Goal: Task Accomplishment & Management: Complete application form

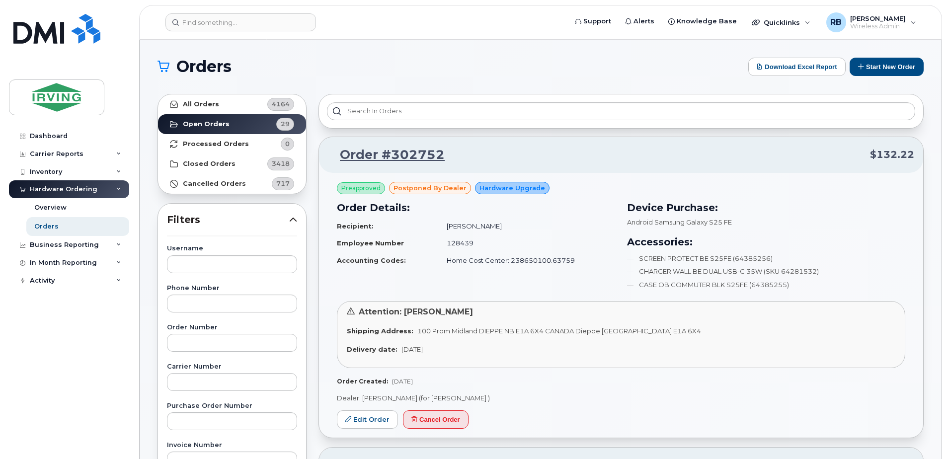
scroll to position [331, 0]
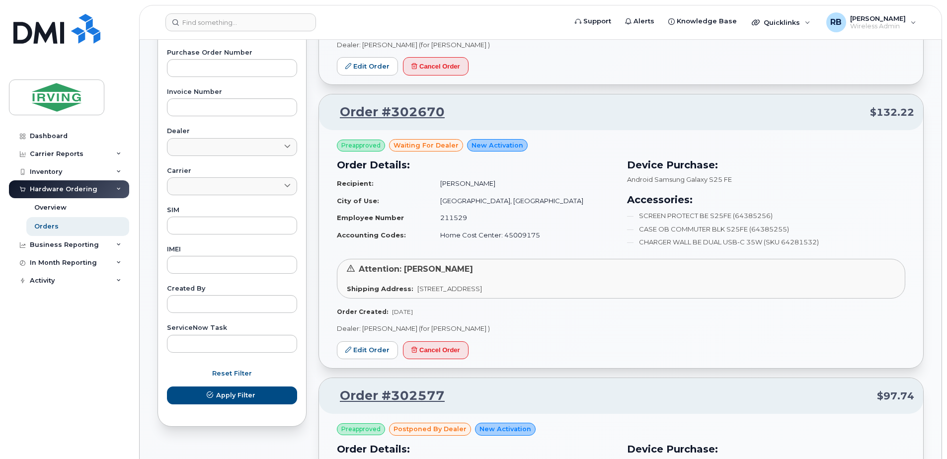
scroll to position [331, 0]
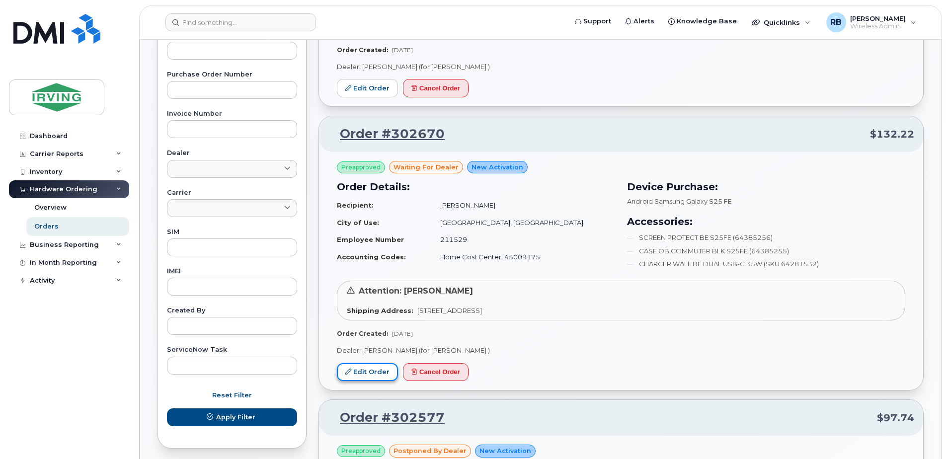
click at [360, 369] on link "Edit Order" at bounding box center [367, 372] width 61 height 18
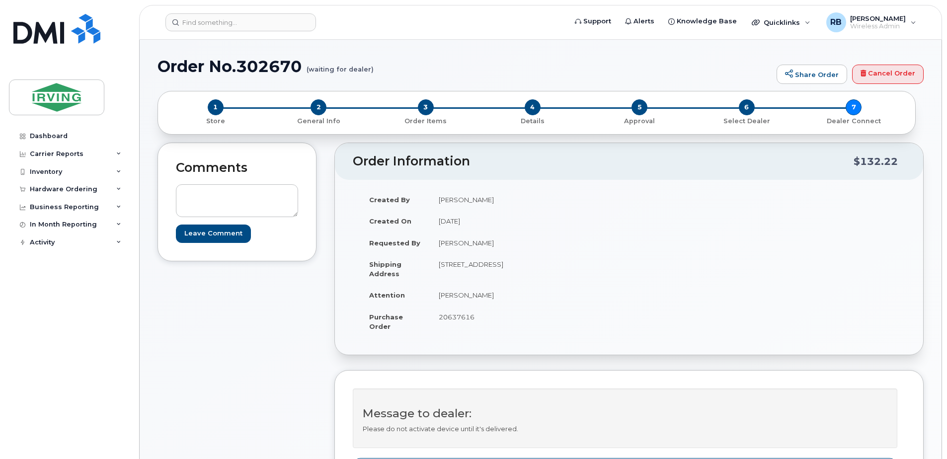
scroll to position [265, 0]
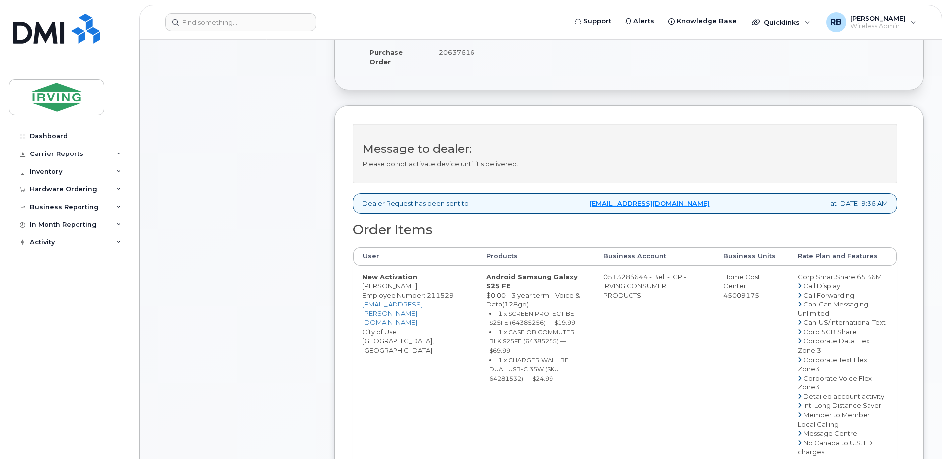
drag, startPoint x: 626, startPoint y: 285, endPoint x: 666, endPoint y: 284, distance: 40.3
copy td "513286644"
click at [461, 54] on span "20637616" at bounding box center [457, 52] width 36 height 8
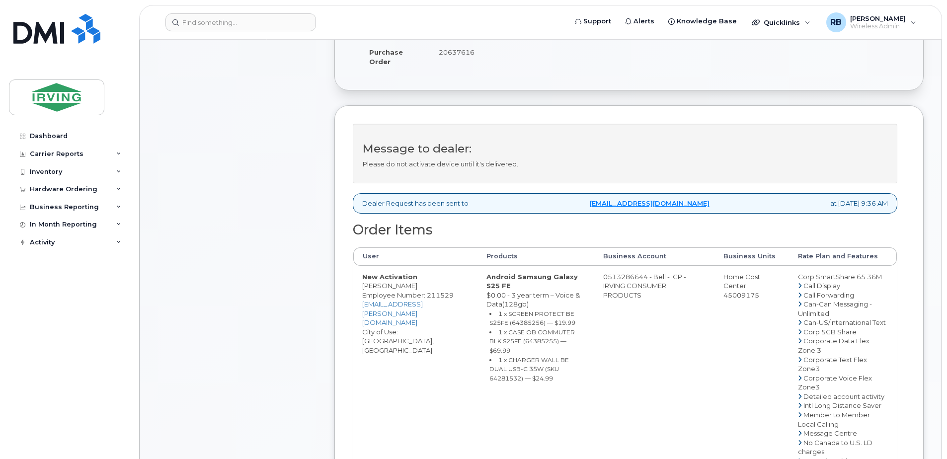
click at [461, 54] on span "20637616" at bounding box center [457, 52] width 36 height 8
copy span "20637616"
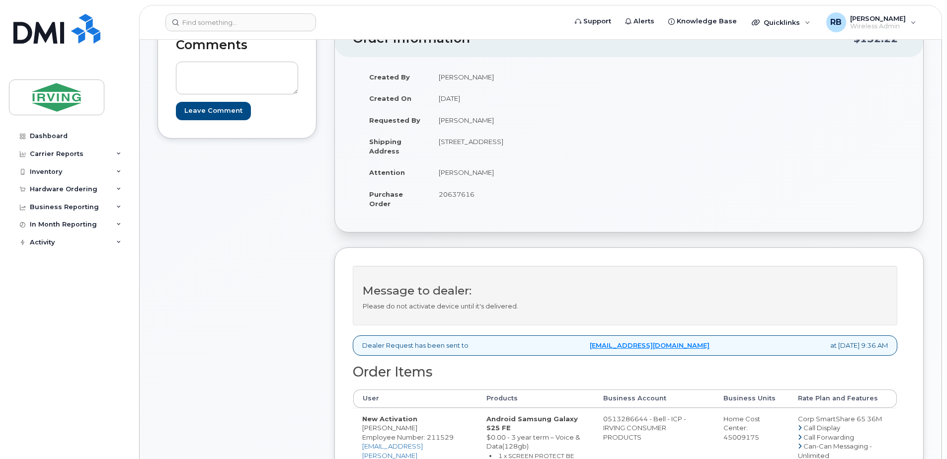
scroll to position [199, 0]
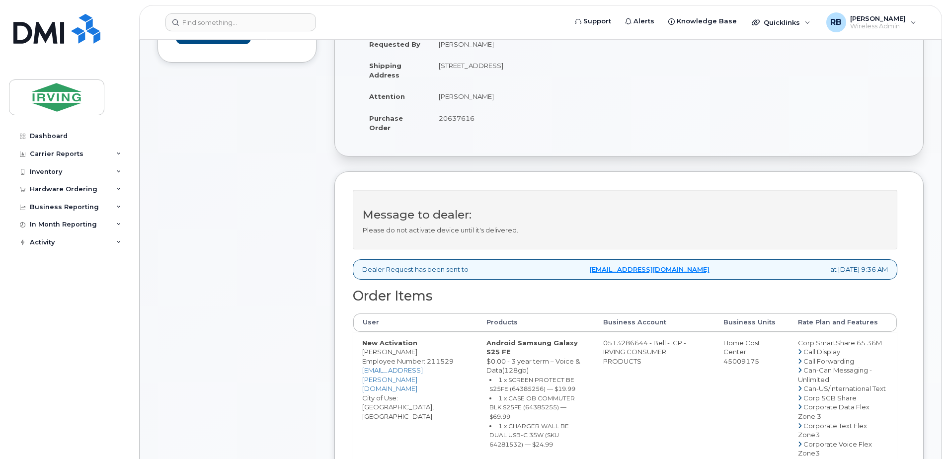
copy span "20637616"
click at [248, 174] on div "Comments Leave Comment" at bounding box center [236, 410] width 159 height 933
click at [86, 190] on div "Hardware Ordering" at bounding box center [64, 189] width 68 height 8
click at [50, 227] on div "Orders" at bounding box center [46, 226] width 24 height 9
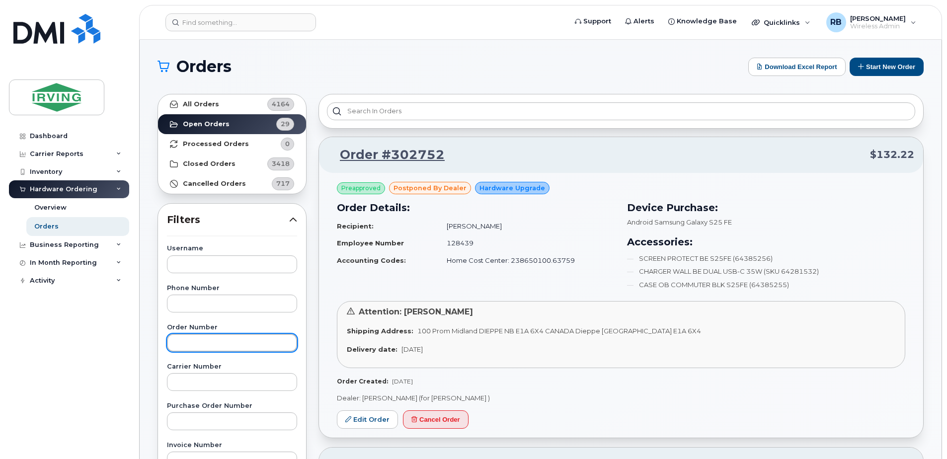
click at [196, 343] on input "text" at bounding box center [232, 343] width 130 height 18
type input "301726"
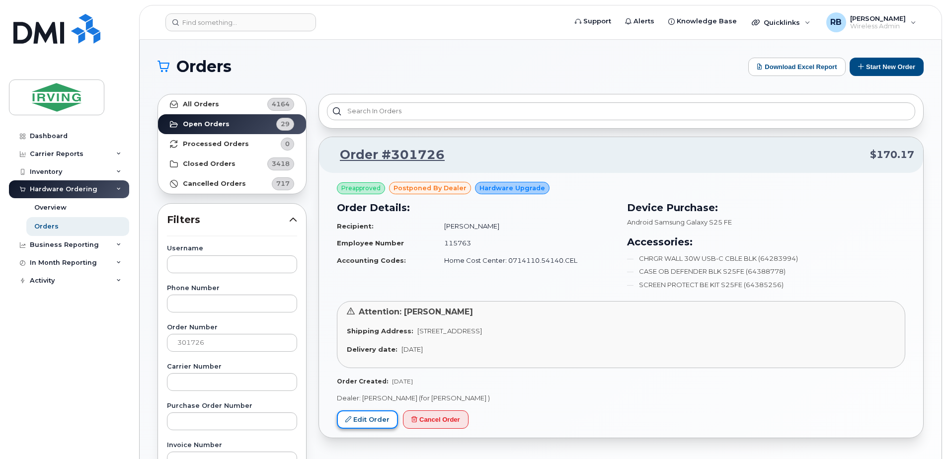
click at [374, 414] on link "Edit Order" at bounding box center [367, 419] width 61 height 18
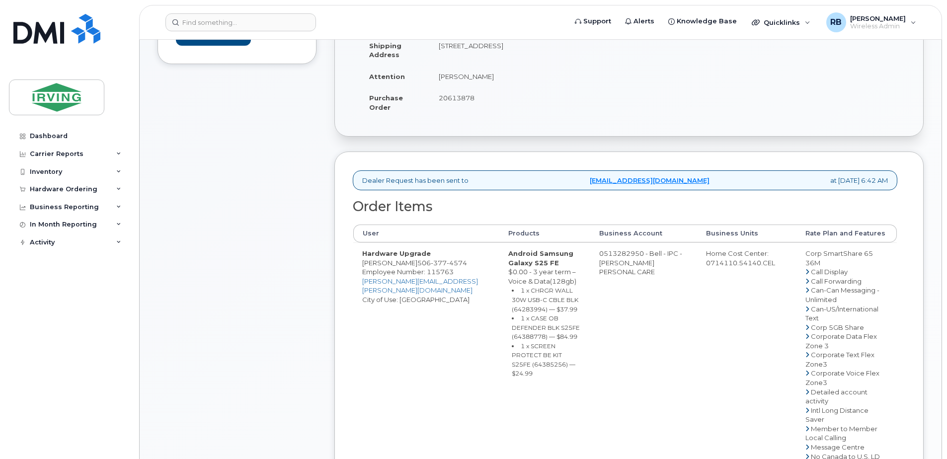
scroll to position [199, 0]
click at [431, 265] on span "377" at bounding box center [439, 261] width 16 height 8
copy span "506 377 4574"
click at [285, 193] on div "Comments Leave Comment" at bounding box center [236, 433] width 159 height 978
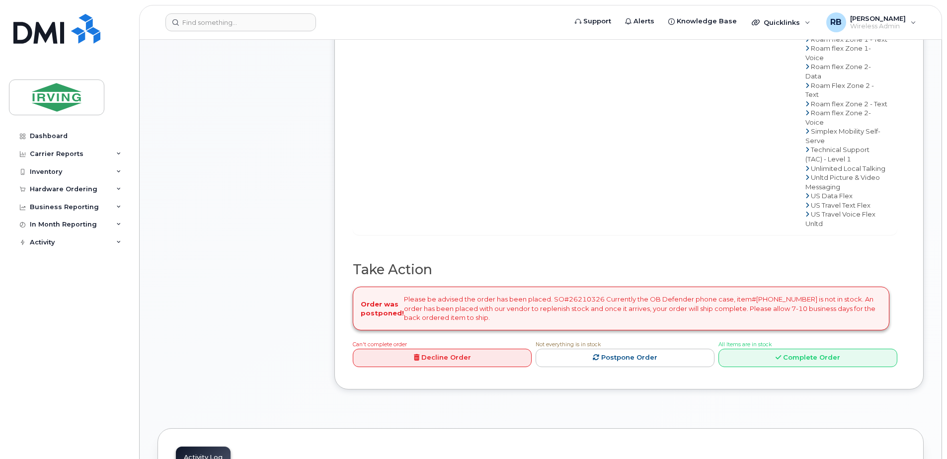
scroll to position [795, 0]
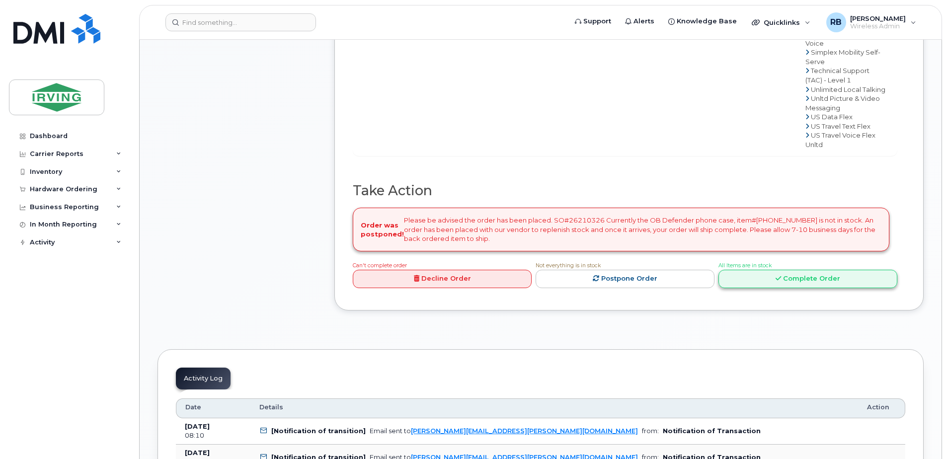
click at [724, 288] on link "Complete Order" at bounding box center [807, 279] width 179 height 18
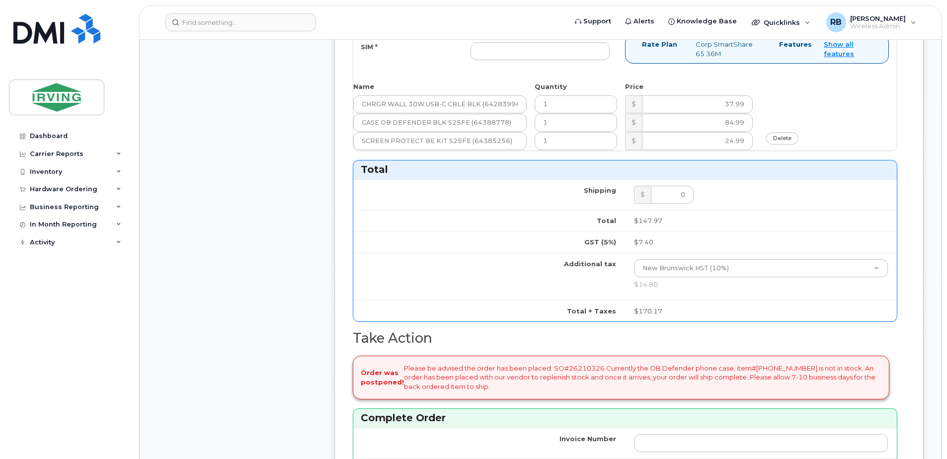
scroll to position [397, 0]
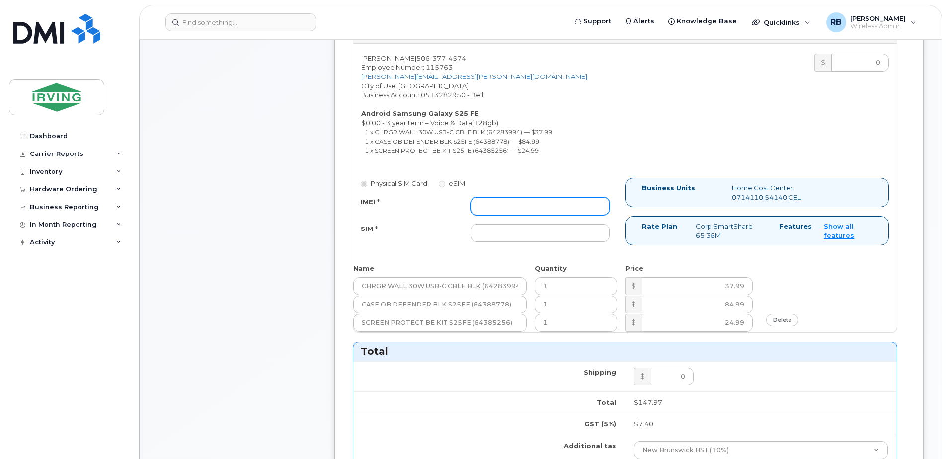
click at [532, 209] on input "IMEI *" at bounding box center [539, 206] width 139 height 18
type input "352055160702765"
click at [513, 238] on input "SIM *" at bounding box center [539, 233] width 139 height 18
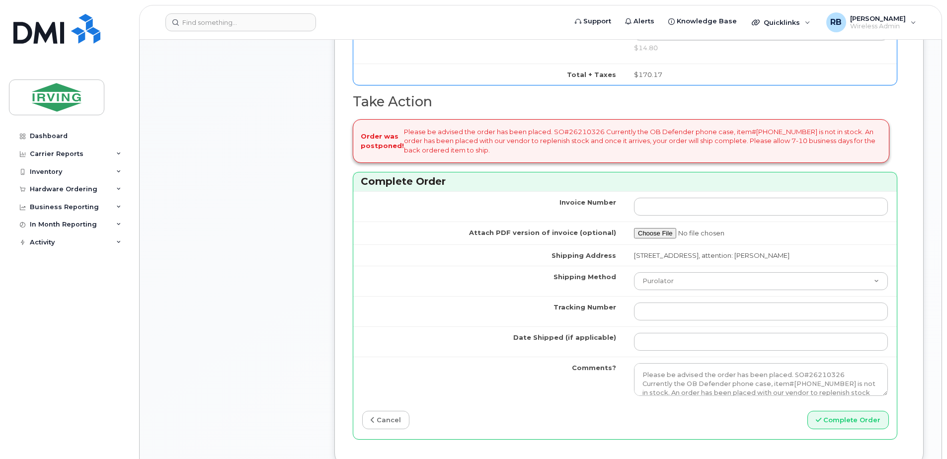
scroll to position [861, 0]
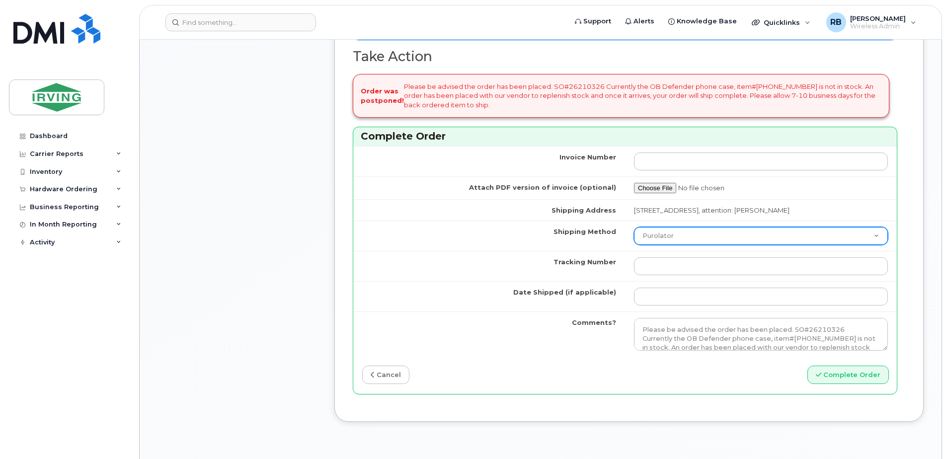
type input "89302610207712407102"
click at [682, 245] on select "Purolator UPS FedEx Canada Post Courier Other Drop Off Pick Up" at bounding box center [761, 236] width 254 height 18
select select "Courier"
click at [634, 236] on select "Purolator UPS FedEx Canada Post Courier Other Drop Off Pick Up" at bounding box center [761, 236] width 254 height 18
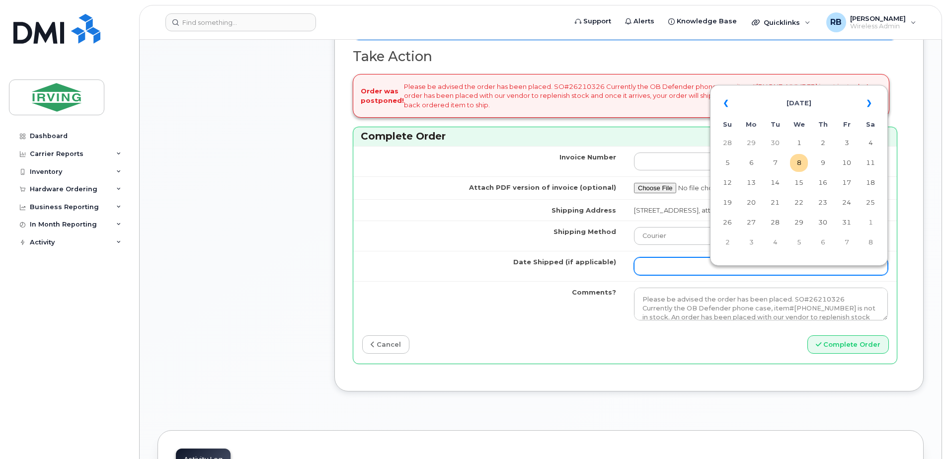
click at [686, 274] on input "Date Shipped (if applicable)" at bounding box center [761, 266] width 254 height 18
click at [845, 160] on td "10" at bounding box center [846, 163] width 18 height 18
type input "[DATE]"
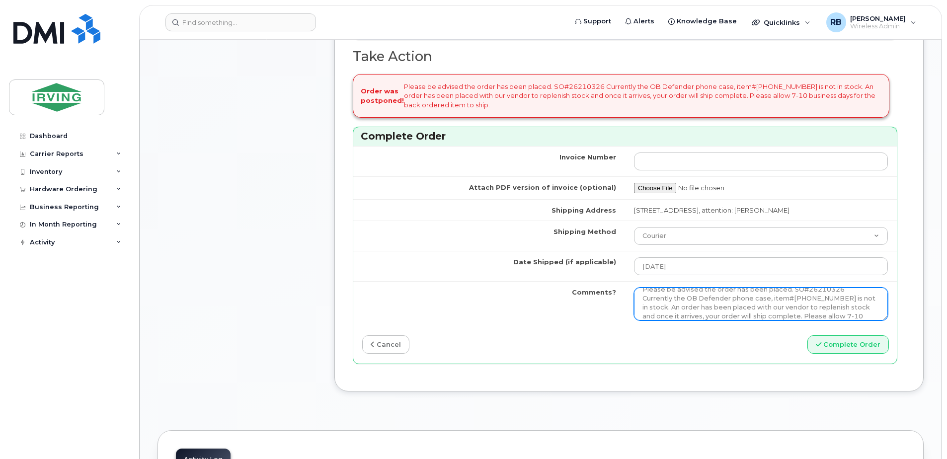
scroll to position [36, 0]
drag, startPoint x: 639, startPoint y: 307, endPoint x: 845, endPoint y: 320, distance: 206.6
click at [845, 320] on textarea "Please be advised the order has been placed. SO#26210326 Currently the OB Defen…" at bounding box center [761, 304] width 254 height 33
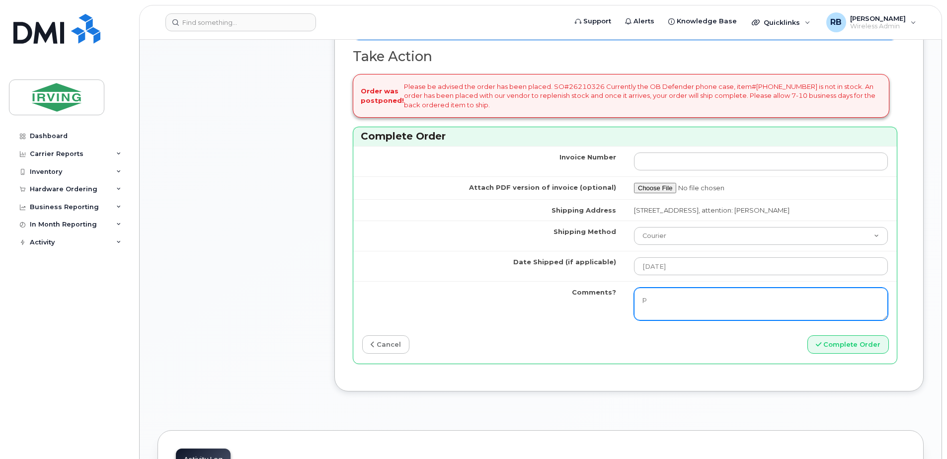
scroll to position [0, 0]
type textarea "p"
type textarea "O"
type textarea "Please be advised the order has been completed. SO#26210326 Allow 1-3 business …"
drag, startPoint x: 762, startPoint y: 321, endPoint x: 627, endPoint y: 305, distance: 136.1
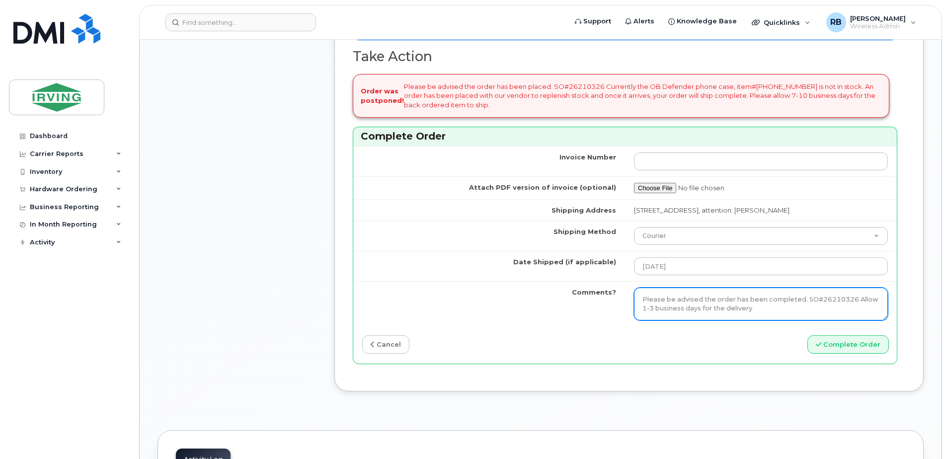
click at [627, 305] on td "Please be advised the order has been placed. SO#26210326 Currently the OB Defen…" at bounding box center [761, 303] width 272 height 45
click at [698, 354] on div "Complete Order" at bounding box center [761, 344] width 272 height 18
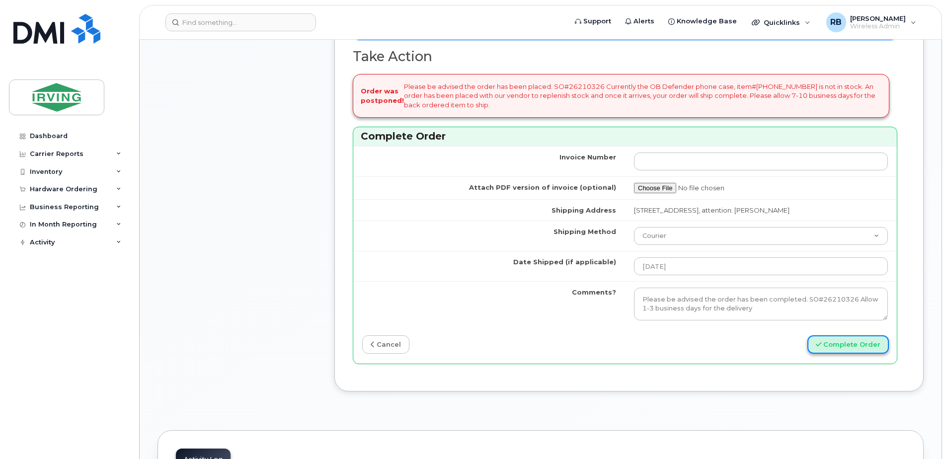
click at [877, 354] on button "Complete Order" at bounding box center [847, 344] width 81 height 18
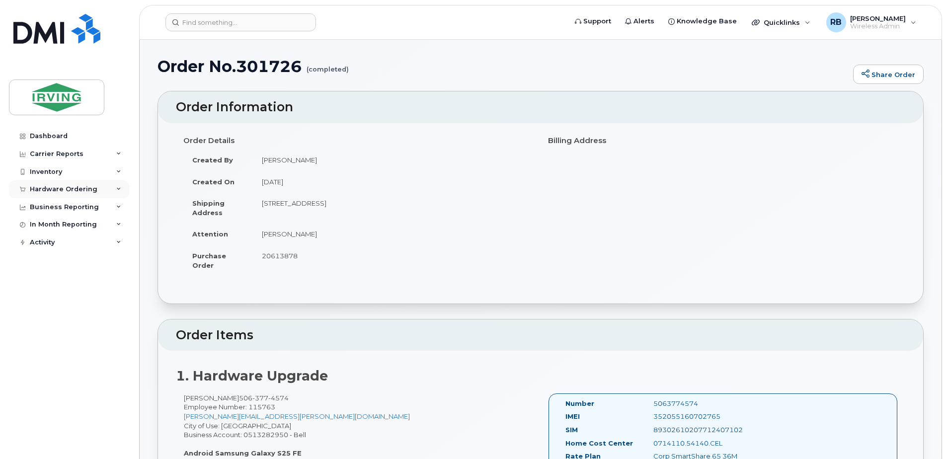
click at [91, 195] on div "Hardware Ordering" at bounding box center [69, 189] width 120 height 18
click at [47, 228] on div "Orders" at bounding box center [46, 226] width 24 height 9
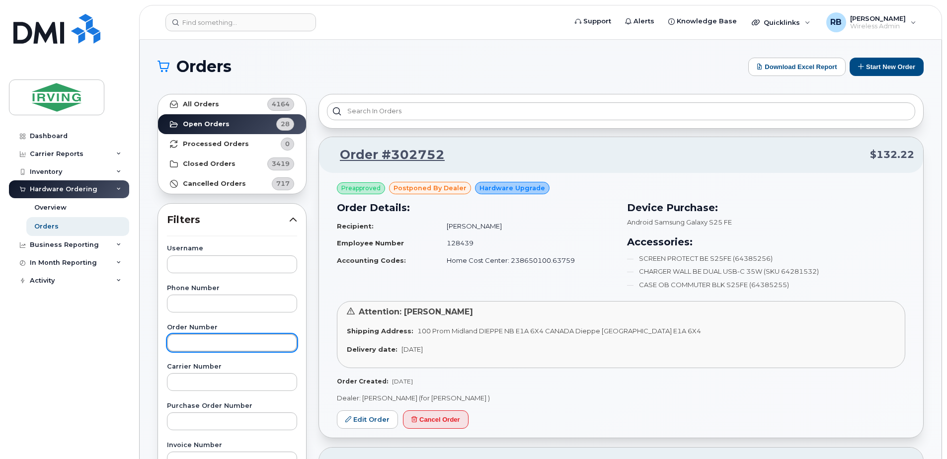
click at [190, 345] on input "text" at bounding box center [232, 343] width 130 height 18
type input "302016"
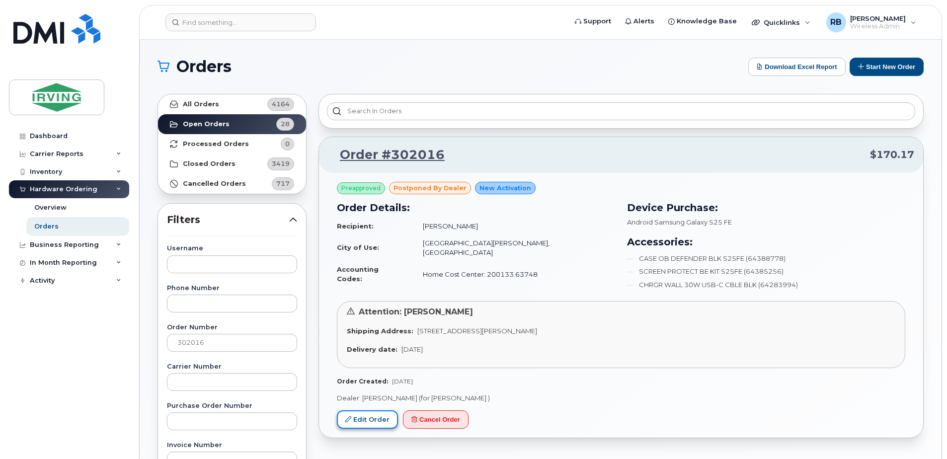
click at [360, 415] on link "Edit Order" at bounding box center [367, 419] width 61 height 18
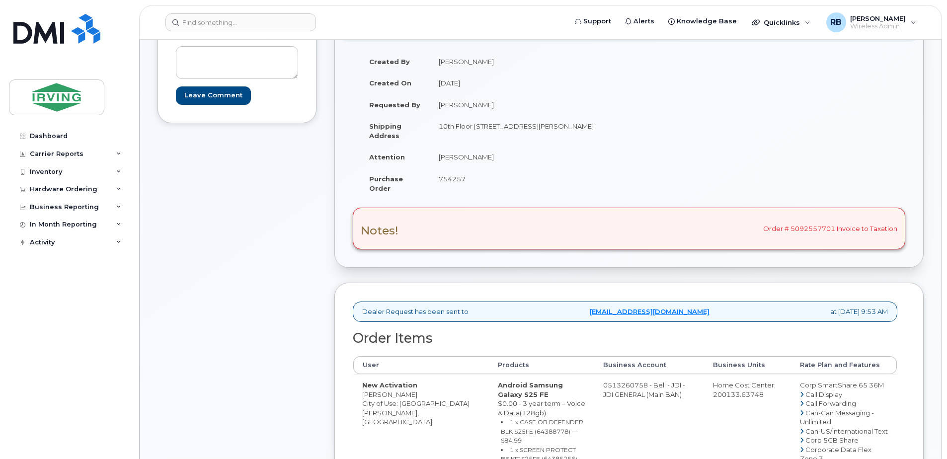
scroll to position [199, 0]
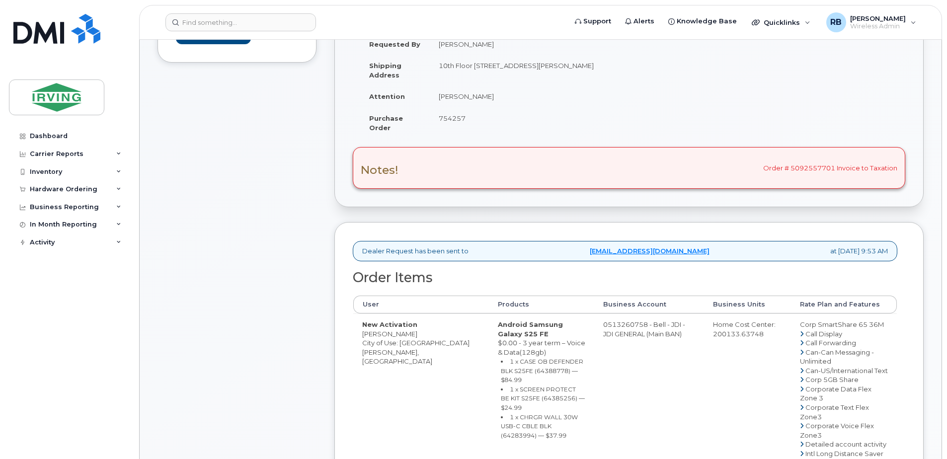
drag, startPoint x: 591, startPoint y: 324, endPoint x: 631, endPoint y: 326, distance: 40.8
copy td "513260758"
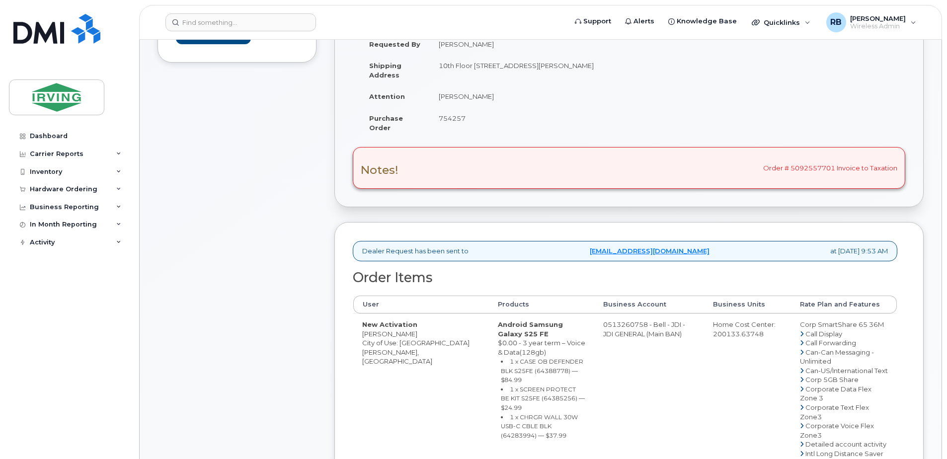
click at [333, 282] on div "Comments Leave Comment Order Information $170.17 Created By [PERSON_NAME] Creat…" at bounding box center [540, 423] width 766 height 958
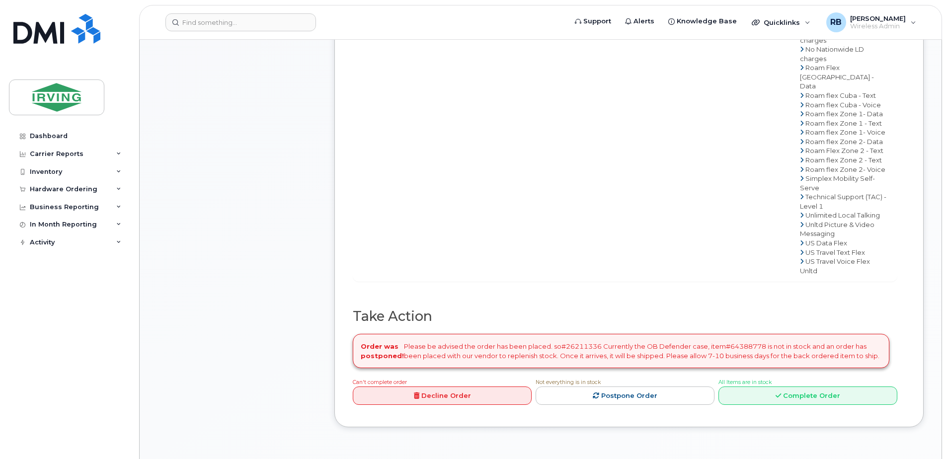
scroll to position [861, 0]
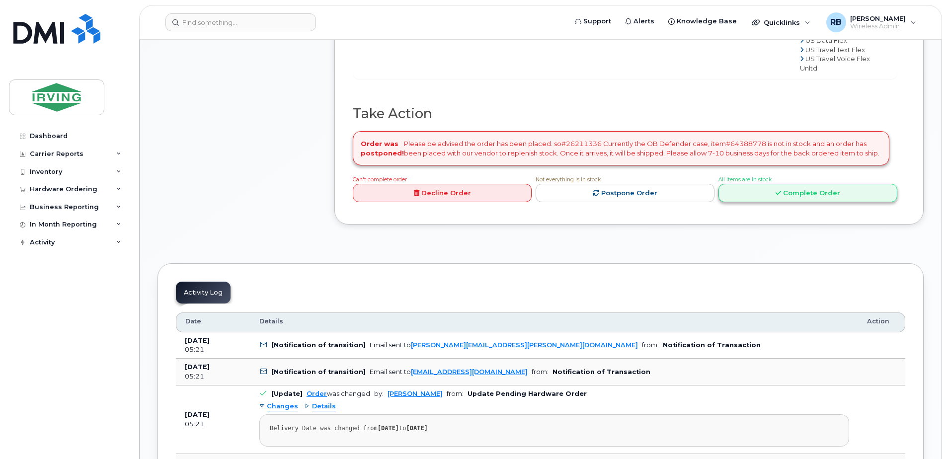
click at [747, 202] on link "Complete Order" at bounding box center [807, 193] width 179 height 18
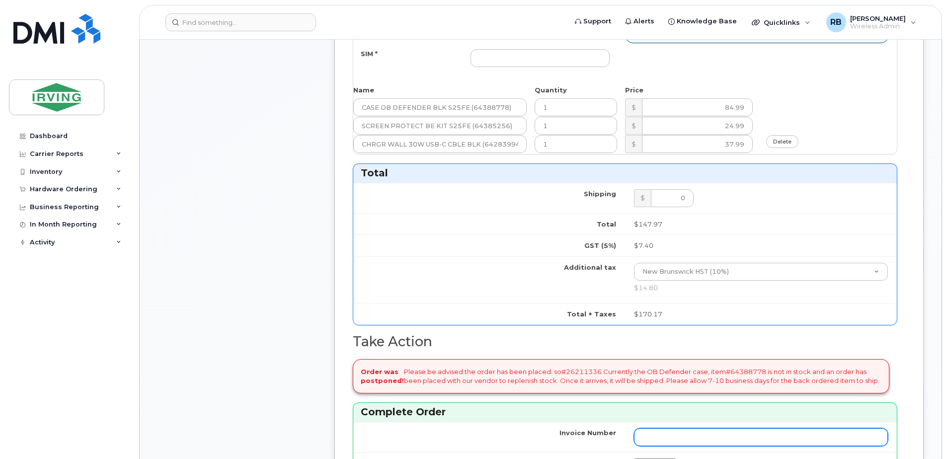
scroll to position [463, 0]
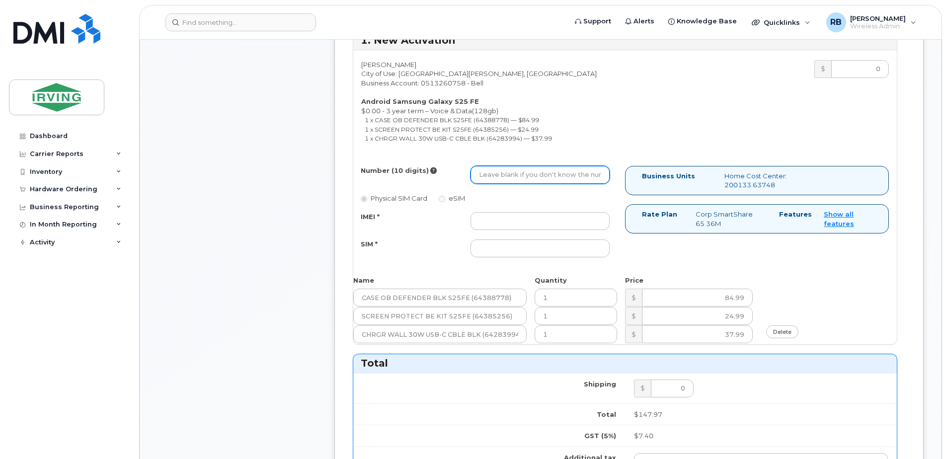
click at [567, 174] on input "Number (10 digits)" at bounding box center [539, 175] width 139 height 18
type input "5062712341"
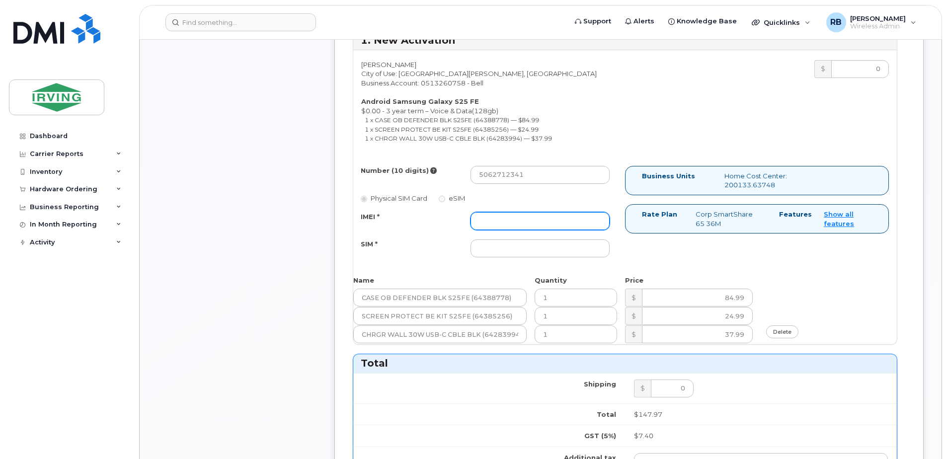
click at [529, 221] on input "IMEI *" at bounding box center [539, 221] width 139 height 18
type input "352055160702708"
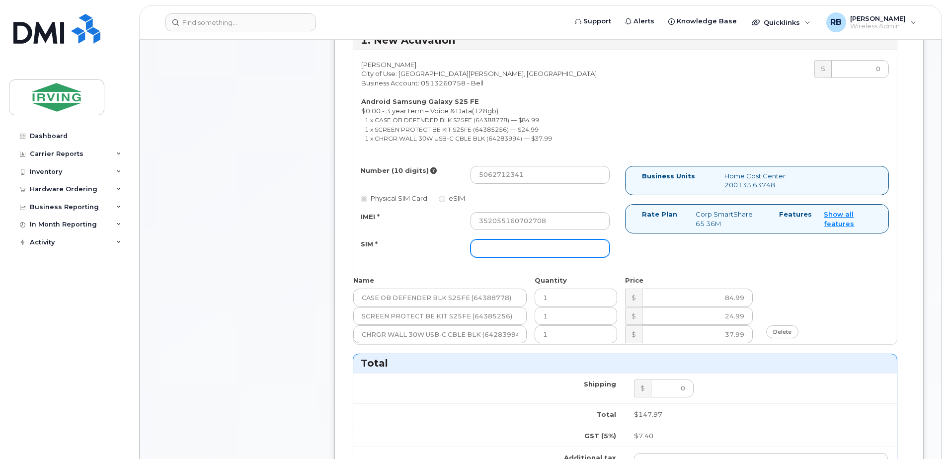
click at [543, 245] on input "SIM *" at bounding box center [539, 248] width 139 height 18
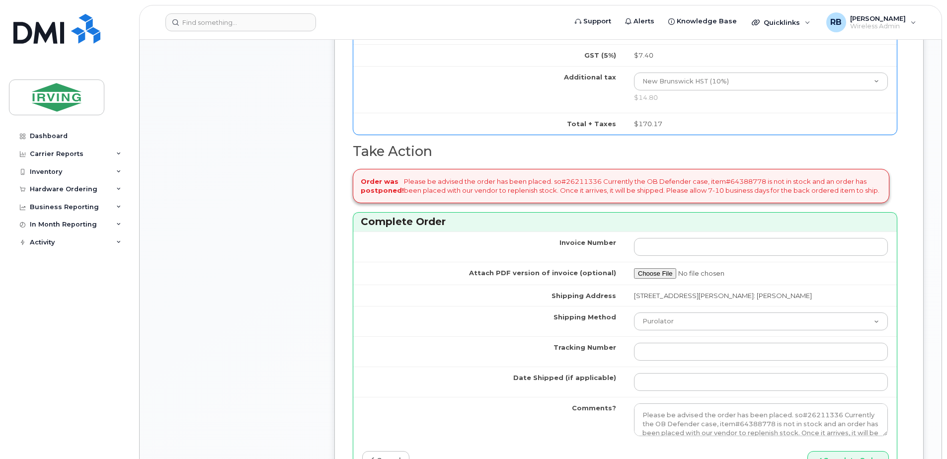
scroll to position [927, 0]
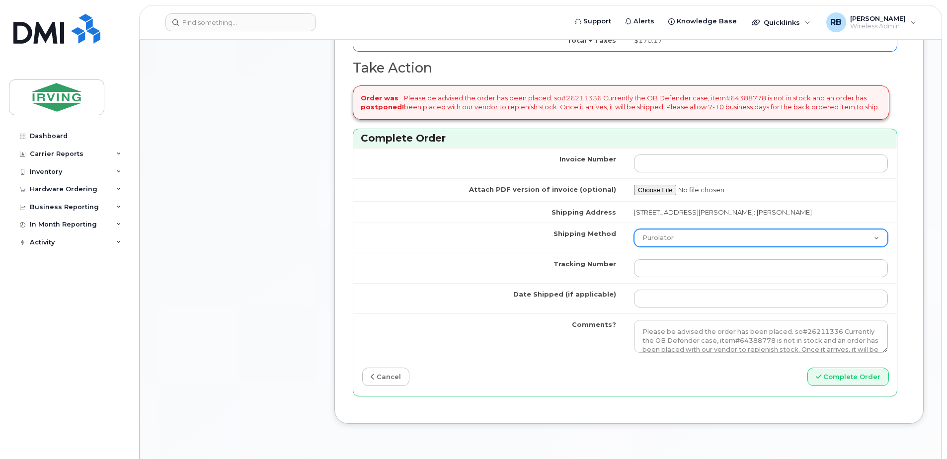
type input "89302610207415302485"
click at [665, 241] on select "Purolator UPS FedEx Canada Post Courier Other Drop Off Pick Up" at bounding box center [761, 238] width 254 height 18
select select "Drop Off"
click at [634, 229] on select "Purolator UPS FedEx Canada Post Courier Other Drop Off Pick Up" at bounding box center [761, 238] width 254 height 18
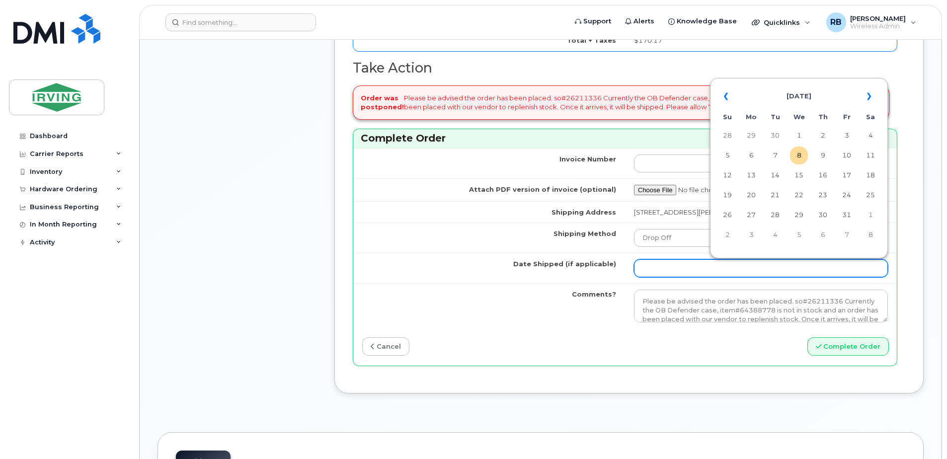
click at [684, 268] on input "Date Shipped (if applicable)" at bounding box center [761, 268] width 254 height 18
click at [846, 156] on td "10" at bounding box center [846, 156] width 18 height 18
type input "[DATE]"
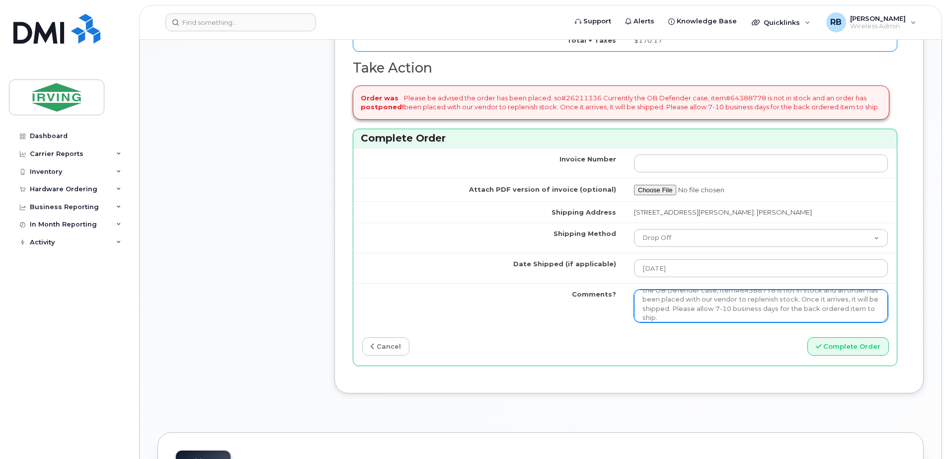
scroll to position [27, 0]
drag, startPoint x: 637, startPoint y: 298, endPoint x: 864, endPoint y: 317, distance: 227.9
click at [864, 317] on textarea "Please be advised the order has been placed. so#26211336 Currently the OB Defen…" at bounding box center [761, 306] width 254 height 33
click at [694, 321] on textarea "Please be advised the order has been placed. so#26211336 Currently the OB Defen…" at bounding box center [761, 306] width 254 height 33
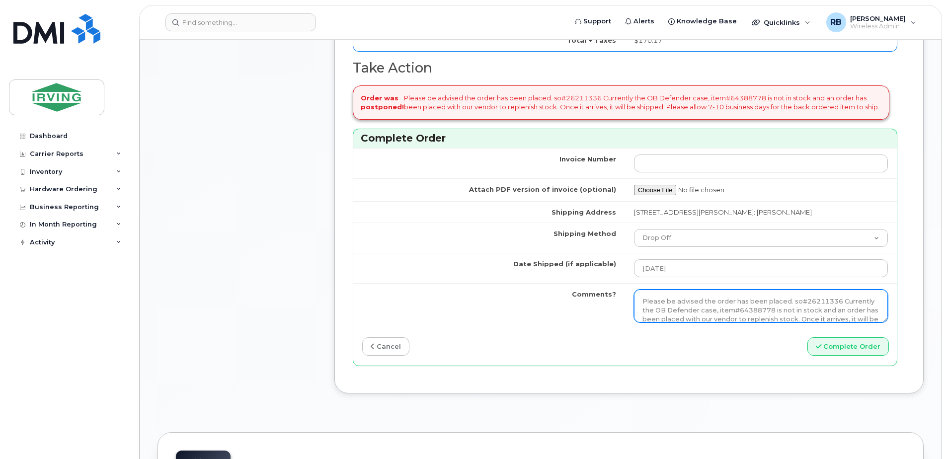
drag, startPoint x: 674, startPoint y: 315, endPoint x: 631, endPoint y: 287, distance: 51.1
click at [631, 287] on td "Please be advised the order has been placed. so#26211336 Currently the OB Defen…" at bounding box center [761, 305] width 272 height 45
click at [844, 303] on textarea "Please be advised the order has been placed. so#26211336 Currently the OB Defen…" at bounding box center [761, 306] width 254 height 33
paste textarea "Currently the {Item, item # here} is not in stock and an order has been placed …"
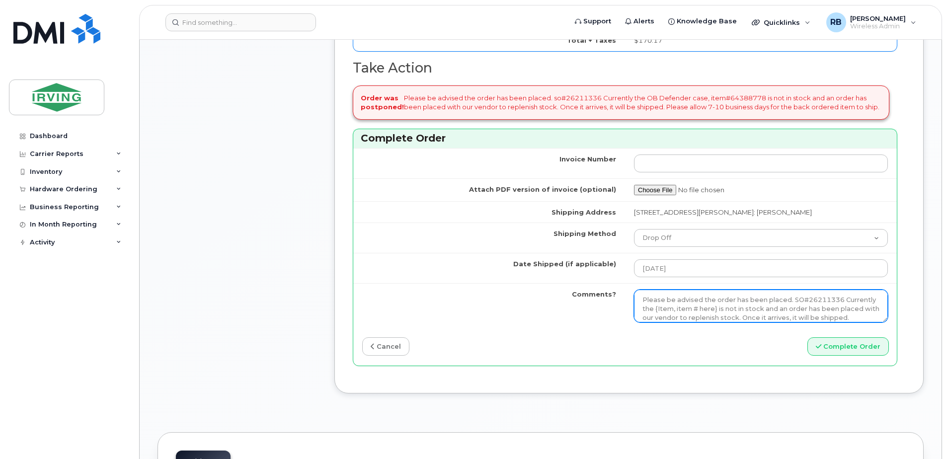
drag, startPoint x: 655, startPoint y: 311, endPoint x: 714, endPoint y: 310, distance: 59.1
click at [714, 310] on textarea "Please be advised the order has been placed. so#26211336 Currently the OB Defen…" at bounding box center [761, 306] width 254 height 33
paste textarea "CASE OB DEFENDER BLK S25FE"
paste textarea "64388778"
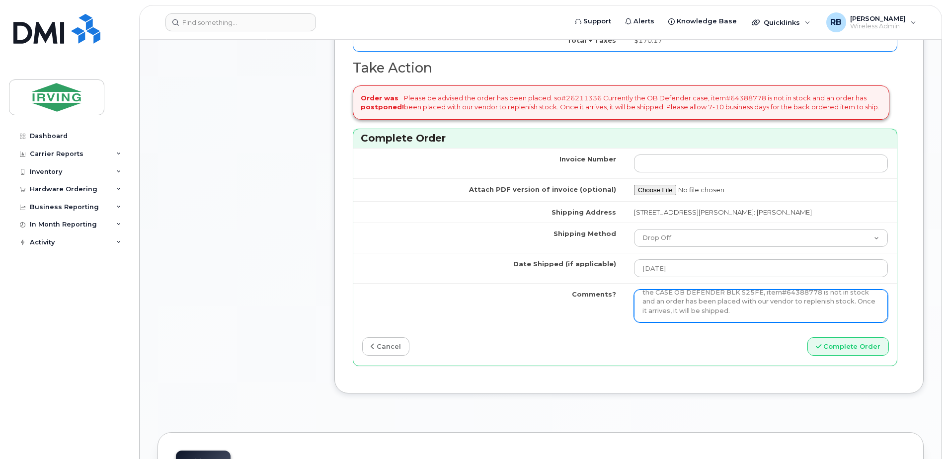
click at [758, 312] on textarea "Please be advised the order has been placed. so#26211336 Currently the OB Defen…" at bounding box center [761, 306] width 254 height 33
click at [816, 311] on textarea "Please be advised the order has been placed. so#26211336 Currently the OB Defen…" at bounding box center [761, 306] width 254 height 33
click at [697, 317] on textarea "Please be advised the order has been placed. so#26211336 Currently the OB Defen…" at bounding box center [761, 306] width 254 height 33
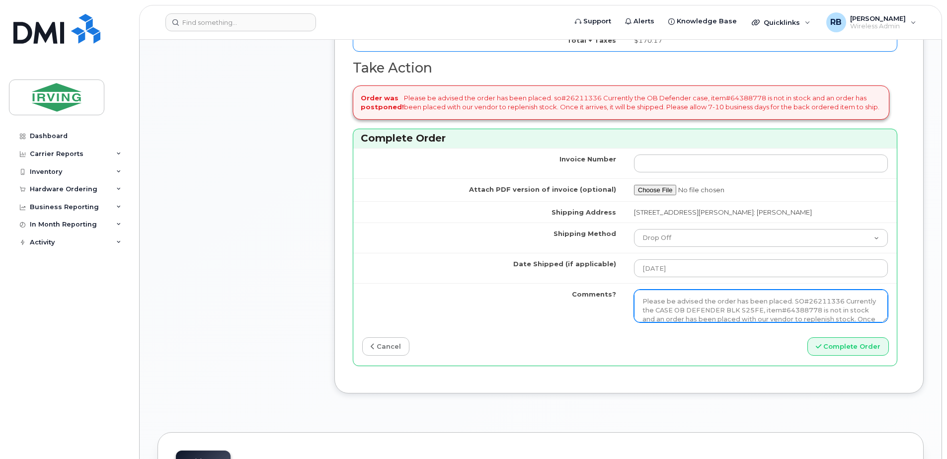
drag, startPoint x: 820, startPoint y: 309, endPoint x: 848, endPoint y: 310, distance: 28.4
click at [848, 310] on textarea "Please be advised the order has been placed. so#26211336 Currently the OB Defen…" at bounding box center [761, 306] width 254 height 33
drag, startPoint x: 851, startPoint y: 317, endPoint x: 821, endPoint y: 312, distance: 31.2
click at [821, 312] on textarea "Please be advised the order has been placed. so#26211336 Currently the OB Defen…" at bounding box center [761, 306] width 254 height 33
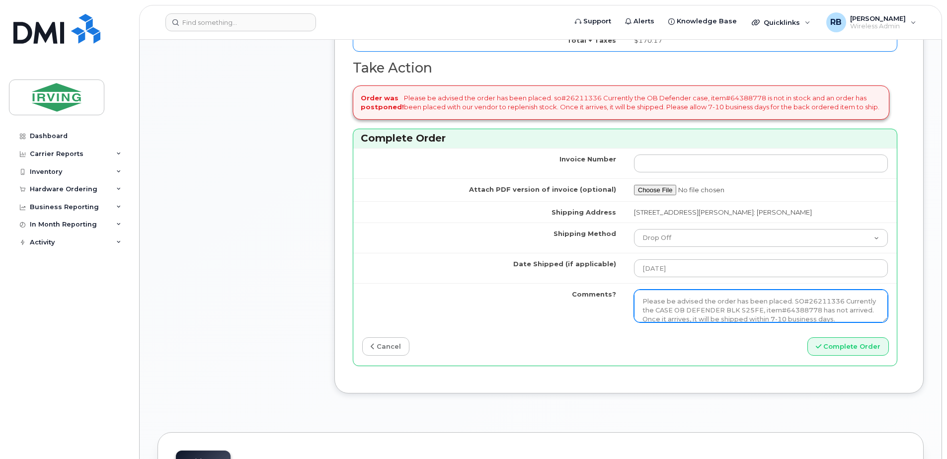
scroll to position [18, 0]
drag, startPoint x: 650, startPoint y: 310, endPoint x: 638, endPoint y: 310, distance: 12.4
click at [638, 310] on textarea "Please be advised the order has been placed. so#26211336 Currently the OB Defen…" at bounding box center [761, 306] width 254 height 33
click at [662, 312] on textarea "Please be advised the order has been placed. so#26211336 Currently the OB Defen…" at bounding box center [761, 306] width 254 height 33
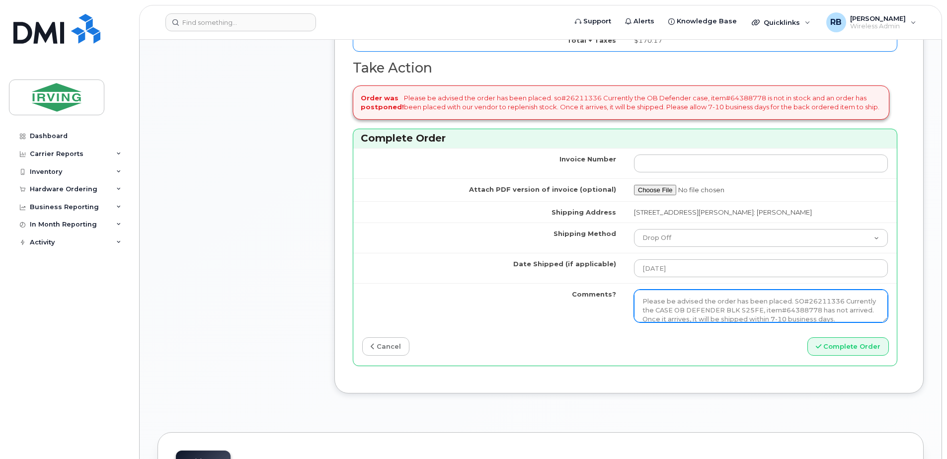
drag, startPoint x: 828, startPoint y: 310, endPoint x: 637, endPoint y: 294, distance: 192.5
click at [637, 294] on textarea "Please be advised the order has been placed. so#26211336 Currently the OB Defen…" at bounding box center [761, 306] width 254 height 33
click at [562, 302] on td "Comments?" at bounding box center [489, 305] width 272 height 45
drag, startPoint x: 841, startPoint y: 317, endPoint x: 624, endPoint y: 305, distance: 217.4
click at [624, 305] on tr "Comments? Please be advised the order has been placed. so#26211336 Currently th…" at bounding box center [624, 305] width 543 height 45
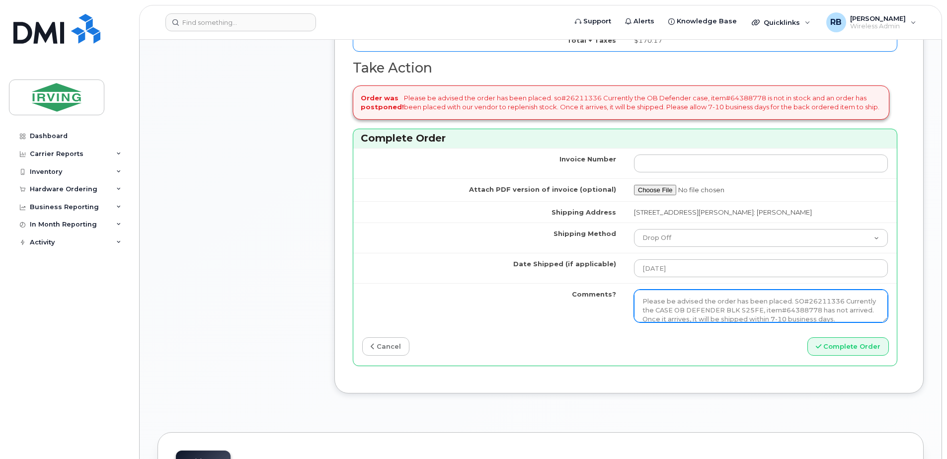
click at [636, 305] on textarea "Please be advised the order has been placed. so#26211336 Currently the OB Defen…" at bounding box center [761, 306] width 254 height 33
drag, startPoint x: 639, startPoint y: 301, endPoint x: 848, endPoint y: 317, distance: 209.7
click at [848, 317] on textarea "Please be advised the order has been placed. so#26211336 Currently the OB Defen…" at bounding box center [761, 306] width 254 height 33
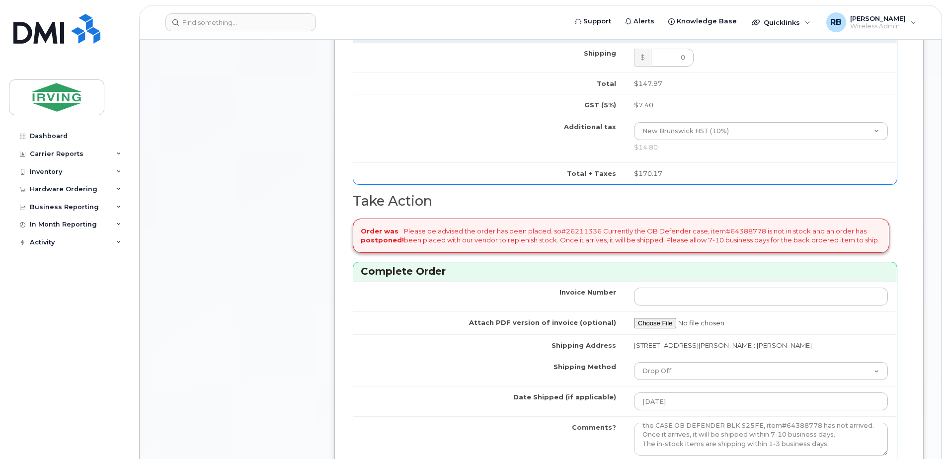
scroll to position [795, 0]
click at [836, 438] on textarea "Please be advised the order has been placed. so#26211336 Currently the OB Defen…" at bounding box center [761, 438] width 254 height 33
drag, startPoint x: 835, startPoint y: 449, endPoint x: 638, endPoint y: 436, distance: 198.1
click at [638, 436] on textarea "Please be advised the order has been placed. so#26211336 Currently the OB Defen…" at bounding box center [761, 438] width 254 height 33
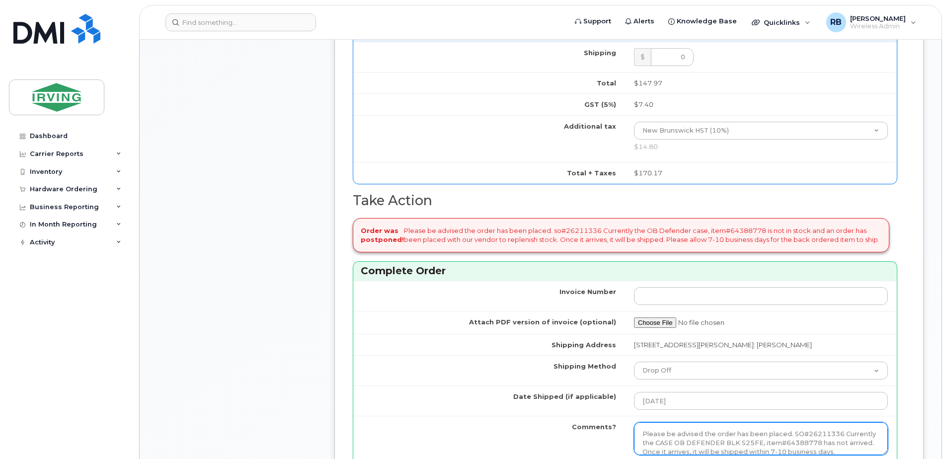
paste textarea "yet to arrive. Once it arrives, it will be shipped within 7-10 business days. T…"
click at [766, 441] on textarea "Please be advised the order has been placed. so#26211336 Currently the OB Defen…" at bounding box center [761, 438] width 254 height 33
type textarea "Please be advised the order has been placed. SO#26211336 Currently the CASE OB …"
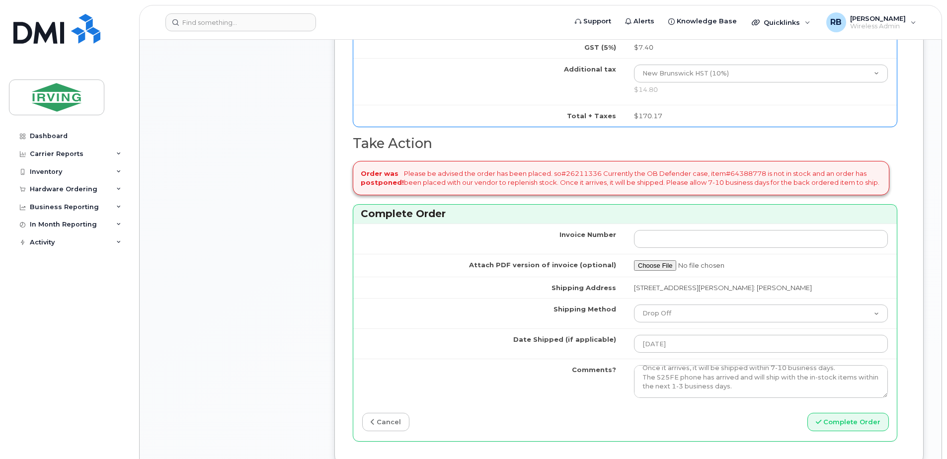
scroll to position [993, 0]
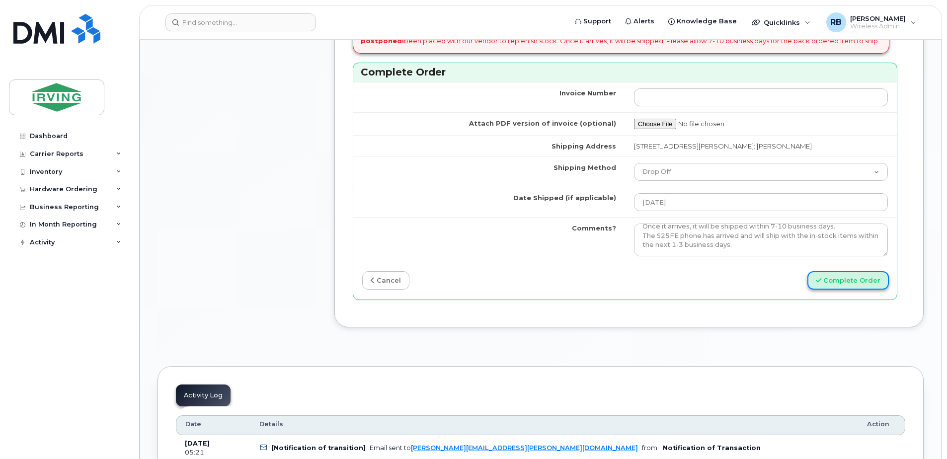
click at [838, 286] on button "Complete Order" at bounding box center [847, 280] width 81 height 18
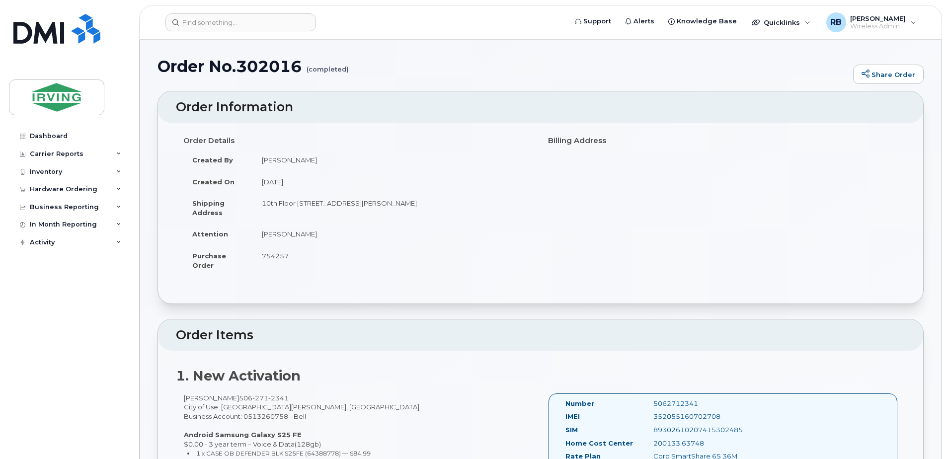
click at [501, 259] on td "754257" at bounding box center [393, 260] width 280 height 31
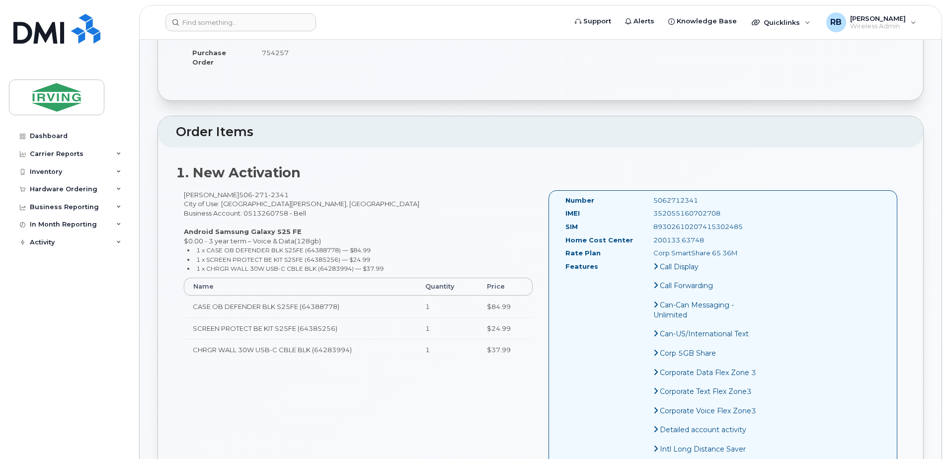
scroll to position [66, 0]
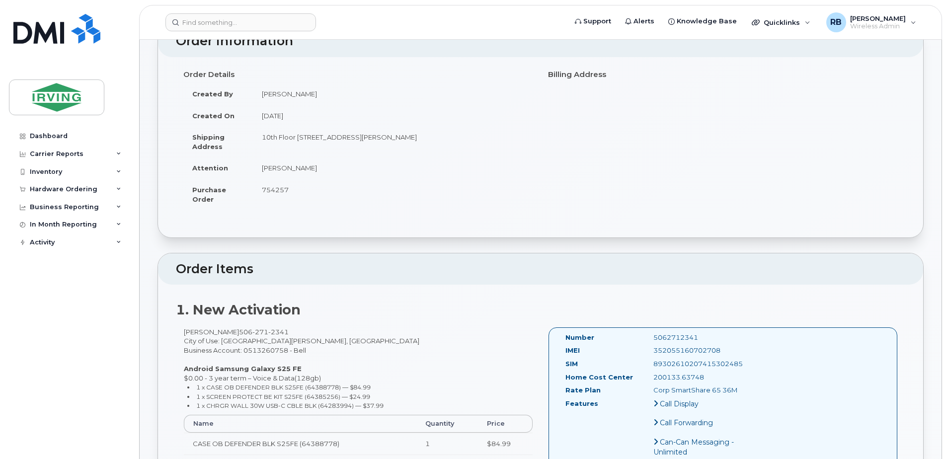
drag, startPoint x: 92, startPoint y: 193, endPoint x: 65, endPoint y: 205, distance: 29.8
click at [91, 194] on div "Hardware Ordering" at bounding box center [69, 189] width 120 height 18
click at [42, 226] on div "Orders" at bounding box center [46, 226] width 24 height 9
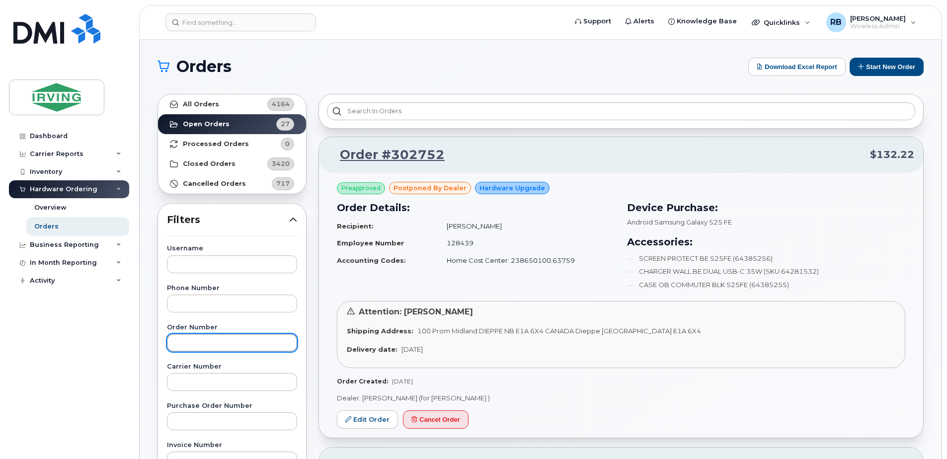
click at [196, 347] on input "text" at bounding box center [232, 343] width 130 height 18
type input "302054"
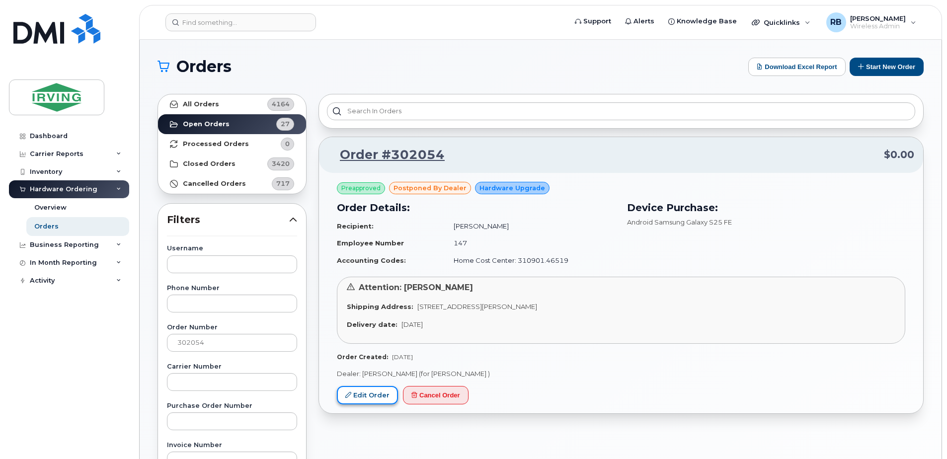
click at [359, 399] on link "Edit Order" at bounding box center [367, 395] width 61 height 18
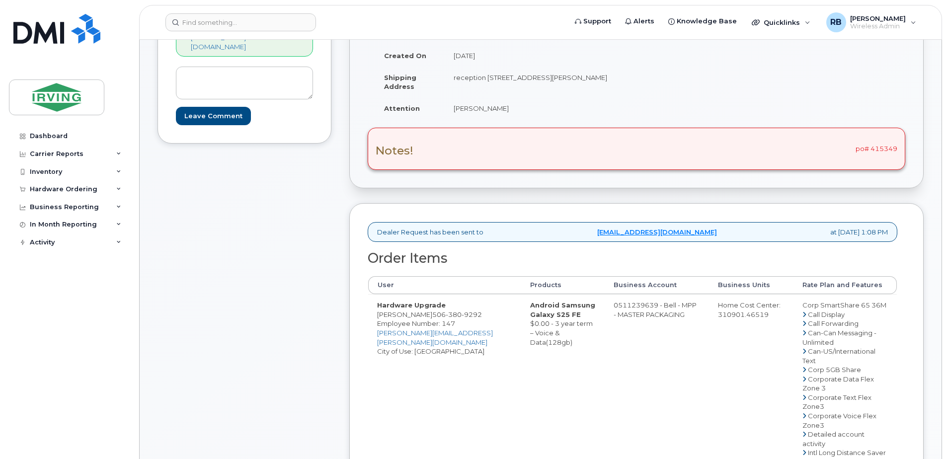
scroll to position [199, 0]
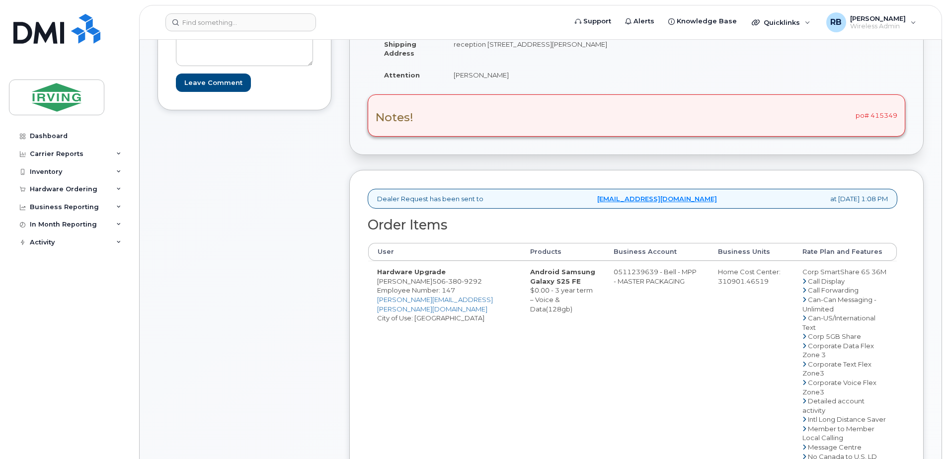
click at [461, 285] on span "380" at bounding box center [454, 281] width 16 height 8
copy span "506 380 9292"
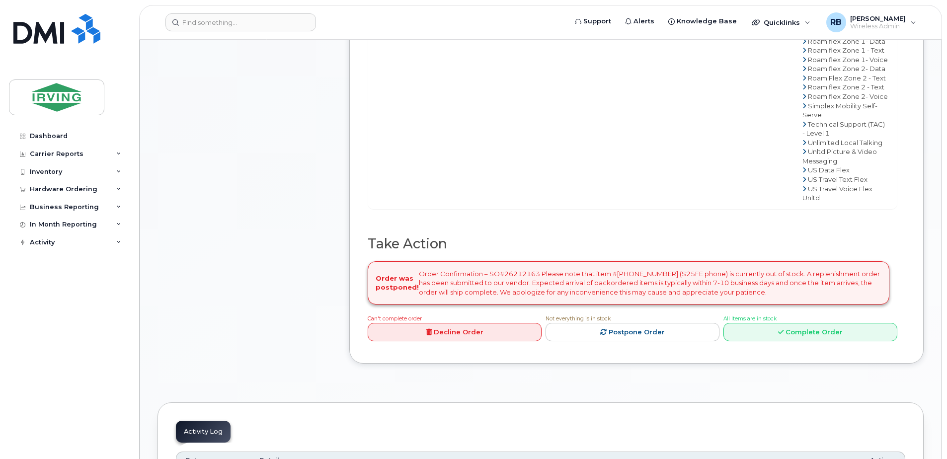
scroll to position [861, 0]
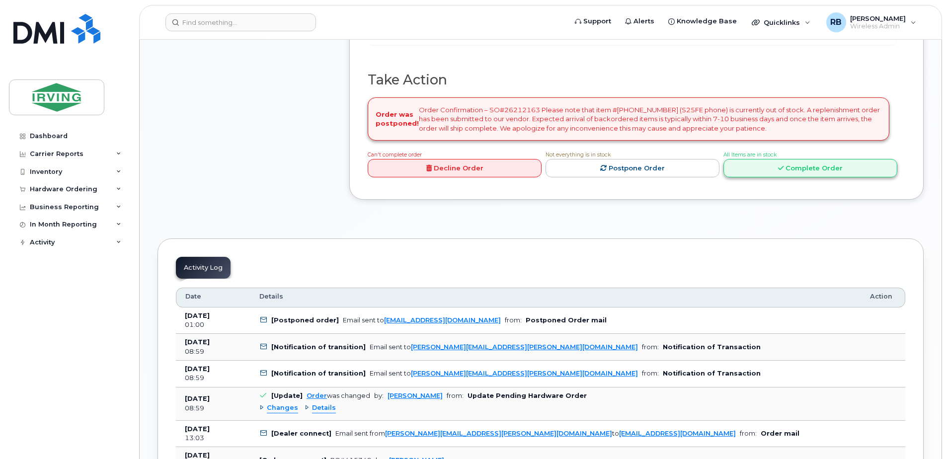
click at [789, 177] on link "Complete Order" at bounding box center [810, 168] width 174 height 18
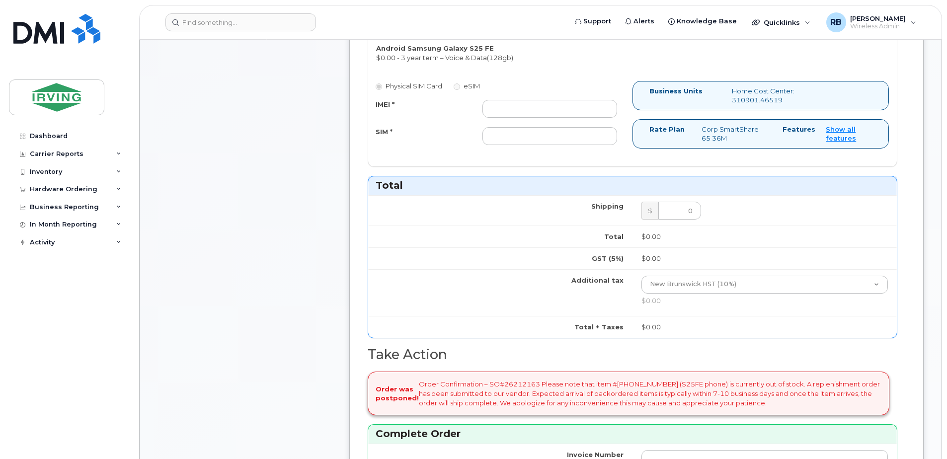
scroll to position [397, 0]
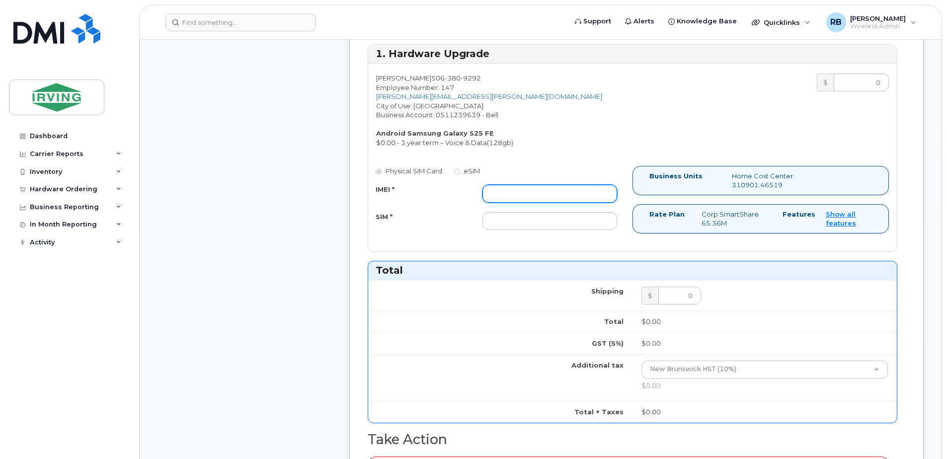
click at [580, 197] on input "IMEI *" at bounding box center [549, 194] width 135 height 18
type input "352055160703037"
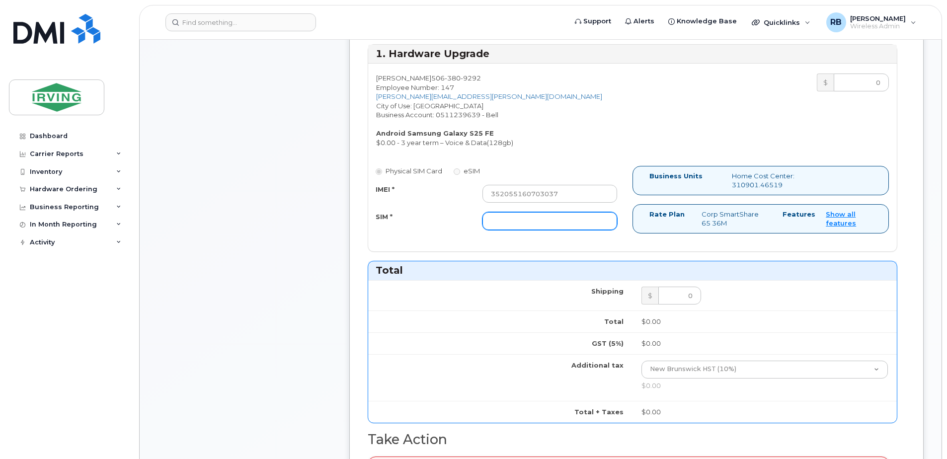
click at [571, 222] on input "SIM *" at bounding box center [549, 221] width 135 height 18
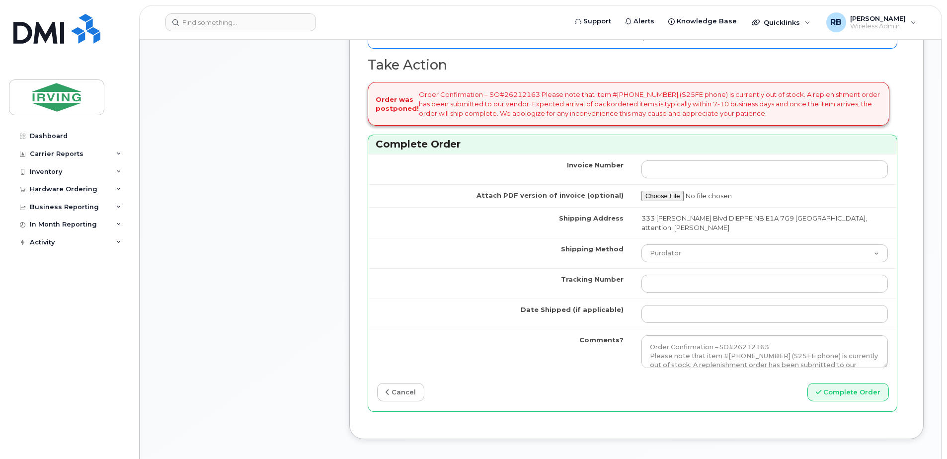
scroll to position [795, 0]
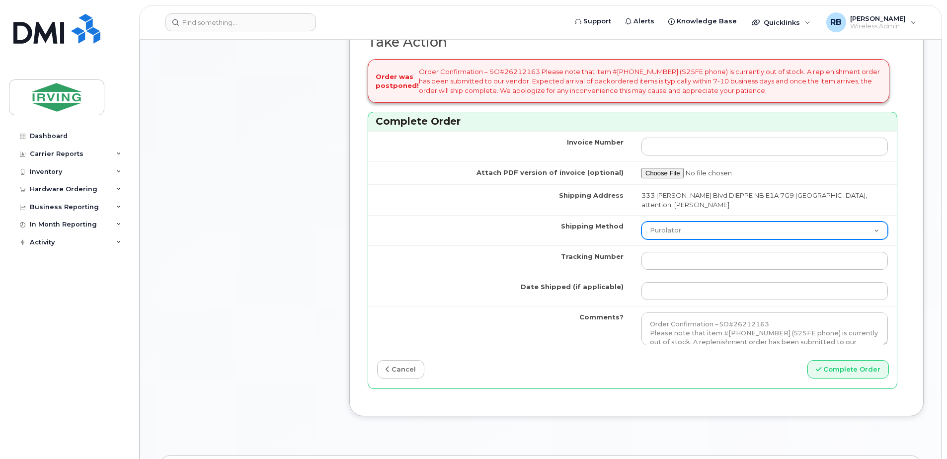
type input "89302610207415302451"
click at [718, 239] on select "Purolator UPS FedEx Canada Post Courier Other Drop Off Pick Up" at bounding box center [764, 231] width 246 height 18
select select "Courier"
click at [674, 239] on select "Purolator UPS FedEx Canada Post Courier Other Drop Off Pick Up" at bounding box center [764, 231] width 246 height 18
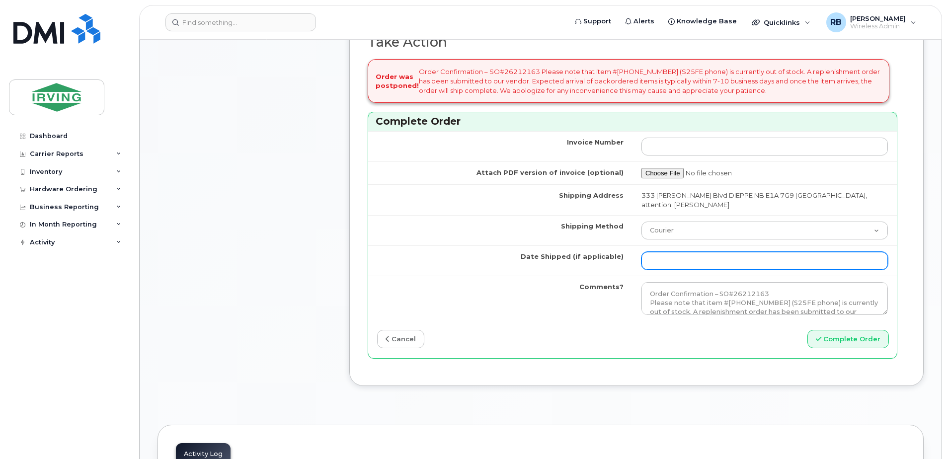
click at [719, 270] on input "Date Shipped (if applicable)" at bounding box center [764, 261] width 246 height 18
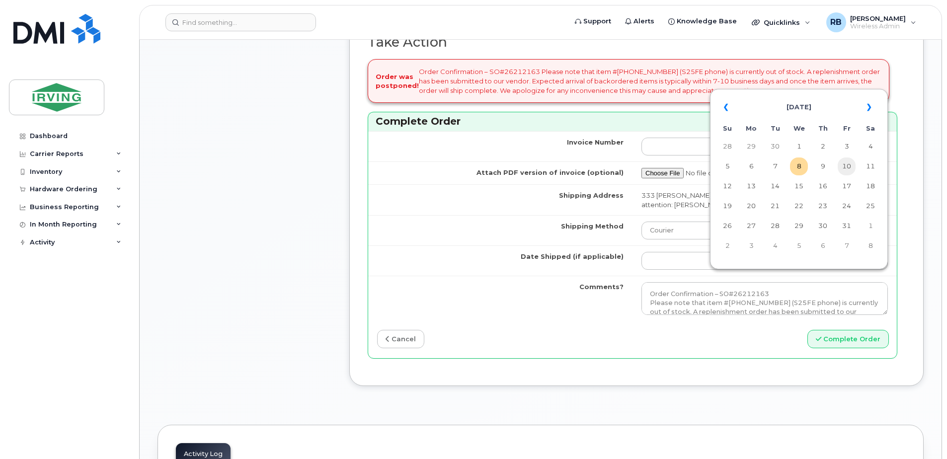
click at [850, 164] on td "10" at bounding box center [846, 166] width 18 height 18
type input "[DATE]"
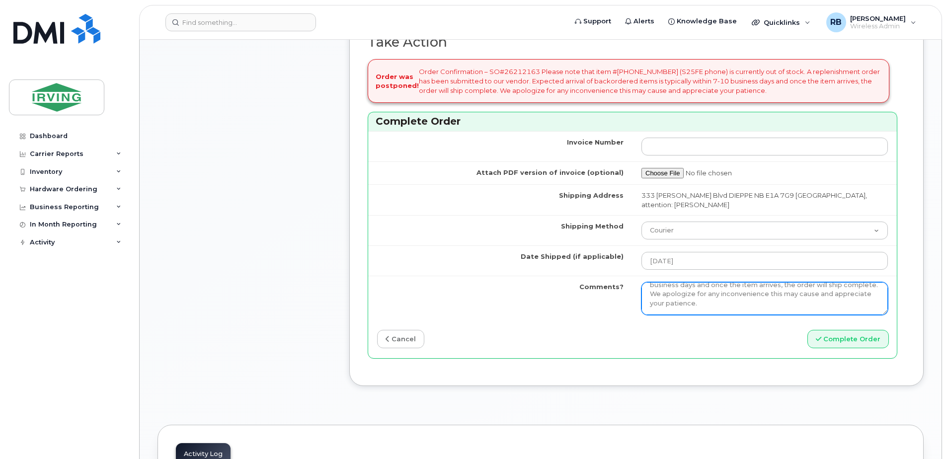
scroll to position [73, 0]
drag, startPoint x: 680, startPoint y: 310, endPoint x: 863, endPoint y: 325, distance: 183.4
click at [863, 315] on textarea "Order Confirmation – SO#26212163 Please note that item #64385254 (S25FE phone) …" at bounding box center [764, 298] width 246 height 33
type textarea "Please be advised the order has been completed. SO#26212163 Allow 1-3 business …"
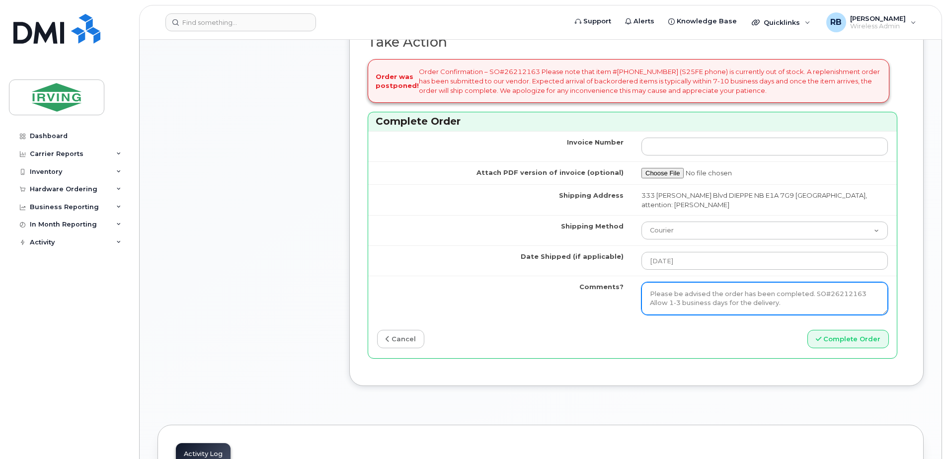
drag, startPoint x: 680, startPoint y: 310, endPoint x: 871, endPoint y: 322, distance: 191.6
click at [871, 315] on textarea "Order Confirmation – SO#26212163 Please note that item #64385254 (S25FE phone) …" at bounding box center [764, 298] width 246 height 33
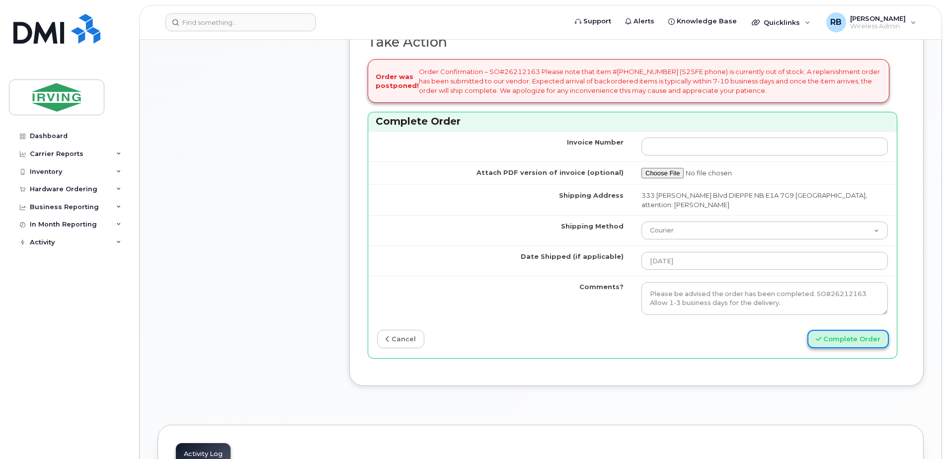
click at [864, 348] on button "Complete Order" at bounding box center [847, 339] width 81 height 18
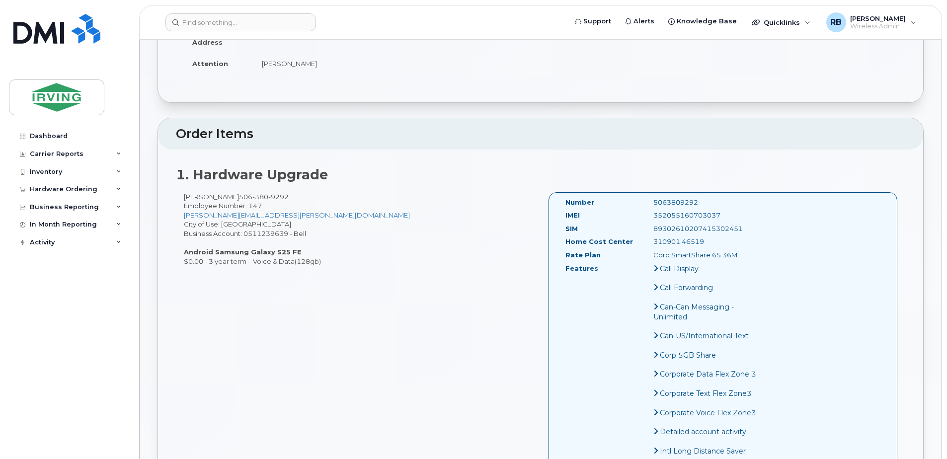
scroll to position [199, 0]
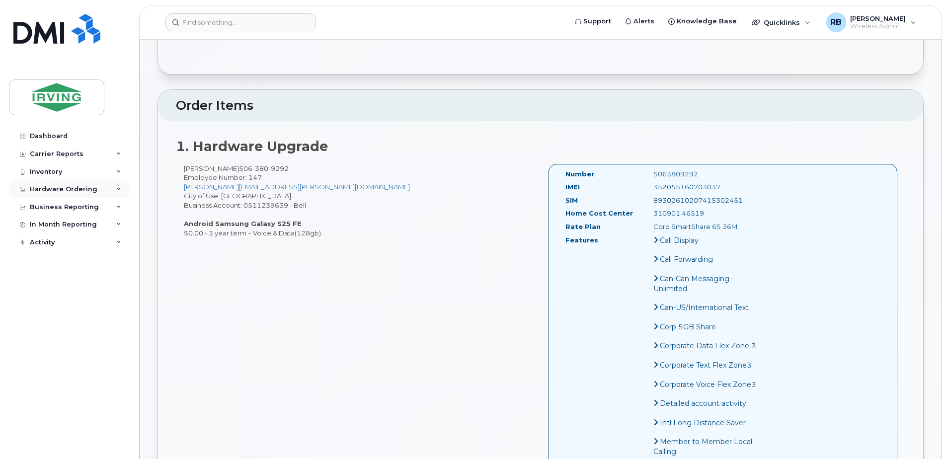
click at [53, 187] on div "Hardware Ordering" at bounding box center [64, 189] width 68 height 8
click at [41, 230] on div "Orders" at bounding box center [46, 226] width 24 height 9
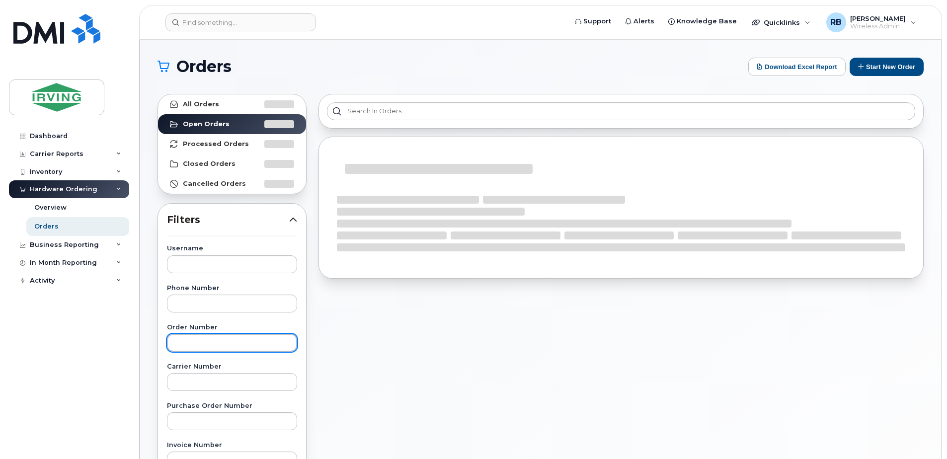
click at [197, 337] on input "text" at bounding box center [232, 343] width 130 height 18
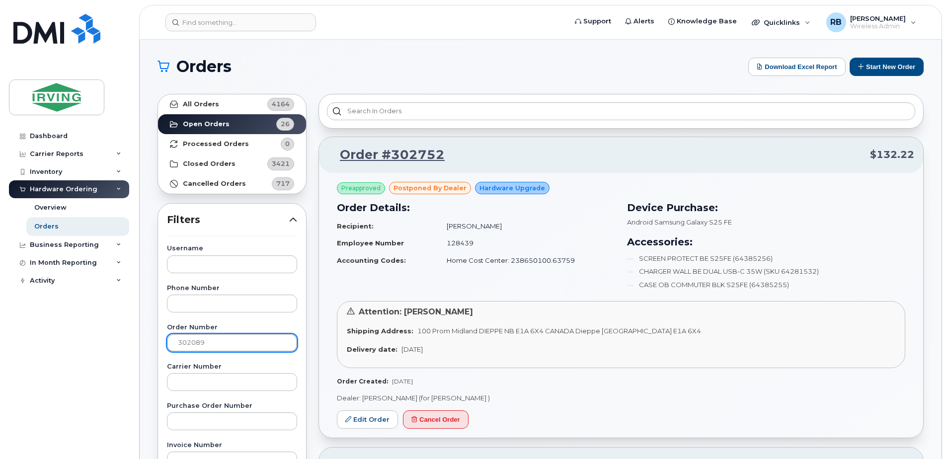
type input "302089"
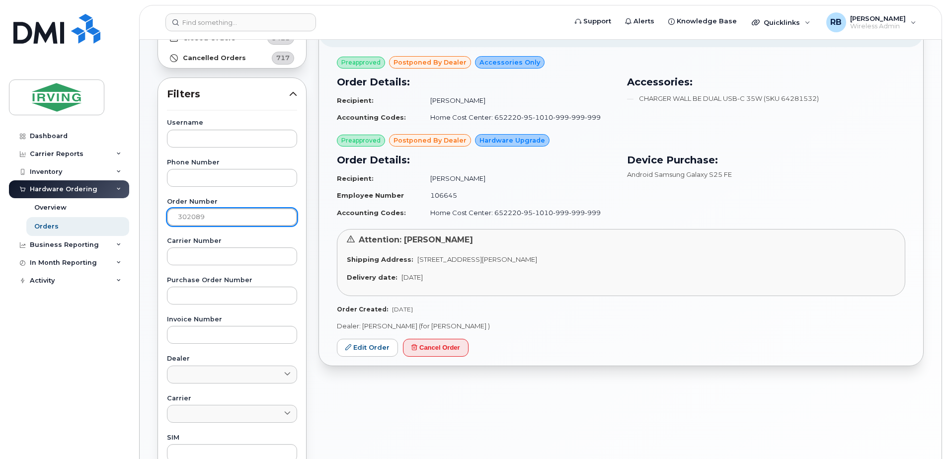
scroll to position [133, 0]
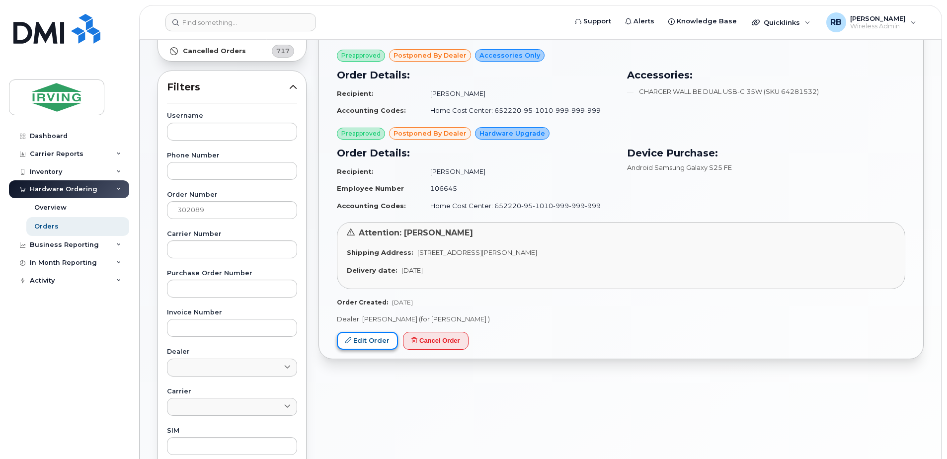
click at [358, 338] on link "Edit Order" at bounding box center [367, 341] width 61 height 18
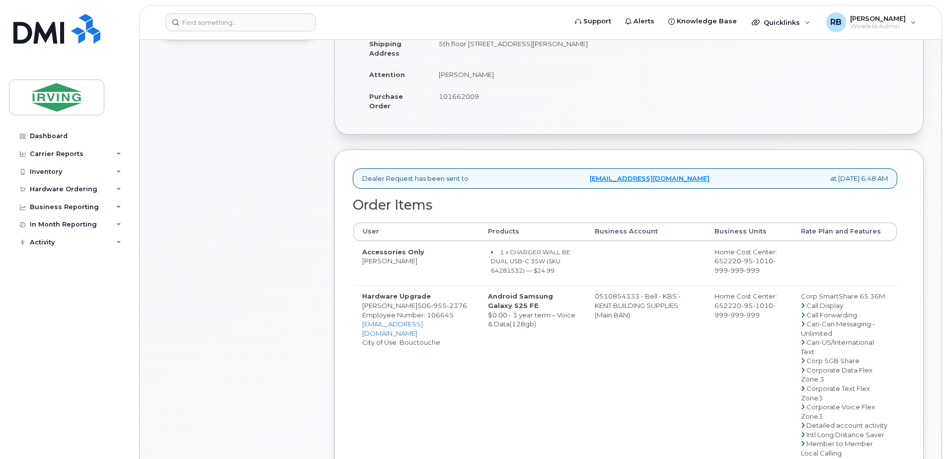
scroll to position [199, 0]
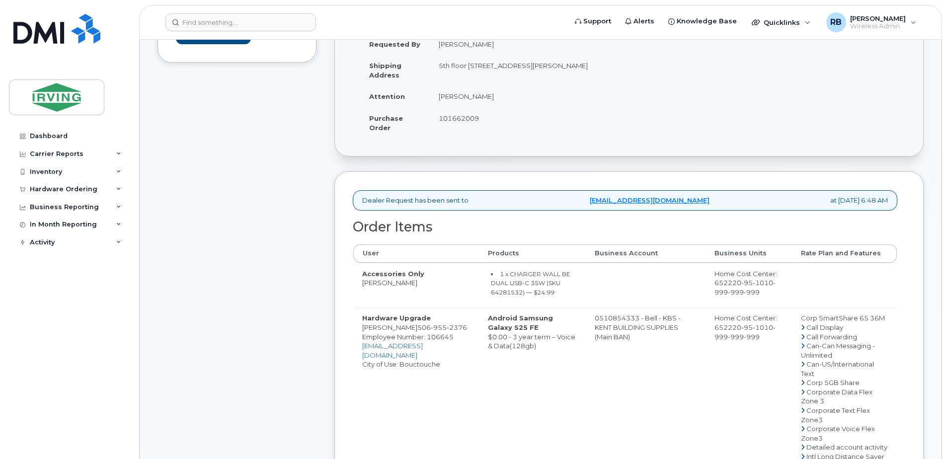
drag, startPoint x: 417, startPoint y: 332, endPoint x: 419, endPoint y: 339, distance: 7.9
click at [419, 331] on span "506 955 2376" at bounding box center [442, 327] width 50 height 8
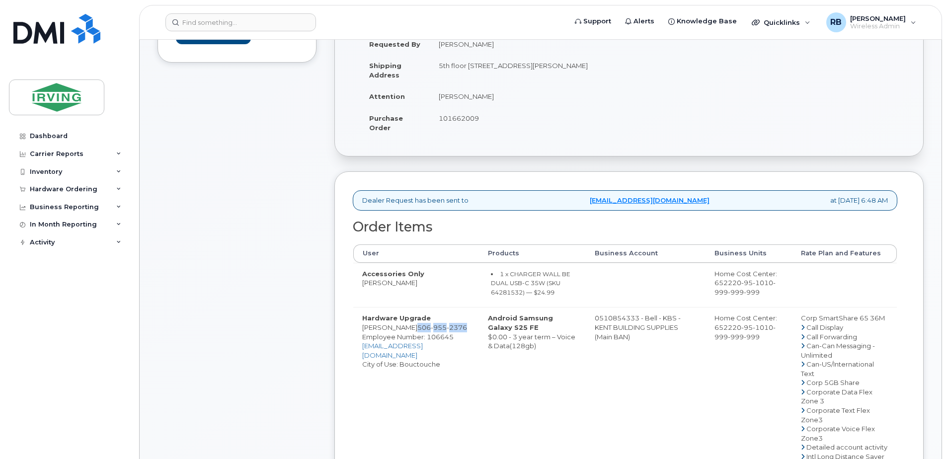
click at [419, 331] on span "506 955 2376" at bounding box center [442, 327] width 50 height 8
click at [287, 326] on div "Comments Leave Comment" at bounding box center [236, 429] width 159 height 970
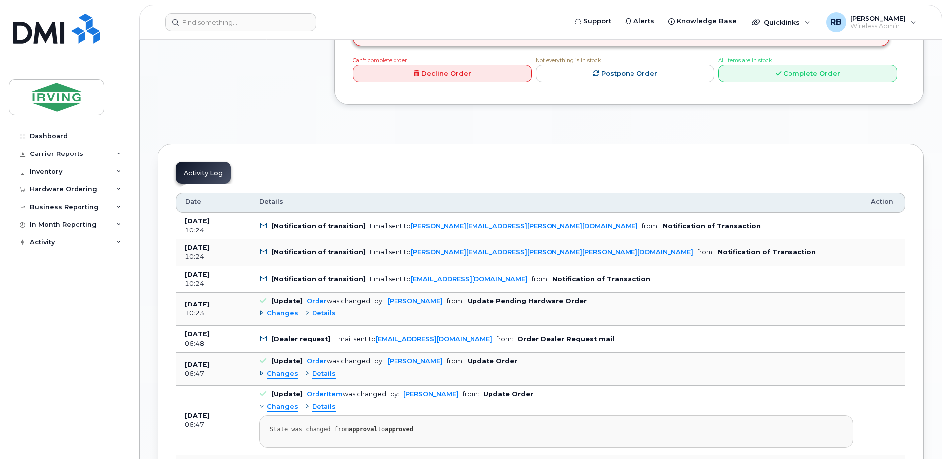
scroll to position [993, 0]
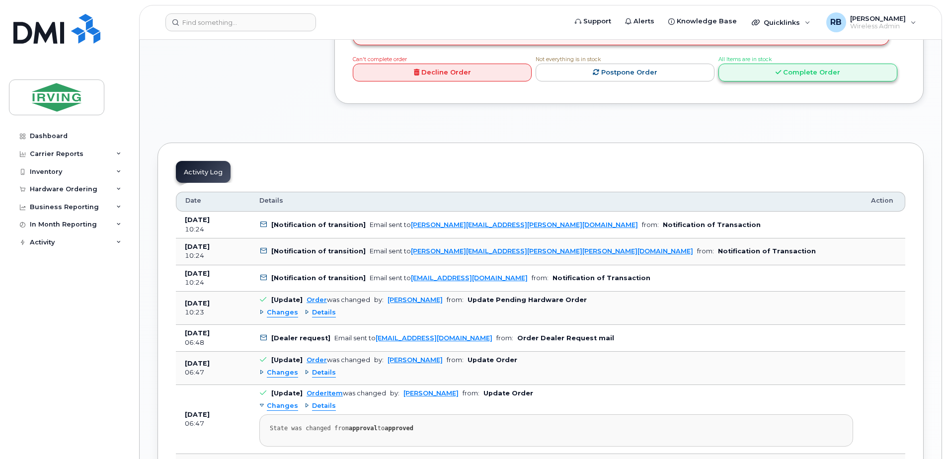
click at [759, 82] on link "Complete Order" at bounding box center [807, 73] width 179 height 18
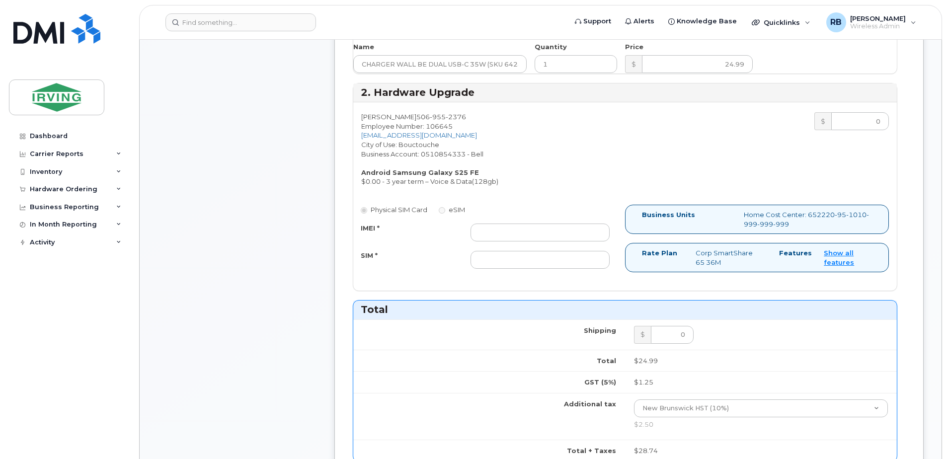
scroll to position [463, 0]
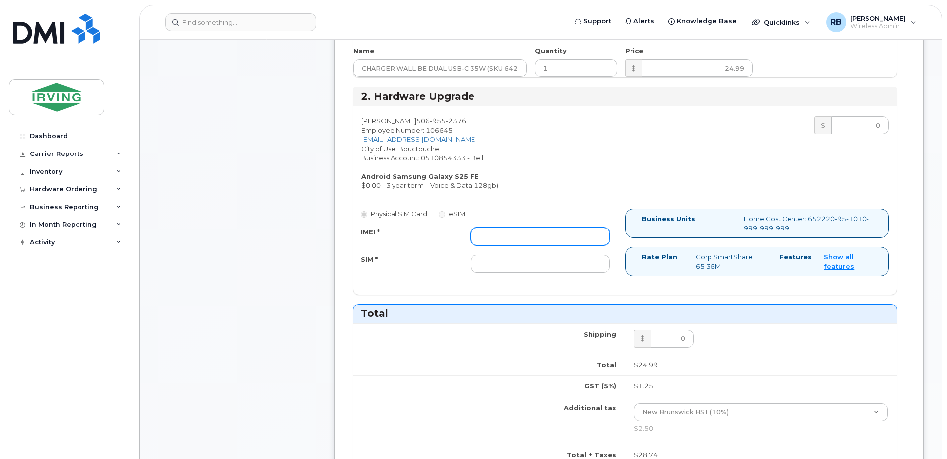
click at [517, 235] on input "IMEI *" at bounding box center [539, 236] width 139 height 18
type input "352055160711493"
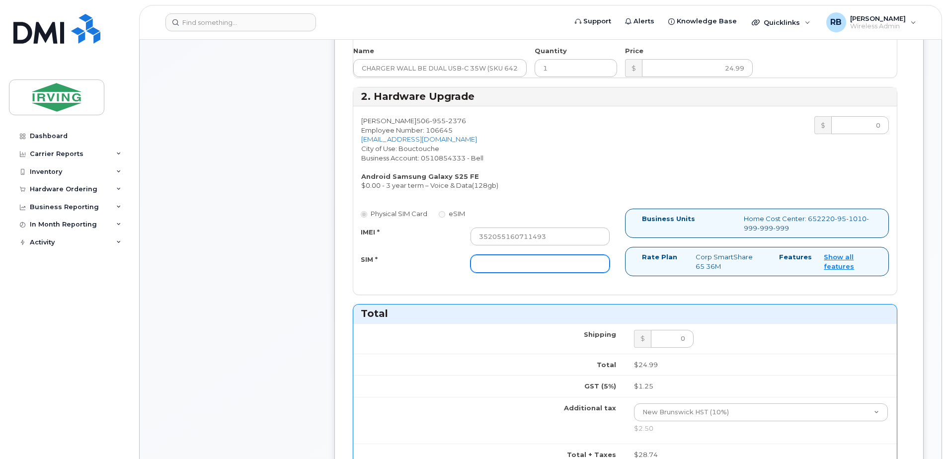
click at [495, 262] on input "SIM *" at bounding box center [539, 264] width 139 height 18
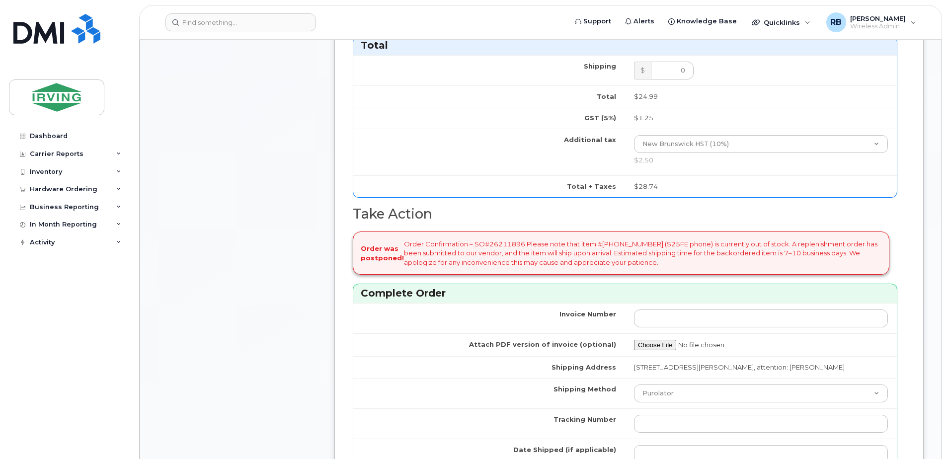
scroll to position [861, 0]
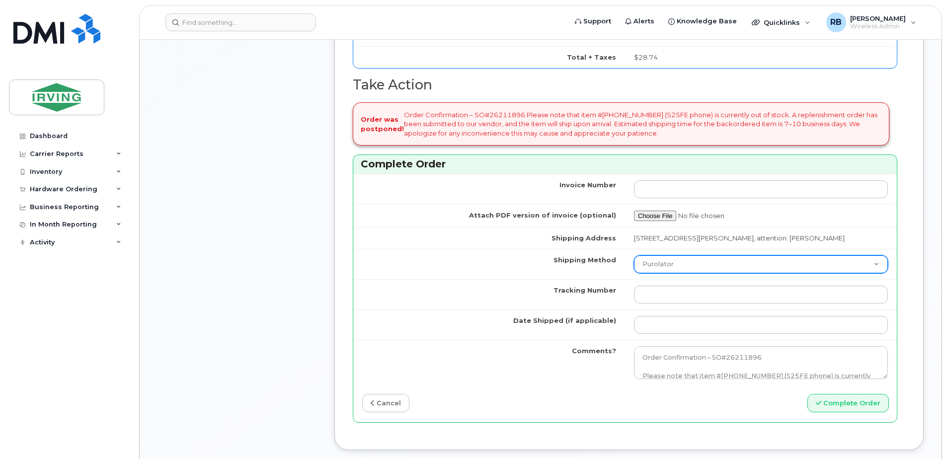
type input "89302610207415302469"
click at [660, 271] on select "Purolator UPS FedEx Canada Post Courier Other Drop Off Pick Up" at bounding box center [761, 264] width 254 height 18
select select "Drop Off"
click at [634, 255] on select "Purolator UPS FedEx Canada Post Courier Other Drop Off Pick Up" at bounding box center [761, 264] width 254 height 18
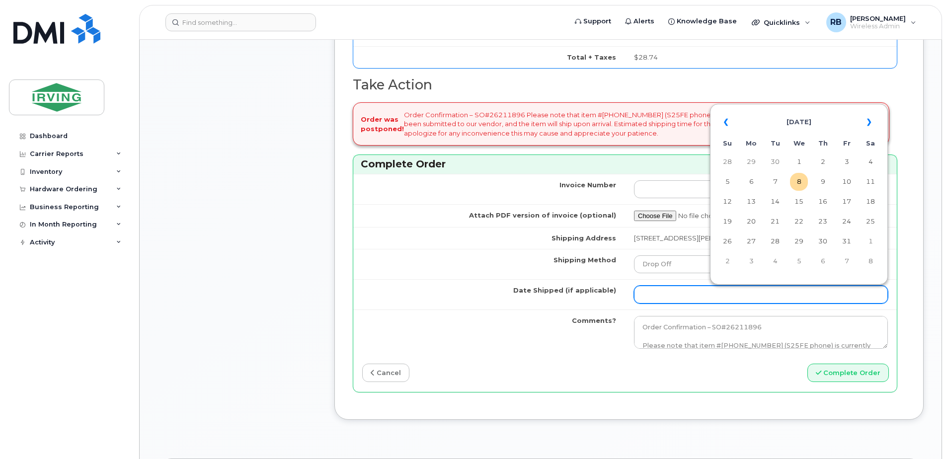
drag, startPoint x: 667, startPoint y: 296, endPoint x: 675, endPoint y: 288, distance: 11.3
click at [667, 296] on input "Date Shipped (if applicable)" at bounding box center [761, 295] width 254 height 18
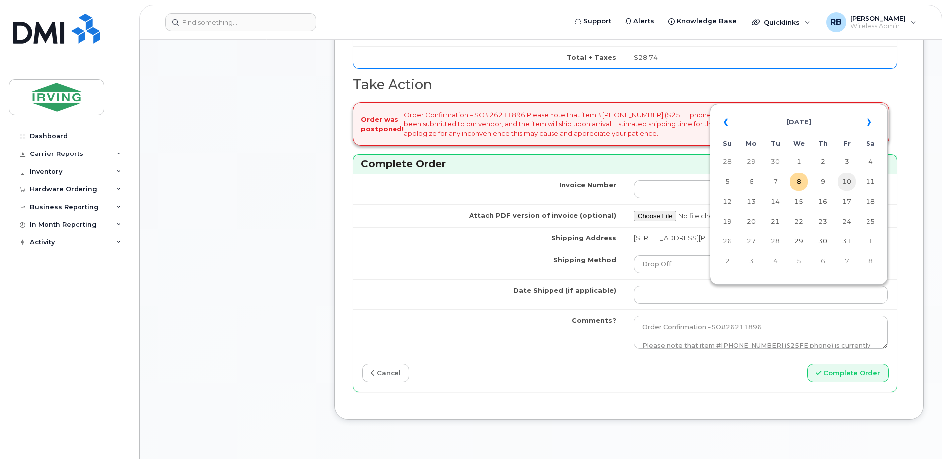
click at [848, 184] on td "10" at bounding box center [846, 182] width 18 height 18
type input "[DATE]"
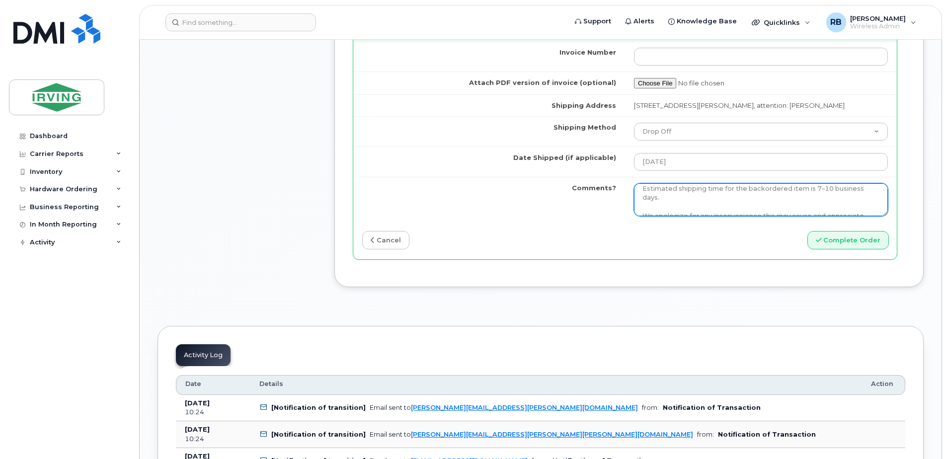
scroll to position [81, 0]
drag, startPoint x: 638, startPoint y: 191, endPoint x: 845, endPoint y: 211, distance: 207.6
click at [845, 211] on textarea "Order Confirmation – SO#26211896 Please note that item #64385254 (S25FE phone) …" at bounding box center [761, 199] width 254 height 33
drag, startPoint x: 764, startPoint y: 202, endPoint x: 641, endPoint y: 192, distance: 123.5
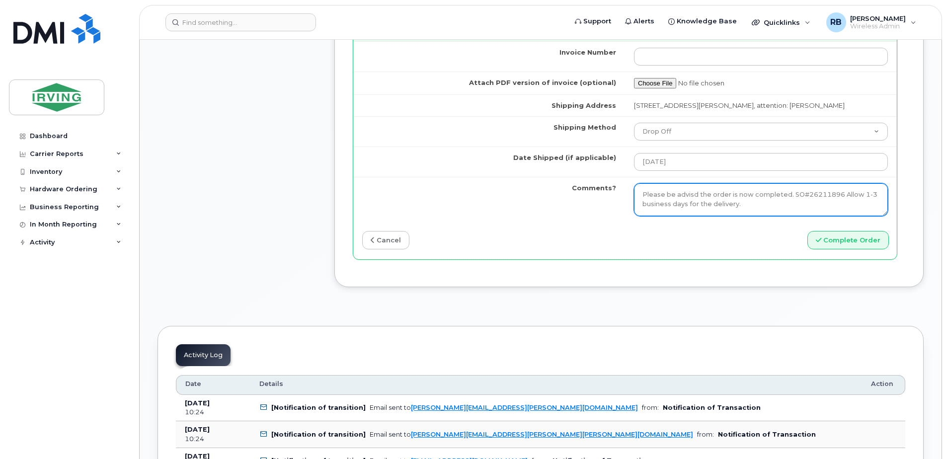
click at [641, 192] on textarea "Order Confirmation – SO#26211896 Please note that item #64385254 (S25FE phone) …" at bounding box center [761, 199] width 254 height 33
click at [693, 193] on textarea "Order Confirmation – SO#26211896 Please note that item #64385254 (S25FE phone) …" at bounding box center [761, 199] width 254 height 33
type textarea "Please be advised the order is now completed. SO#26211896 Allow 1-3 business da…"
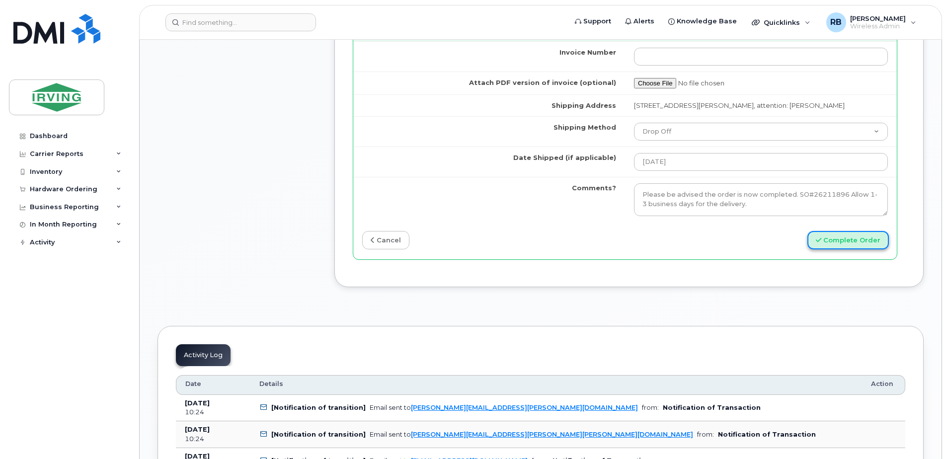
click at [867, 241] on button "Complete Order" at bounding box center [847, 240] width 81 height 18
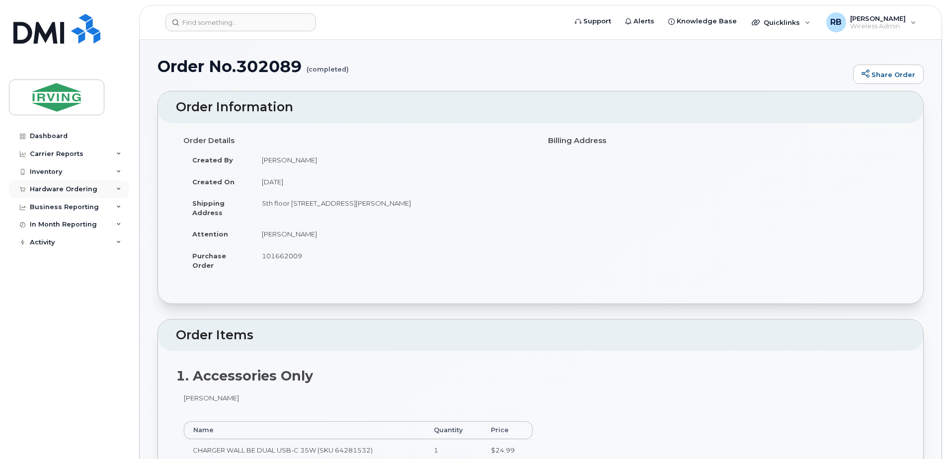
click at [60, 185] on div "Hardware Ordering" at bounding box center [69, 189] width 120 height 18
click at [52, 227] on div "Orders" at bounding box center [46, 226] width 24 height 9
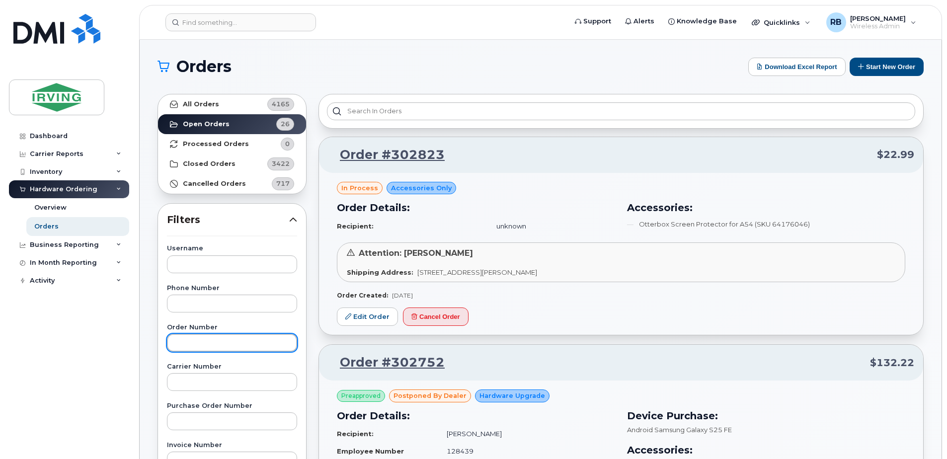
click at [216, 342] on input "text" at bounding box center [232, 343] width 130 height 18
type input "302110"
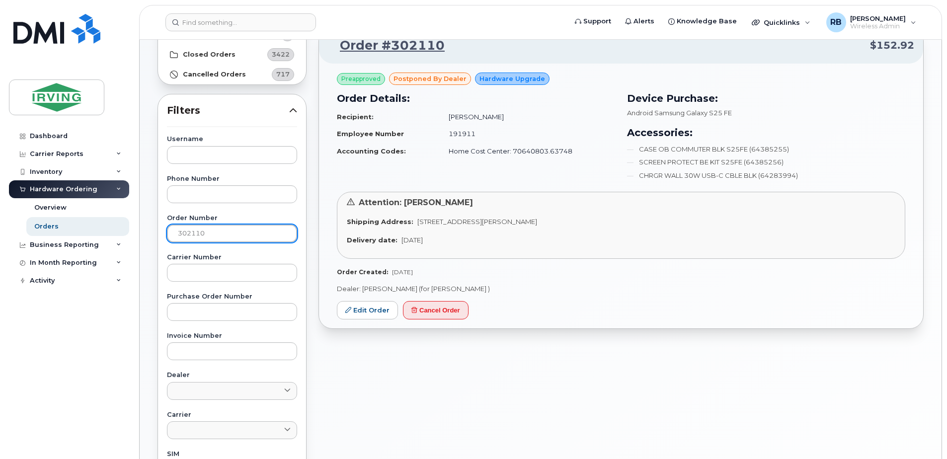
scroll to position [133, 0]
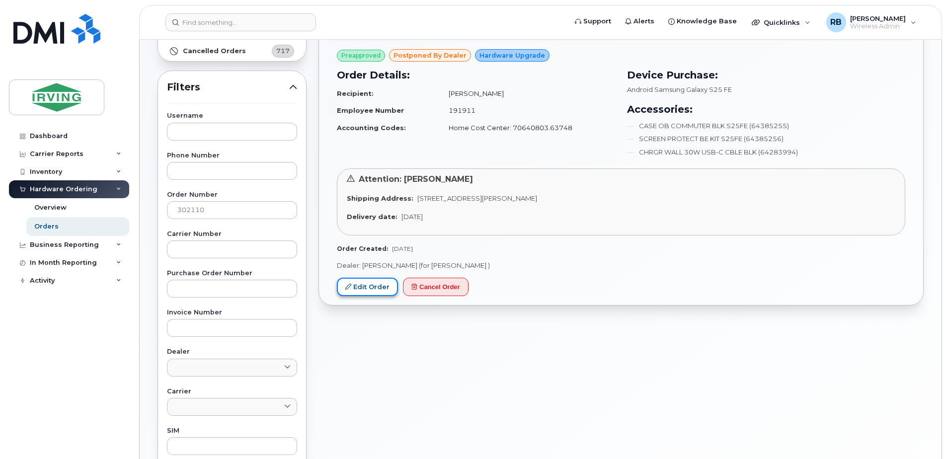
click at [372, 286] on link "Edit Order" at bounding box center [367, 287] width 61 height 18
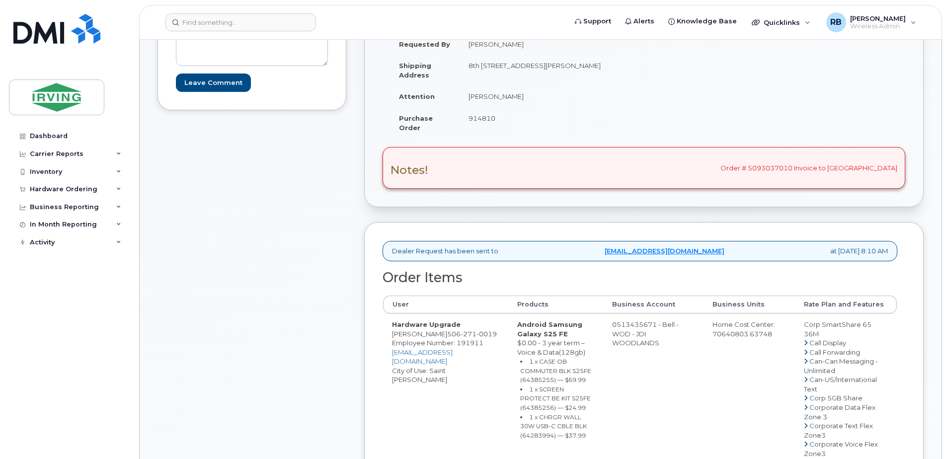
scroll to position [265, 0]
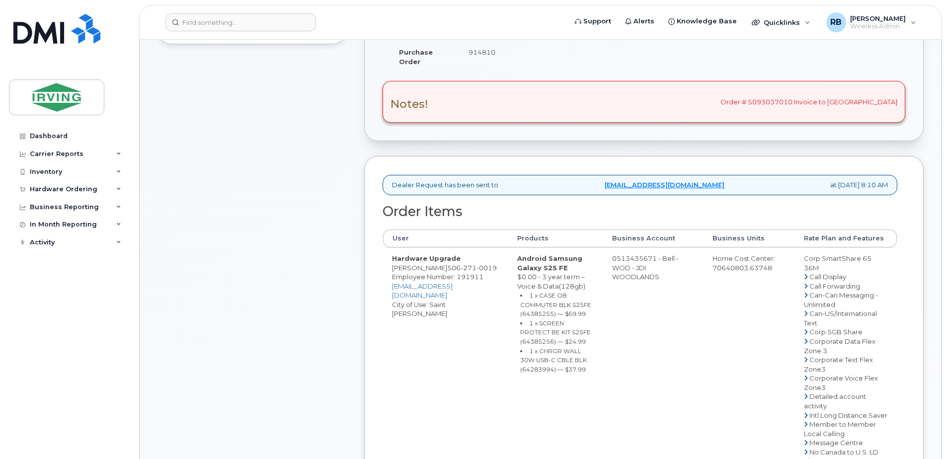
click at [477, 272] on span "506 271 0019" at bounding box center [472, 268] width 50 height 8
copy span "506 271 0019"
click at [346, 206] on div "Comments roberts.brad@chandlersales.com Item Match to PO - Item#64281532, Charg…" at bounding box center [251, 389] width 189 height 1022
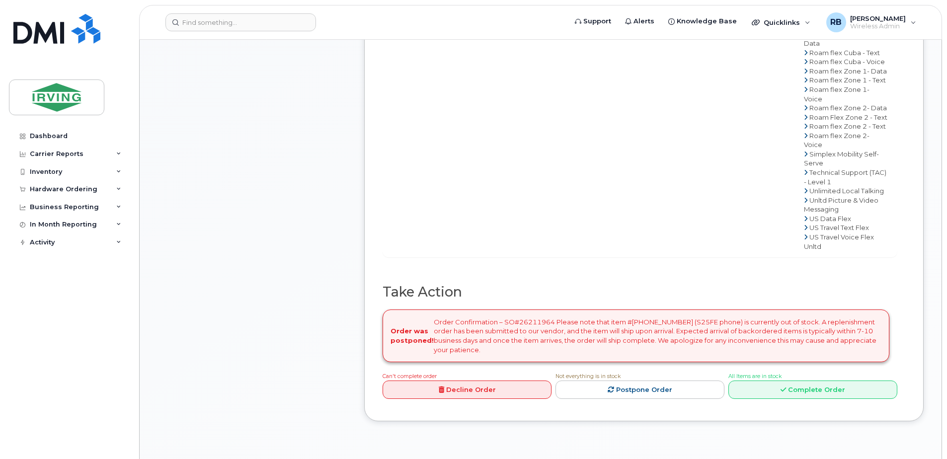
scroll to position [927, 0]
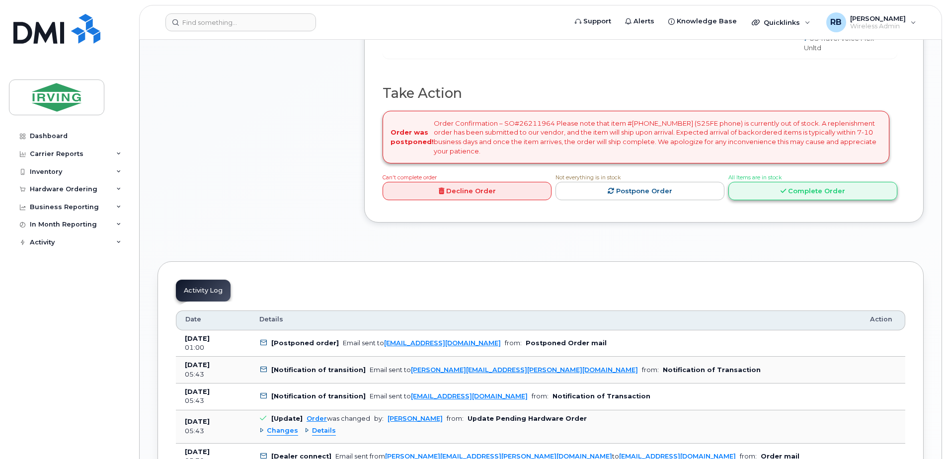
click at [781, 200] on link "Complete Order" at bounding box center [812, 191] width 169 height 18
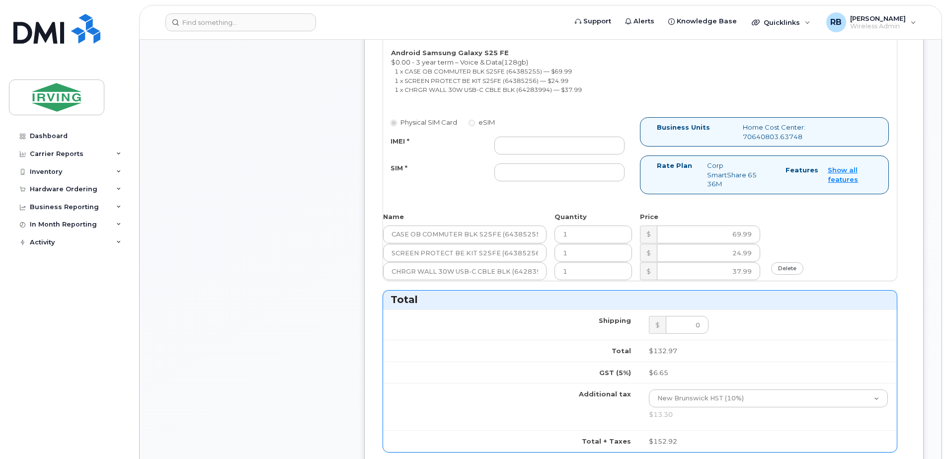
scroll to position [530, 0]
click at [598, 146] on input "IMEI *" at bounding box center [559, 146] width 130 height 18
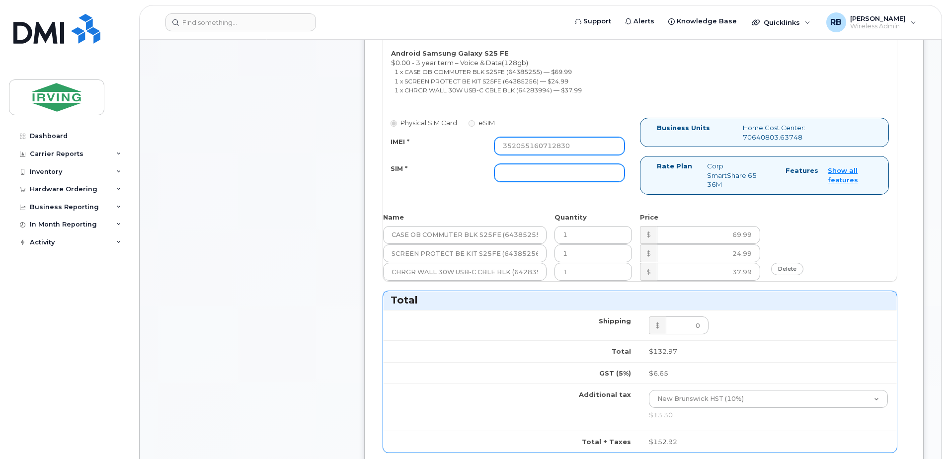
type input "352055160712830"
click at [589, 174] on input "SIM *" at bounding box center [559, 173] width 130 height 18
type input "89302610207415302436"
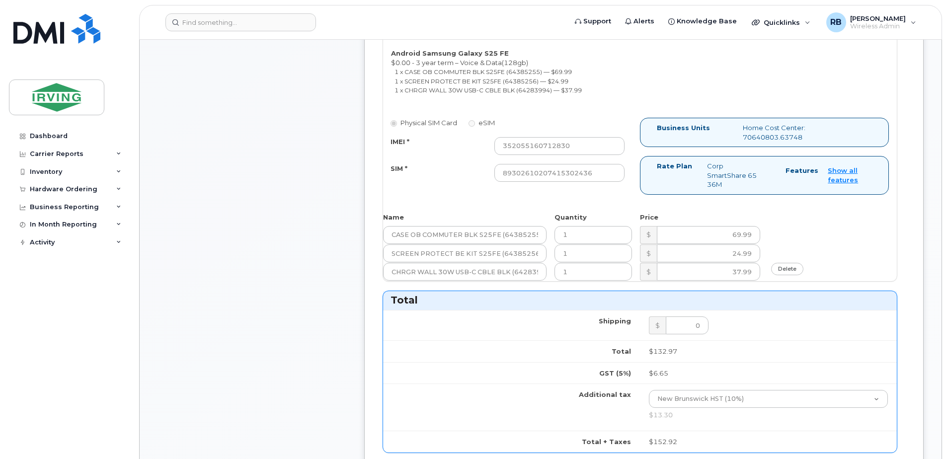
click at [346, 234] on div "Comments roberts.brad@chandlersales.com Item Match to PO - Item#64281532, Charg…" at bounding box center [251, 236] width 189 height 1246
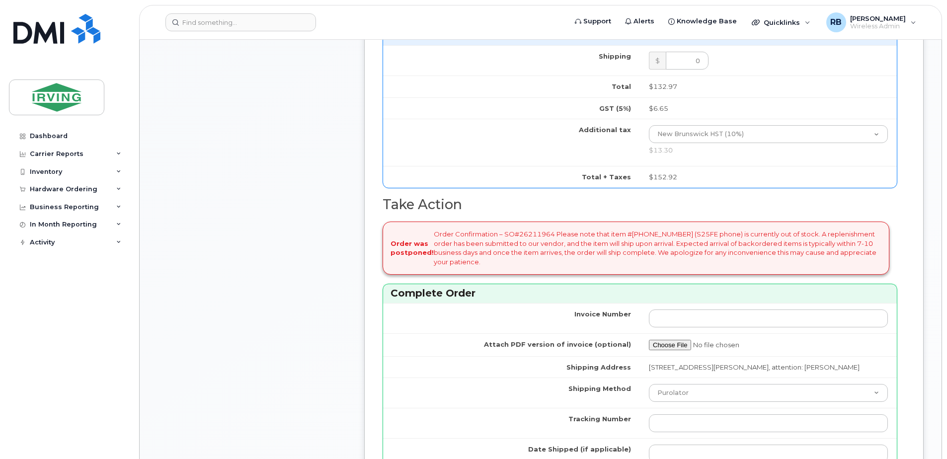
scroll to position [861, 0]
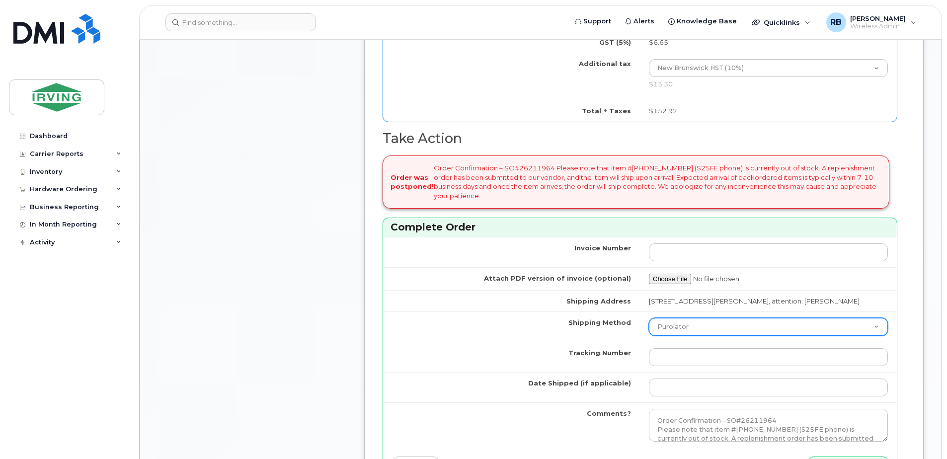
click at [693, 336] on select "Purolator UPS FedEx Canada Post Courier Other Drop Off Pick Up" at bounding box center [768, 327] width 239 height 18
select select "Drop Off"
click at [672, 327] on select "Purolator UPS FedEx Canada Post Courier Other Drop Off Pick Up" at bounding box center [768, 327] width 239 height 18
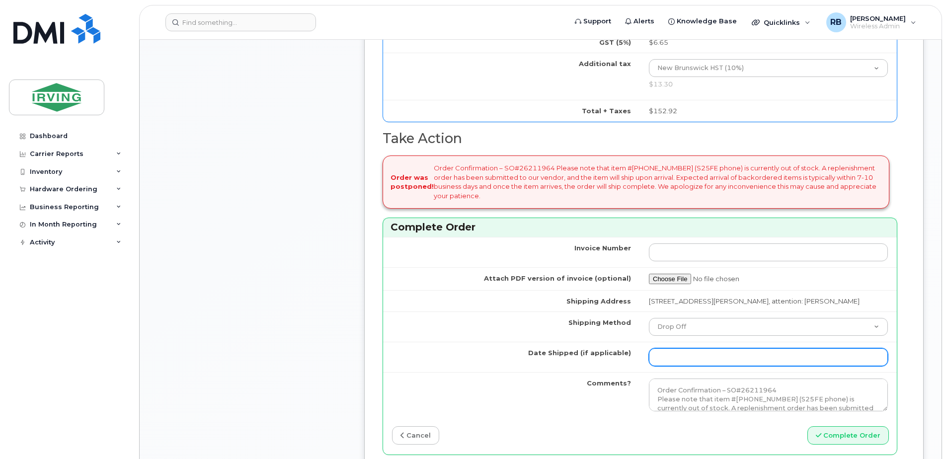
click at [723, 366] on input "Date Shipped (if applicable)" at bounding box center [768, 357] width 239 height 18
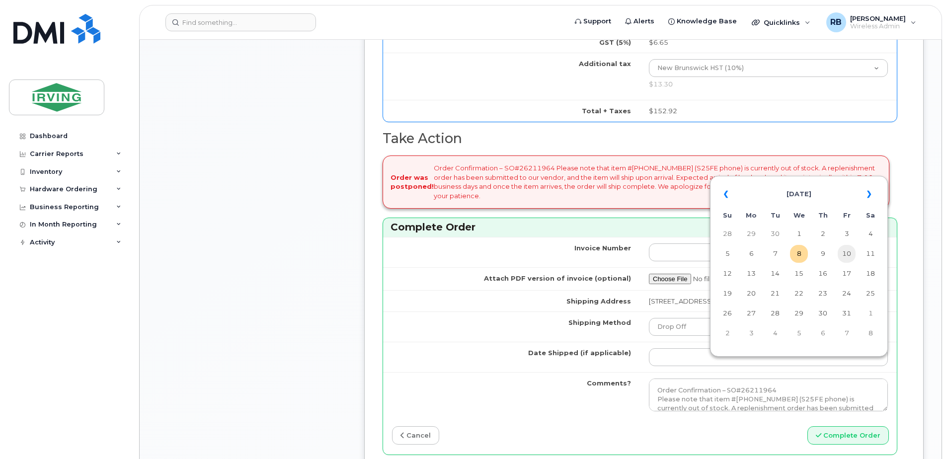
click at [843, 252] on td "10" at bounding box center [846, 254] width 18 height 18
type input "[DATE]"
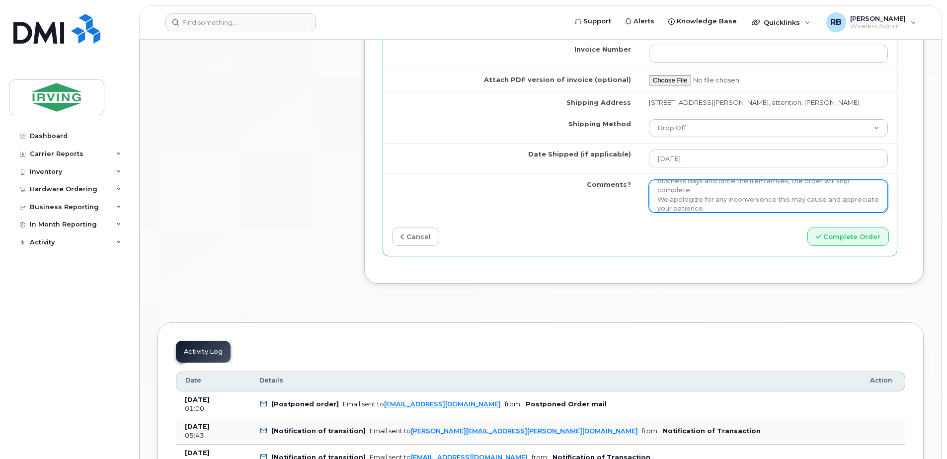
scroll to position [73, 0]
drag, startPoint x: 678, startPoint y: 198, endPoint x: 851, endPoint y: 217, distance: 173.8
click at [851, 213] on textarea "Order Confirmation – SO#26211964 Please note that item #64385254 (S25FE phone) …" at bounding box center [768, 196] width 239 height 33
type textarea "p"
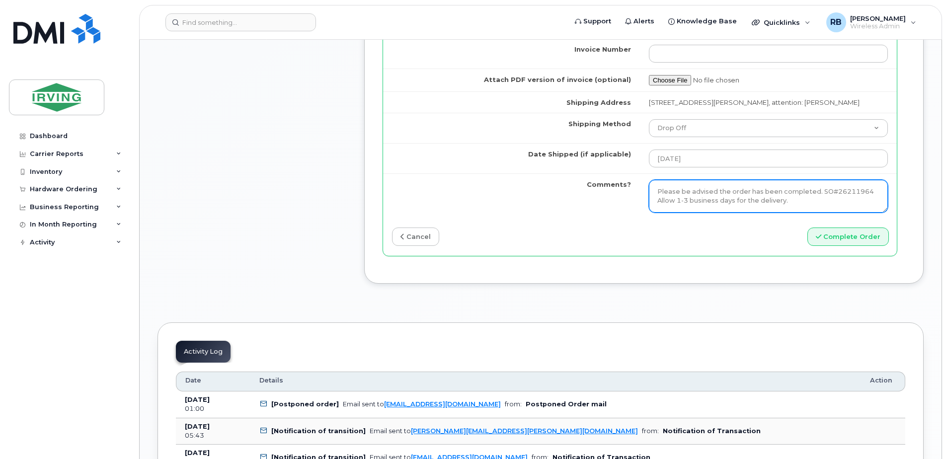
type textarea "Please be advised the order has been completed. SO#26211964 Allow 1-3 business …"
drag, startPoint x: 871, startPoint y: 214, endPoint x: 668, endPoint y: 201, distance: 203.5
click at [668, 201] on td "Order Confirmation – SO#26211964 Please note that item #64385254 (S25FE phone) …" at bounding box center [768, 195] width 257 height 45
click at [705, 213] on textarea "Order Confirmation – SO#26211964 Please note that item #64385254 (S25FE phone) …" at bounding box center [768, 196] width 239 height 33
click at [709, 209] on textarea "Order Confirmation – SO#26211964 Please note that item #64385254 (S25FE phone) …" at bounding box center [768, 196] width 239 height 33
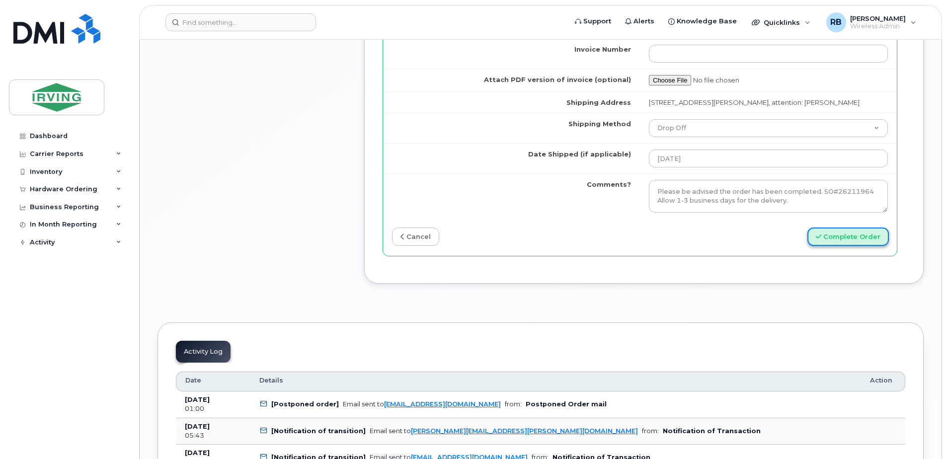
click at [836, 246] on button "Complete Order" at bounding box center [847, 236] width 81 height 18
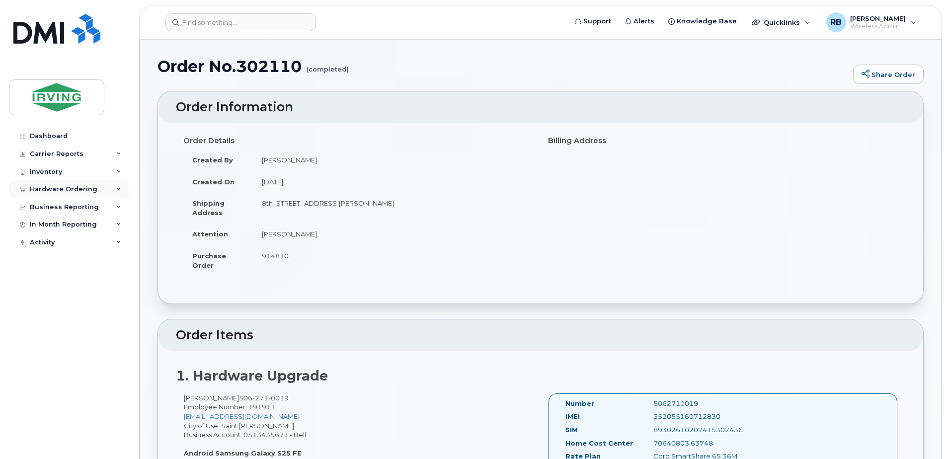
click at [54, 192] on div "Hardware Ordering" at bounding box center [64, 189] width 68 height 8
click at [46, 226] on div "Orders" at bounding box center [46, 226] width 24 height 9
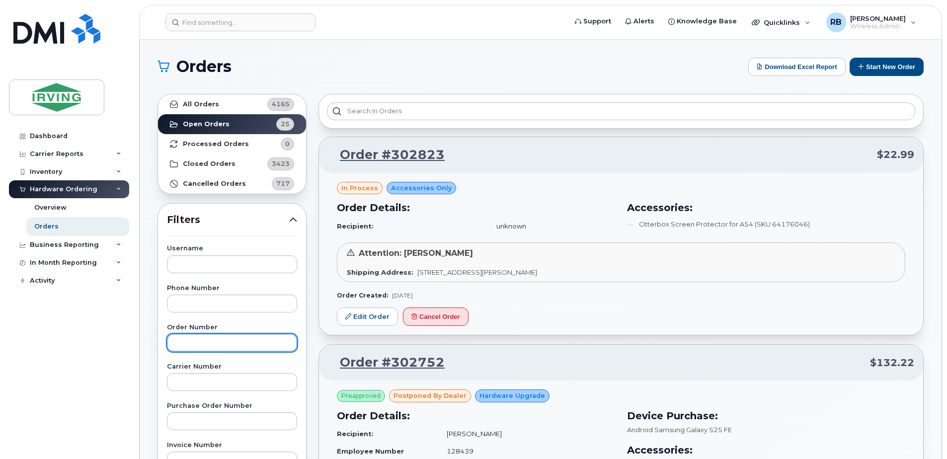
click at [229, 339] on input "text" at bounding box center [232, 343] width 130 height 18
type input "302117"
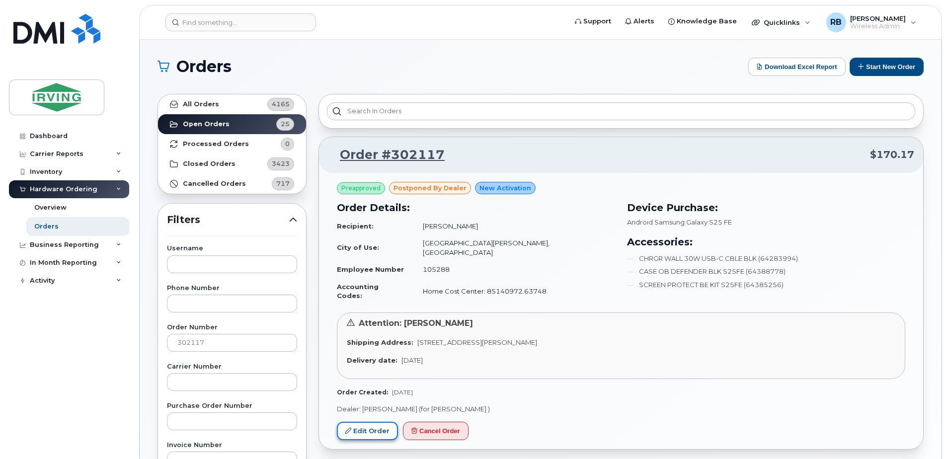
click at [360, 422] on link "Edit Order" at bounding box center [367, 431] width 61 height 18
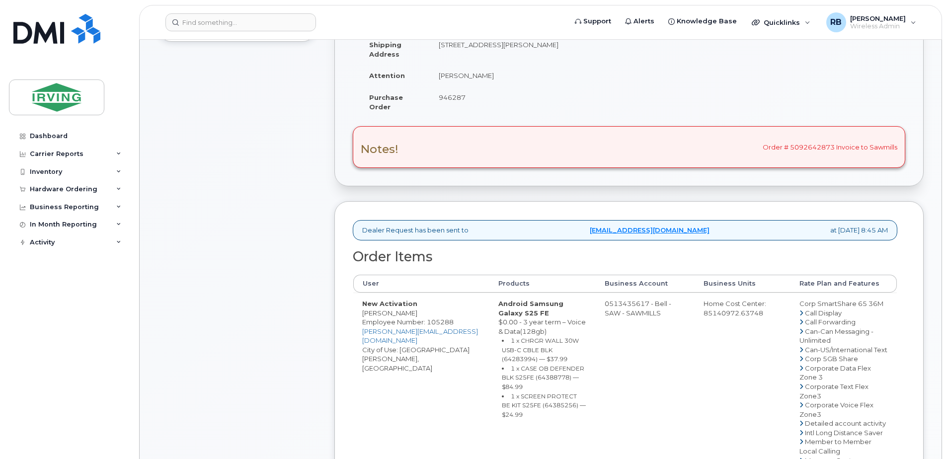
scroll to position [199, 0]
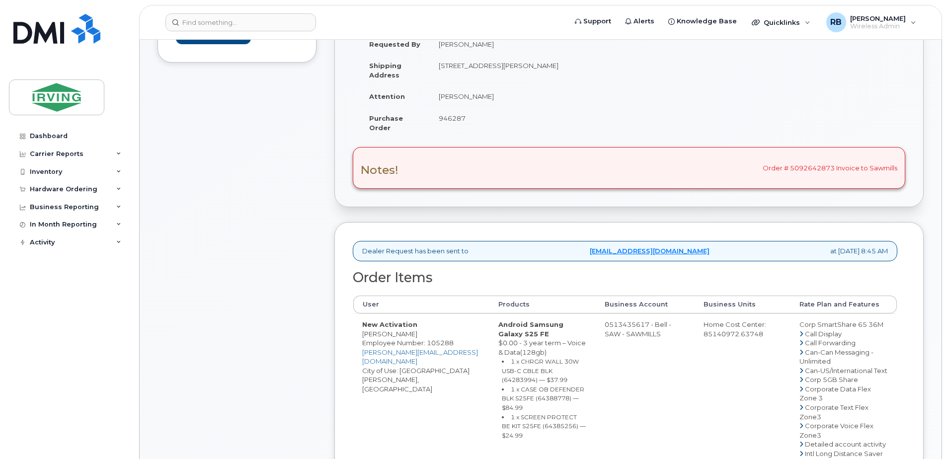
drag, startPoint x: 612, startPoint y: 336, endPoint x: 653, endPoint y: 334, distance: 40.3
copy td "513435617"
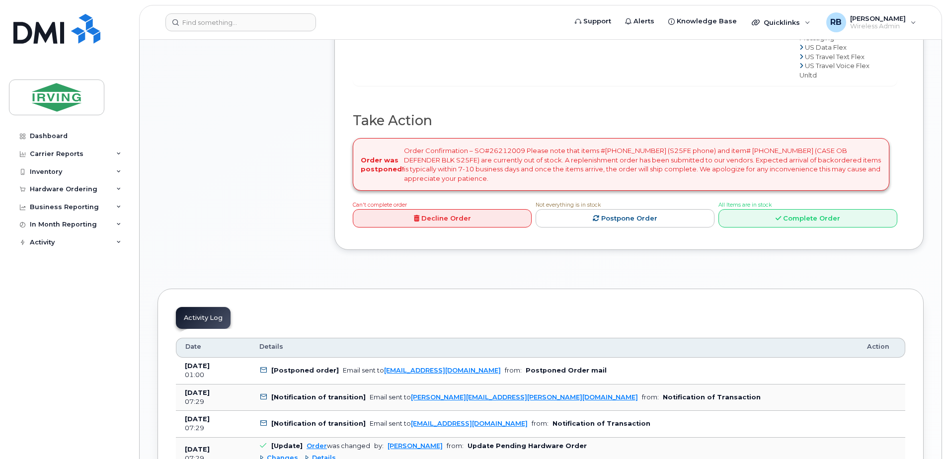
scroll to position [861, 0]
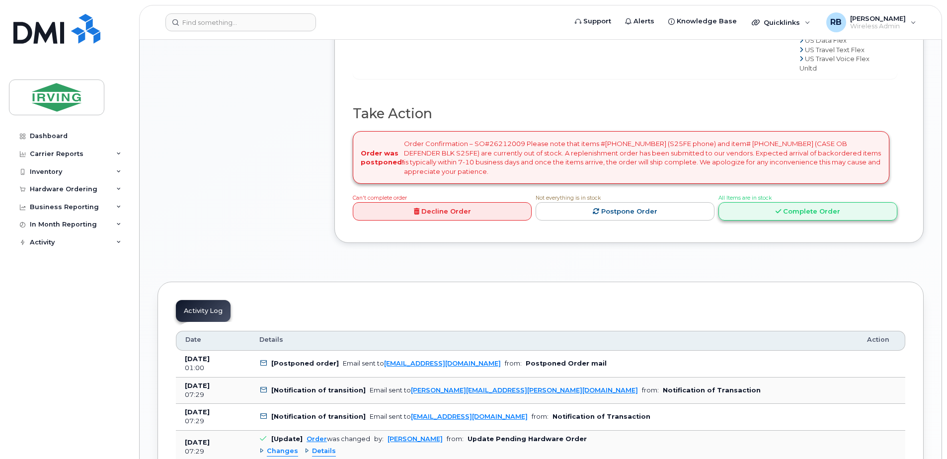
click at [759, 221] on link "Complete Order" at bounding box center [807, 211] width 179 height 18
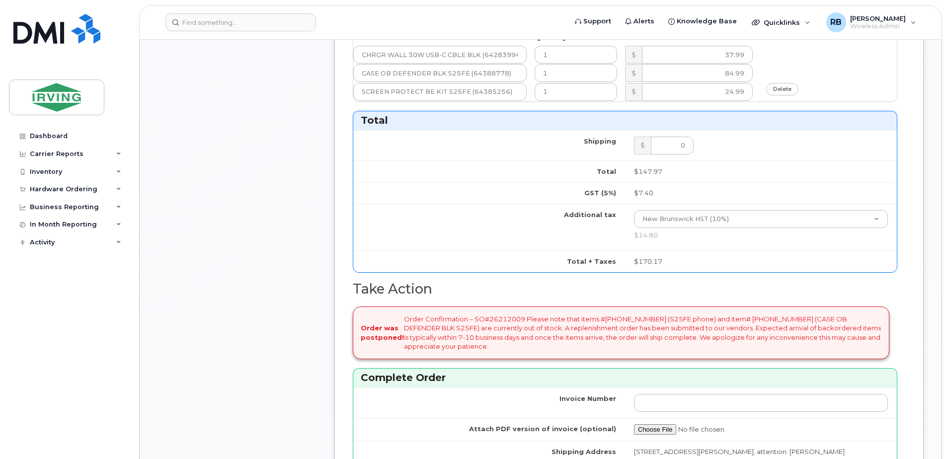
scroll to position [530, 0]
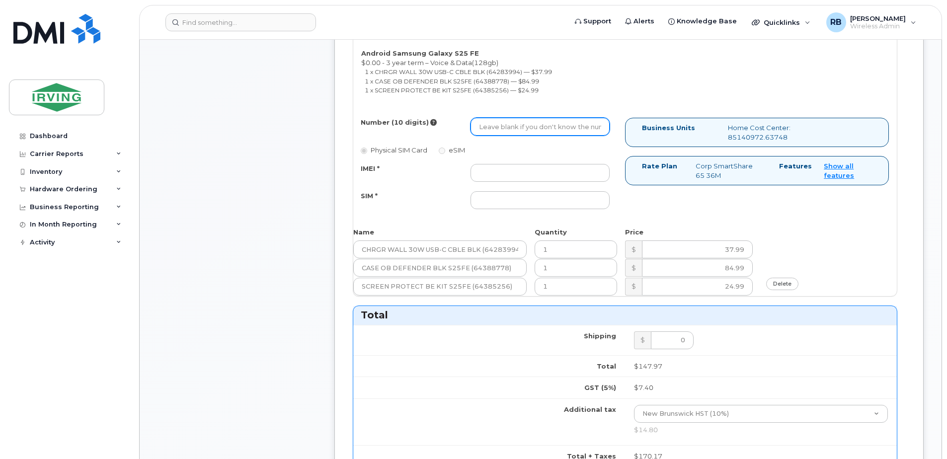
click at [519, 128] on input "Number (10 digits)" at bounding box center [539, 127] width 139 height 18
type input "5063900012"
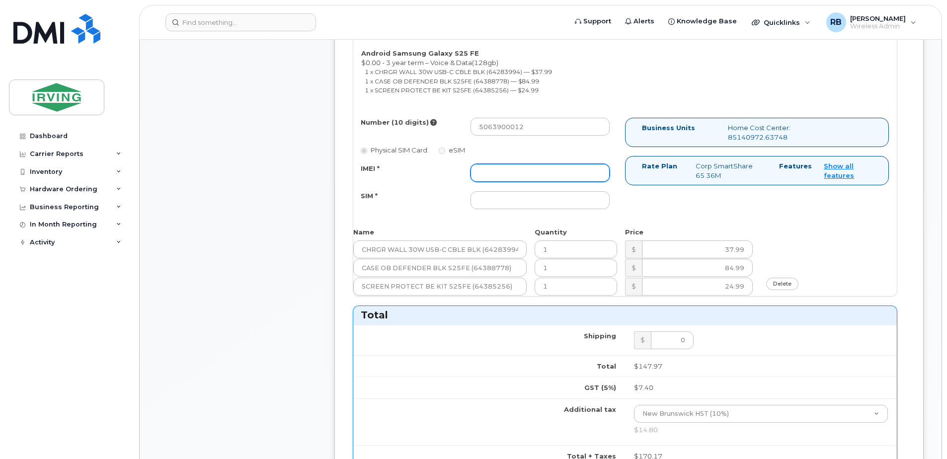
click at [524, 173] on input "IMEI *" at bounding box center [539, 173] width 139 height 18
type input "352055160708705"
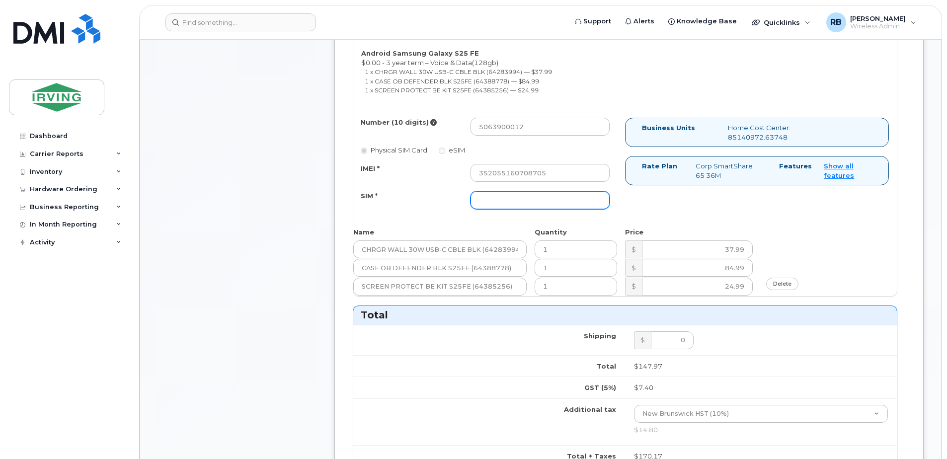
click at [514, 204] on input "SIM *" at bounding box center [539, 200] width 139 height 18
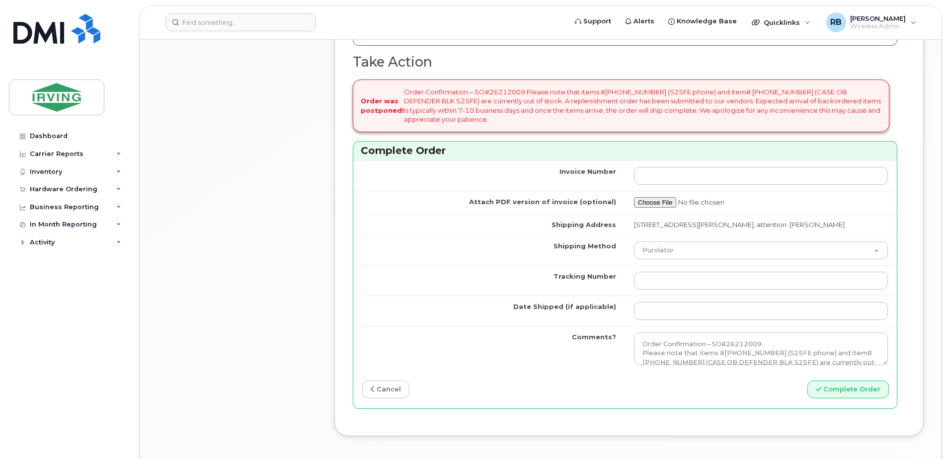
scroll to position [993, 0]
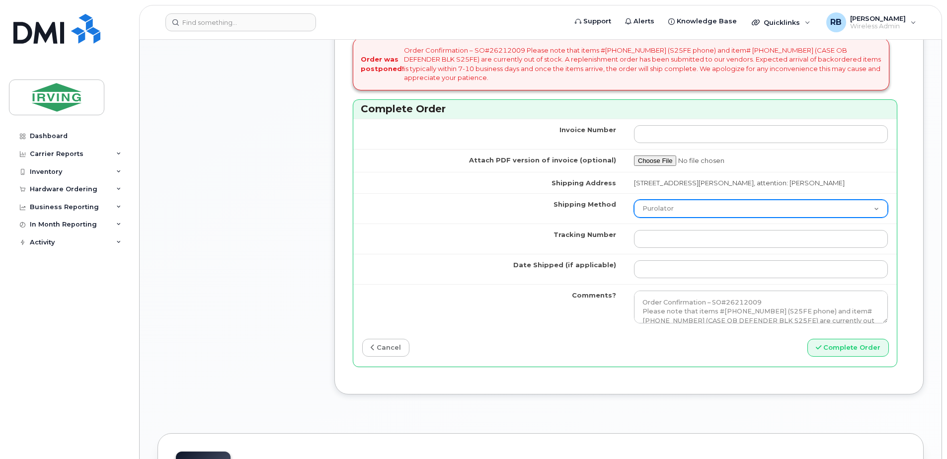
type input "89302610207712407128"
click at [654, 214] on select "Purolator UPS FedEx Canada Post Courier Other Drop Off Pick Up" at bounding box center [761, 209] width 254 height 18
select select "Courier"
click at [634, 200] on select "Purolator UPS FedEx Canada Post Courier Other Drop Off Pick Up" at bounding box center [761, 209] width 254 height 18
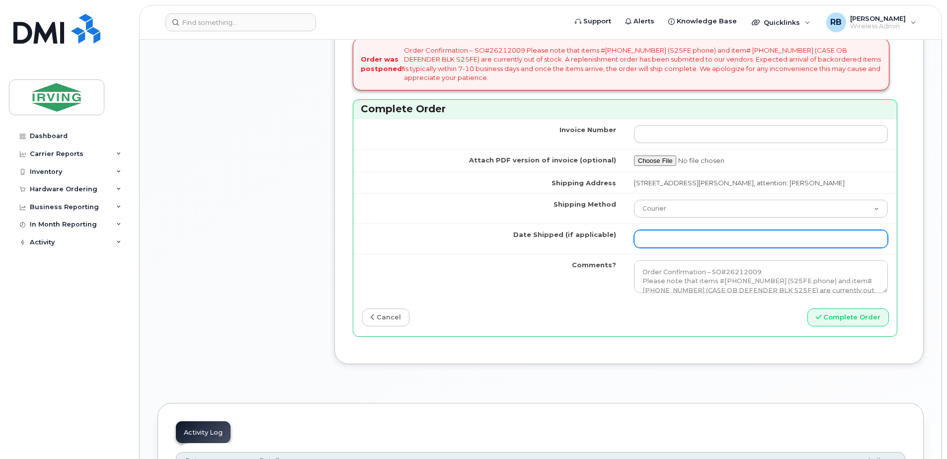
click at [708, 232] on input "Date Shipped (if applicable)" at bounding box center [761, 239] width 254 height 18
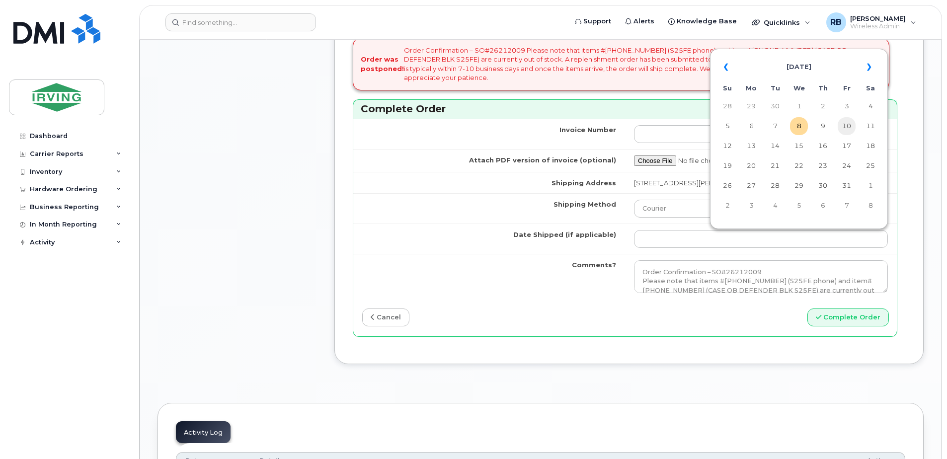
click at [842, 125] on td "10" at bounding box center [846, 126] width 18 height 18
type input "[DATE]"
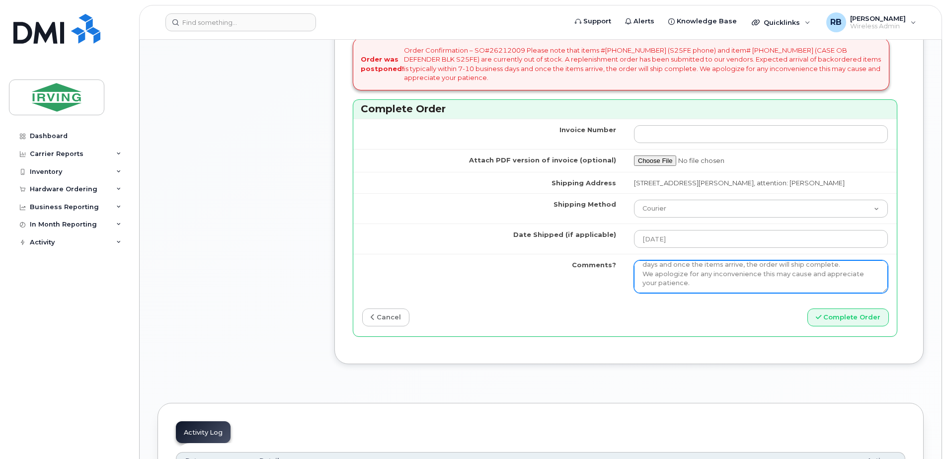
scroll to position [64, 0]
drag, startPoint x: 642, startPoint y: 271, endPoint x: 825, endPoint y: 288, distance: 184.1
click at [825, 288] on textarea "Order Confirmation – SO#26212009 Please note that items #64385254 (S25FE phone)…" at bounding box center [761, 276] width 254 height 33
click at [645, 270] on textarea "Order Confirmation – SO#26212009 Please note that items #64385254 (S25FE phone)…" at bounding box center [761, 276] width 254 height 33
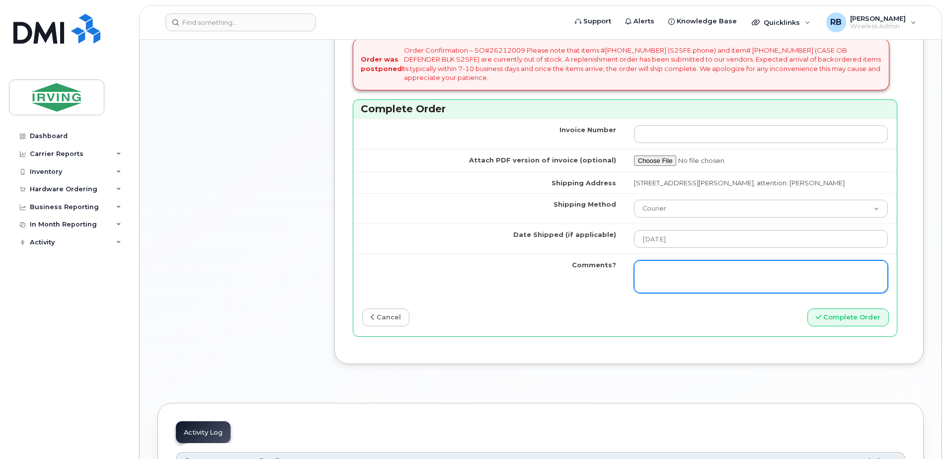
paste textarea "Please be advised the order has been placed. SO#26211336 Currently the CASE OB …"
drag, startPoint x: 803, startPoint y: 270, endPoint x: 836, endPoint y: 271, distance: 33.8
click at [836, 271] on textarea "Order Confirmation – SO#26212009 Please note that items #64385254 (S25FE phone)…" at bounding box center [761, 276] width 254 height 33
type textarea "Please be advised the order has been placed. SO#26212009 Currently the CASE OB …"
click at [812, 272] on textarea "Order Confirmation – SO#26212009 Please note that items #64385254 (S25FE phone)…" at bounding box center [761, 276] width 254 height 33
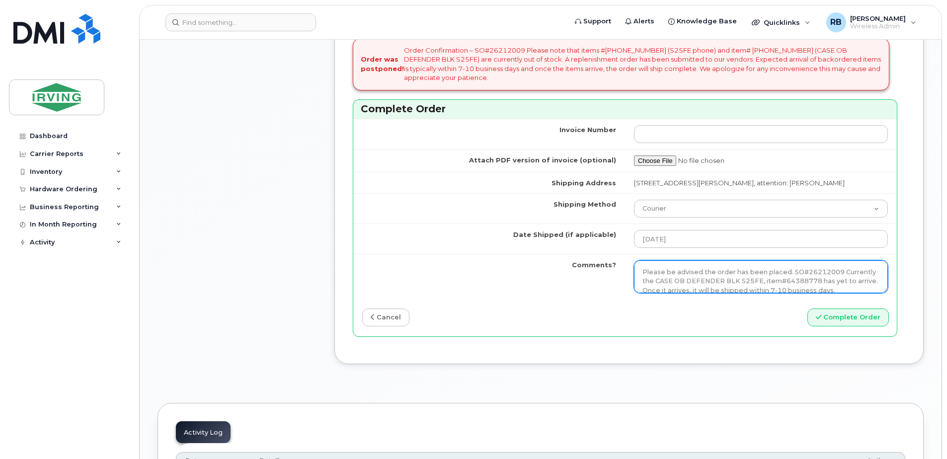
click at [812, 272] on textarea "Order Confirmation – SO#26212009 Please note that items #64385254 (S25FE phone)…" at bounding box center [761, 276] width 254 height 33
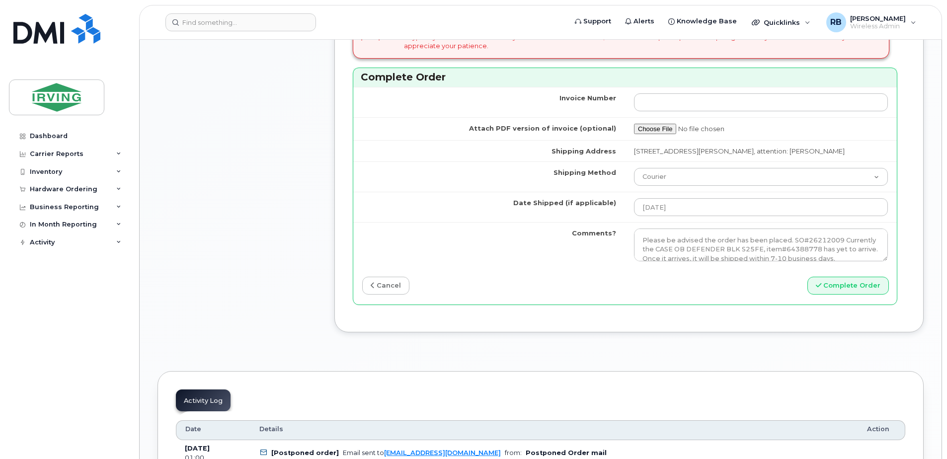
scroll to position [1059, 0]
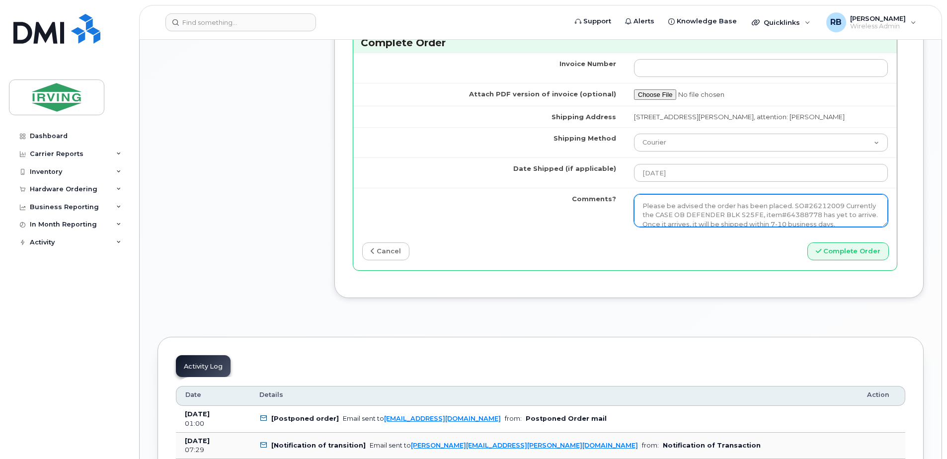
click at [640, 203] on textarea "Order Confirmation – SO#26212009 Please note that items #64385254 (S25FE phone)…" at bounding box center [761, 210] width 254 height 33
drag, startPoint x: 640, startPoint y: 203, endPoint x: 844, endPoint y: 224, distance: 205.8
click at [844, 224] on textarea "Order Confirmation – SO#26212009 Please note that items #64385254 (S25FE phone)…" at bounding box center [761, 210] width 254 height 33
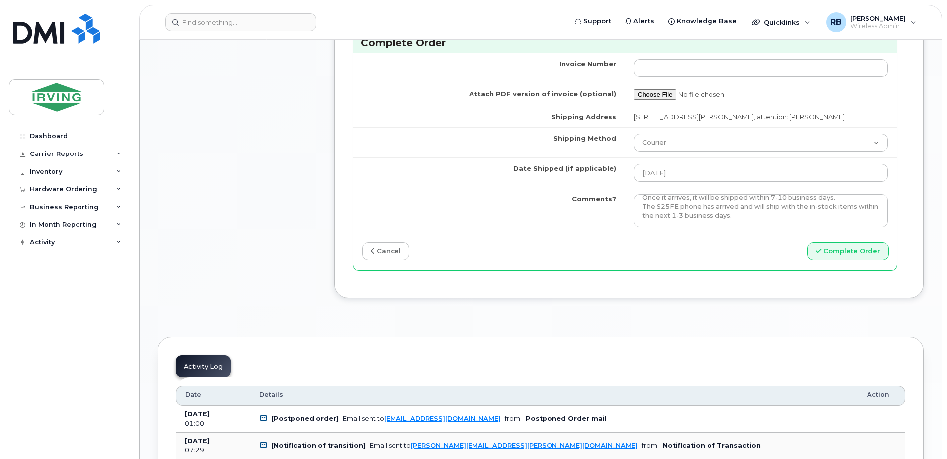
click at [465, 210] on td "Comments?" at bounding box center [489, 210] width 272 height 45
click at [839, 254] on button "Complete Order" at bounding box center [847, 251] width 81 height 18
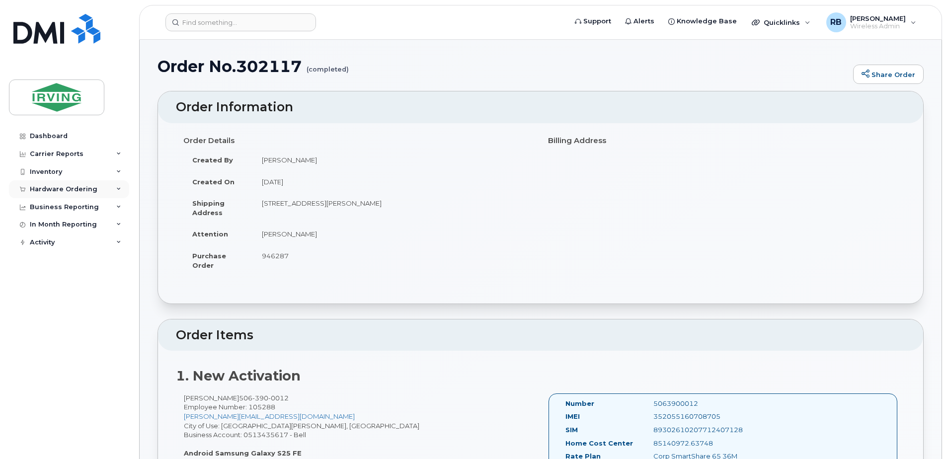
click at [35, 193] on div "Hardware Ordering" at bounding box center [69, 189] width 120 height 18
click at [41, 226] on div "Orders" at bounding box center [46, 226] width 24 height 9
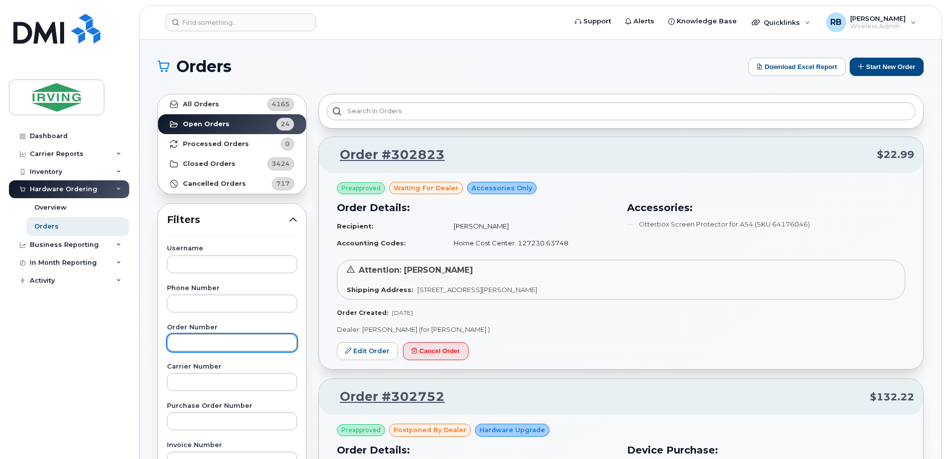
click at [235, 342] on input "text" at bounding box center [232, 343] width 130 height 18
type input "302122"
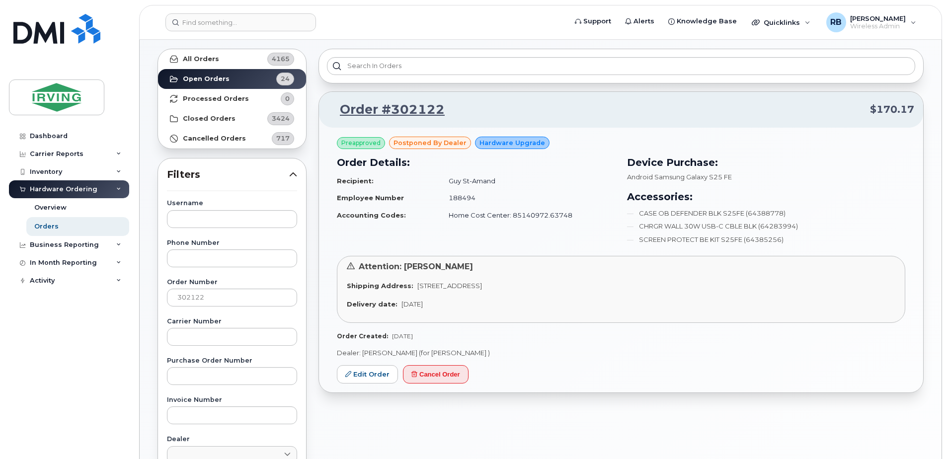
scroll to position [133, 0]
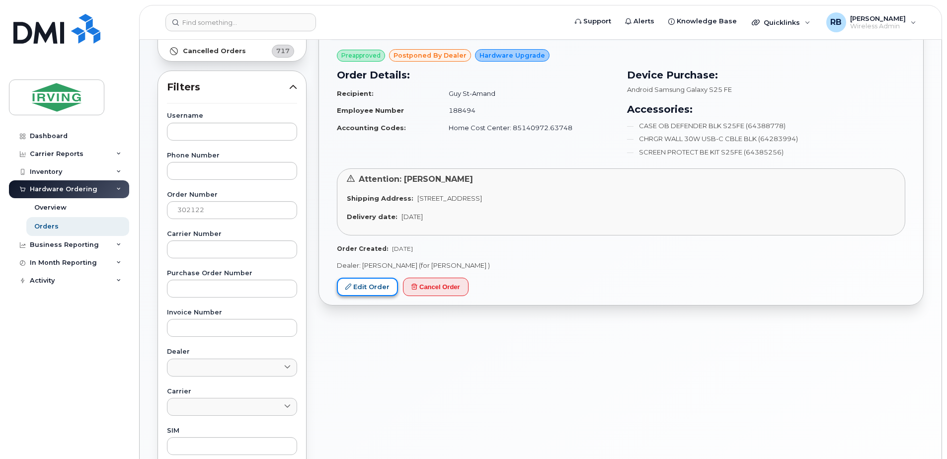
click at [367, 284] on link "Edit Order" at bounding box center [367, 287] width 61 height 18
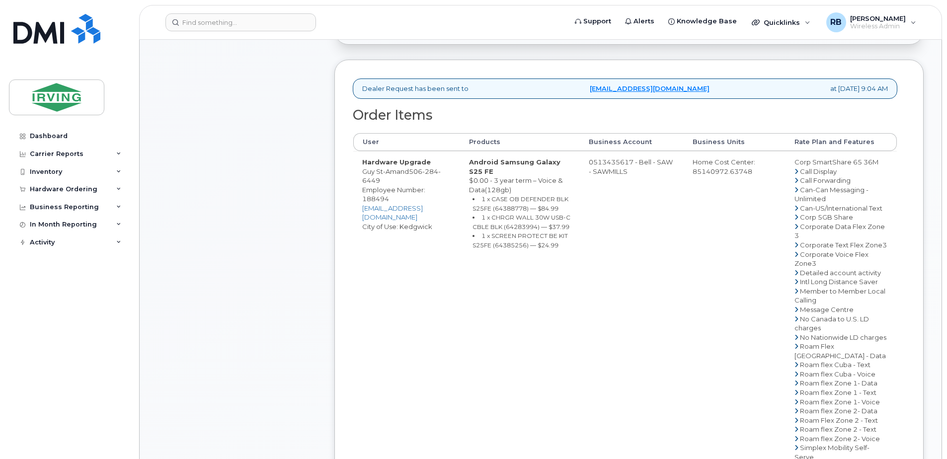
scroll to position [331, 0]
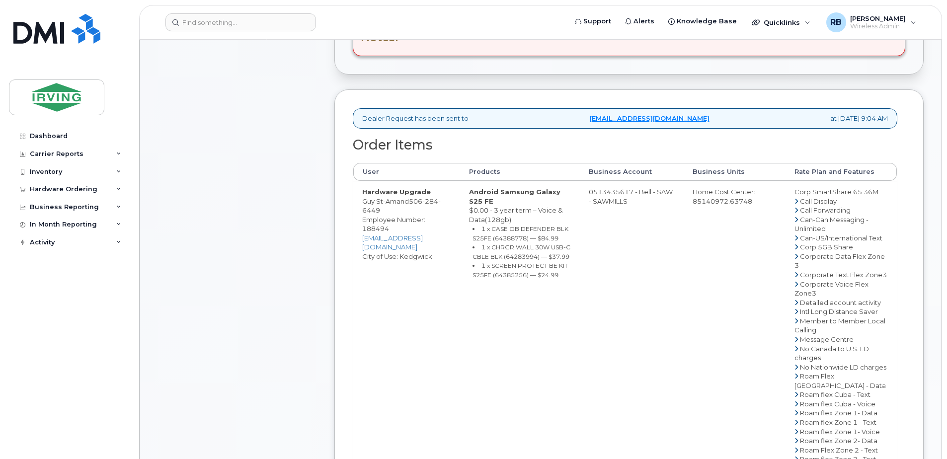
click at [426, 202] on span "284" at bounding box center [430, 201] width 16 height 8
copy span "[PHONE_NUMBER]"
click at [288, 301] on div "Comments Leave Comment" at bounding box center [236, 280] width 159 height 939
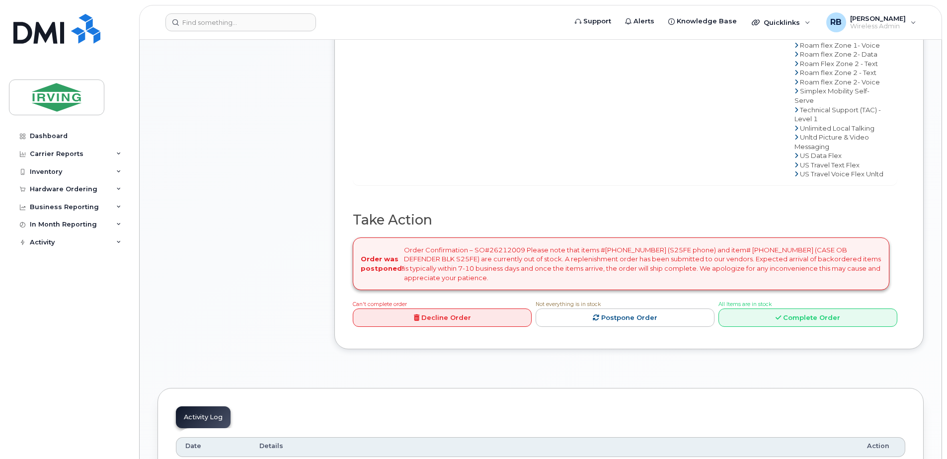
scroll to position [861, 0]
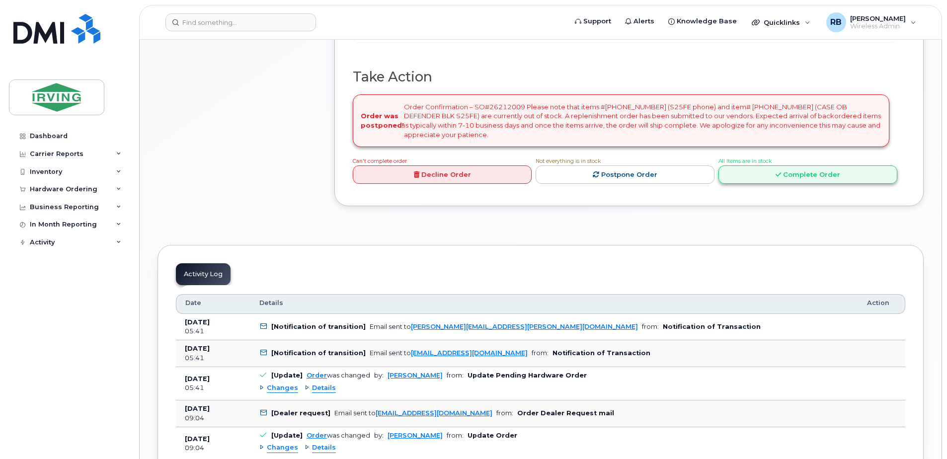
click at [758, 184] on link "Complete Order" at bounding box center [807, 174] width 179 height 18
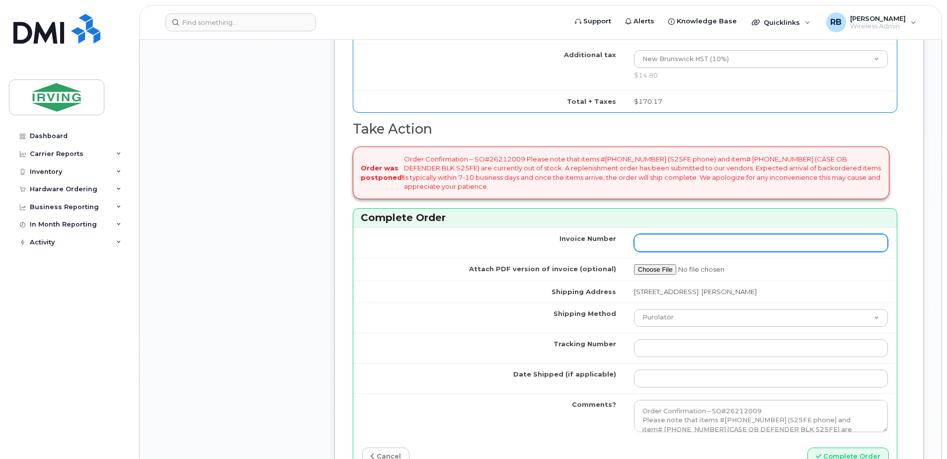
scroll to position [530, 0]
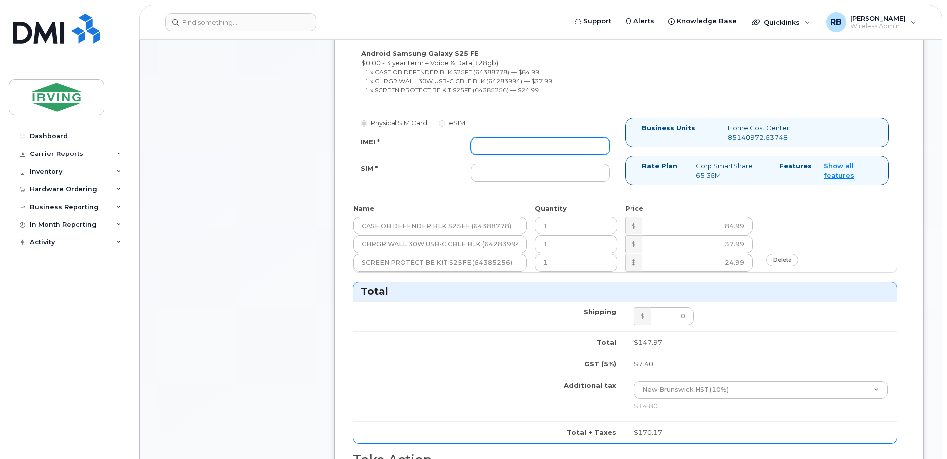
click at [528, 143] on input "IMEI *" at bounding box center [539, 146] width 139 height 18
type input "352055160705206"
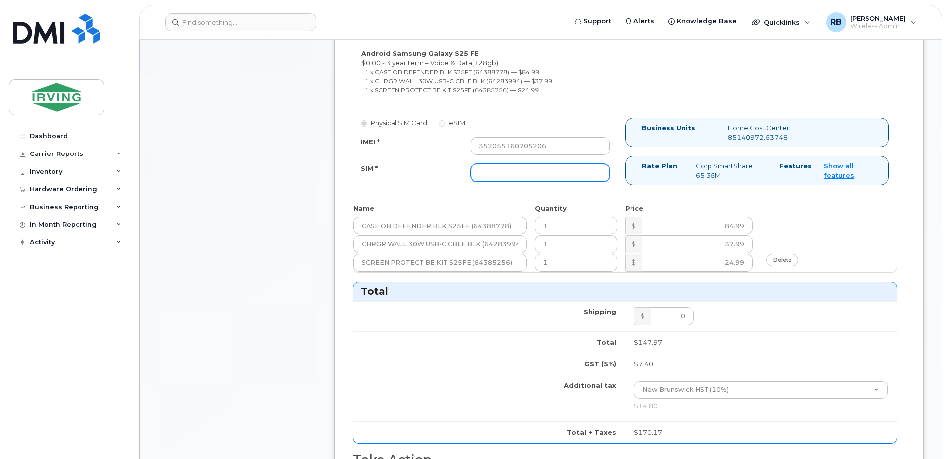
click at [538, 171] on input "SIM *" at bounding box center [539, 173] width 139 height 18
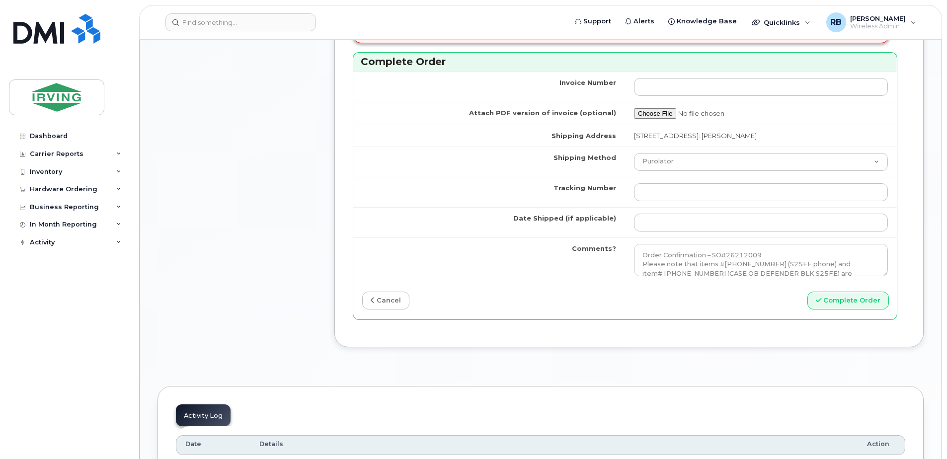
scroll to position [1059, 0]
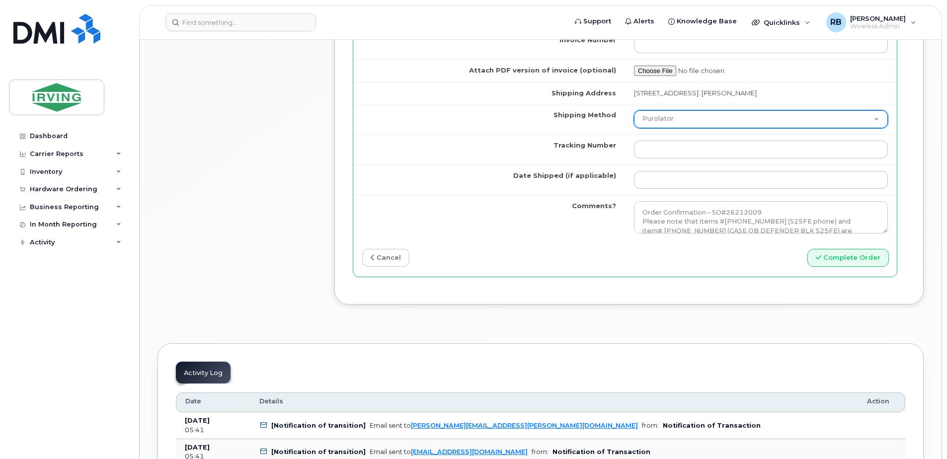
type input "89302610207712407110"
click at [645, 118] on select "Purolator UPS FedEx Canada Post Courier Other Drop Off Pick Up" at bounding box center [761, 119] width 254 height 18
select select "Courier"
click at [634, 110] on select "Purolator UPS FedEx Canada Post Courier Other Drop Off Pick Up" at bounding box center [761, 119] width 254 height 18
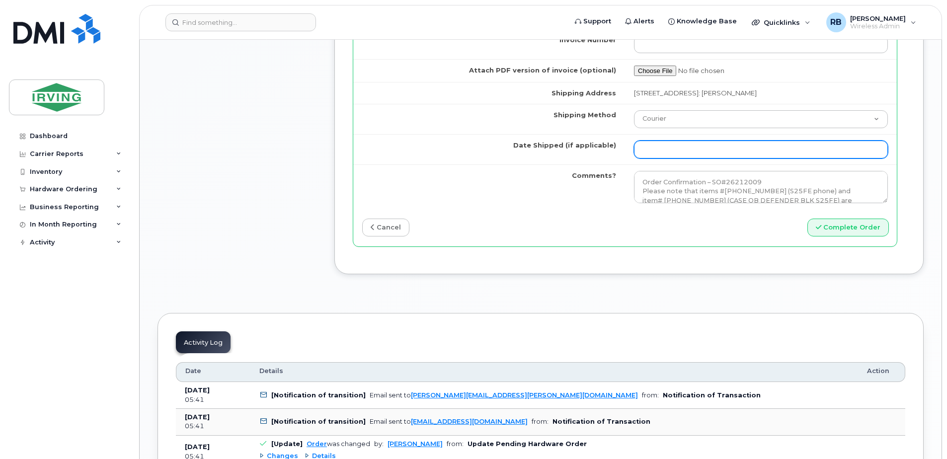
click at [663, 141] on input "Date Shipped (if applicable)" at bounding box center [761, 150] width 254 height 18
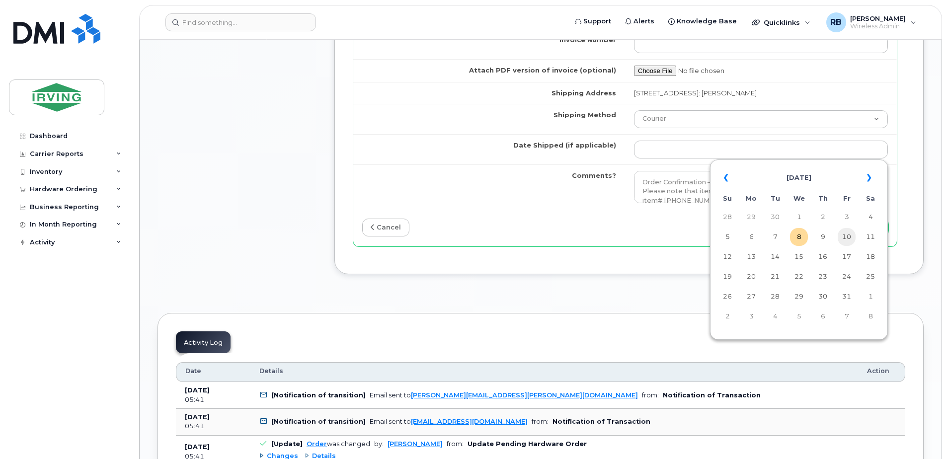
click at [846, 236] on td "10" at bounding box center [846, 237] width 18 height 18
type input "[DATE]"
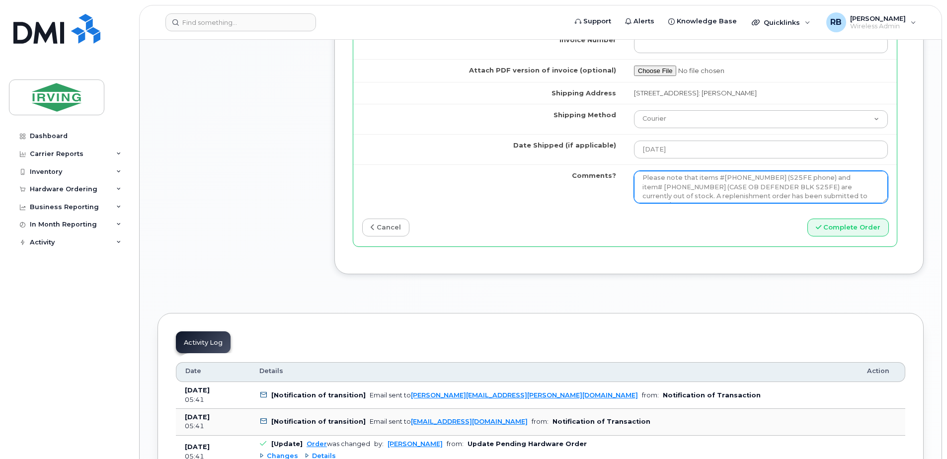
scroll to position [54, 0]
drag, startPoint x: 641, startPoint y: 178, endPoint x: 852, endPoint y: 206, distance: 212.4
click at [852, 206] on td "Order Confirmation – SO#26212009 Please note that items #[PHONE_NUMBER] (S25FE …" at bounding box center [761, 186] width 272 height 45
type textarea "p"
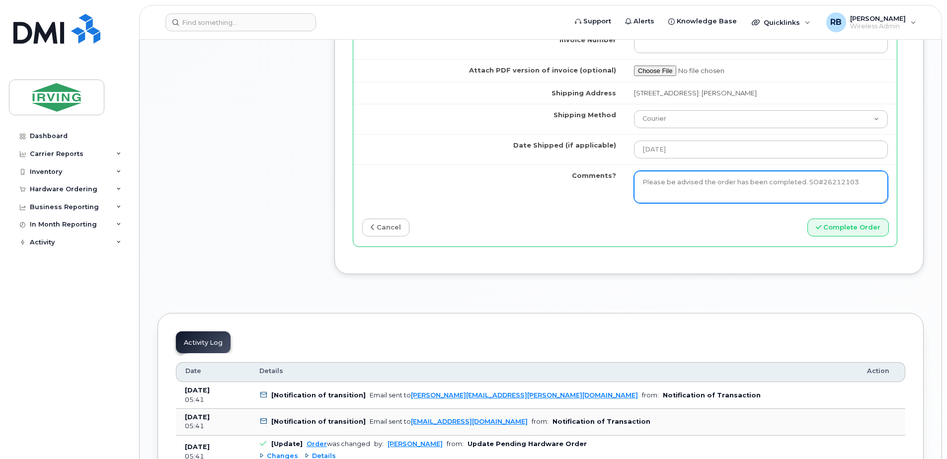
paste textarea "Currently the CASE OB DEFENDER BLK S25FE, item#64388778 has yet to arrive. Once…"
type textarea "Please be advised the order has been completed. SO#26212103 Currently the CASE …"
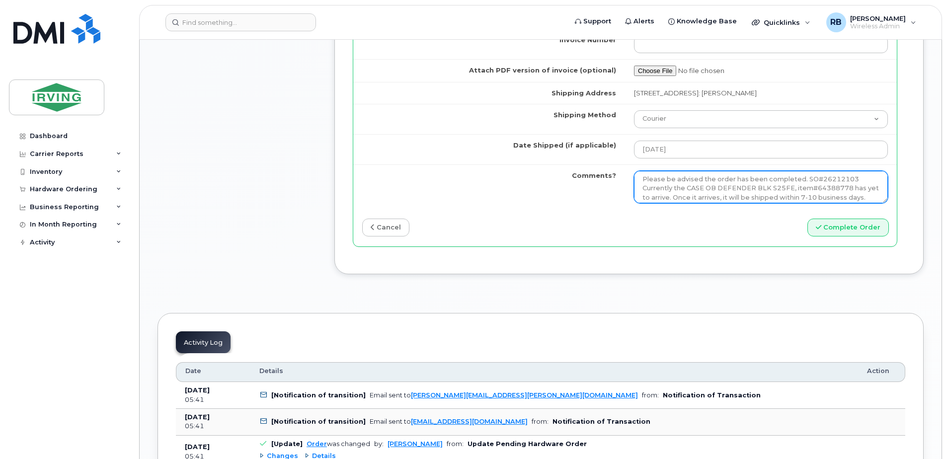
scroll to position [0, 0]
drag, startPoint x: 774, startPoint y: 192, endPoint x: 639, endPoint y: 178, distance: 136.3
click at [639, 178] on textarea "Order Confirmation – SO#26212009 Please note that items #64385254 (S25FE phone)…" at bounding box center [761, 187] width 254 height 33
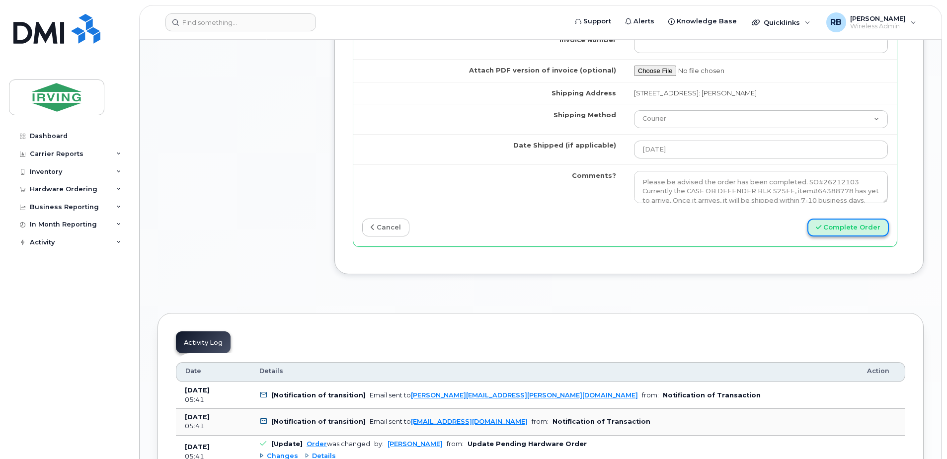
click at [866, 231] on button "Complete Order" at bounding box center [847, 228] width 81 height 18
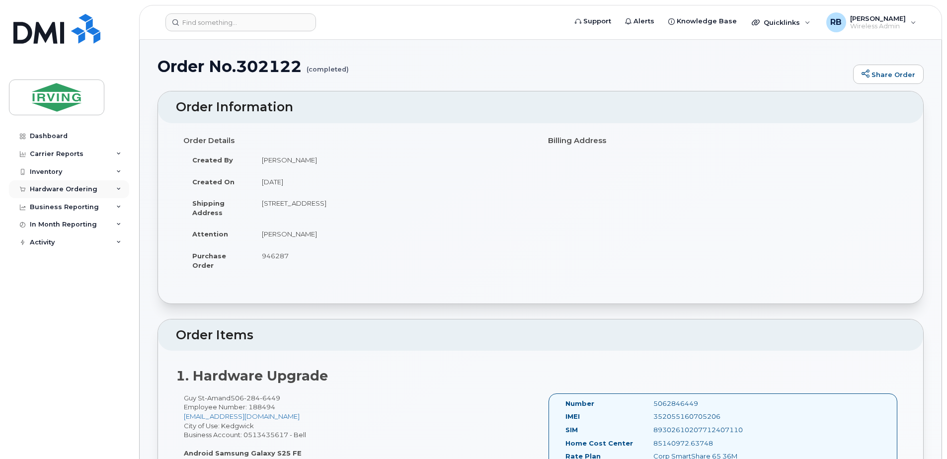
click at [40, 193] on div "Hardware Ordering" at bounding box center [64, 189] width 68 height 8
click at [40, 223] on div "Orders" at bounding box center [46, 226] width 24 height 9
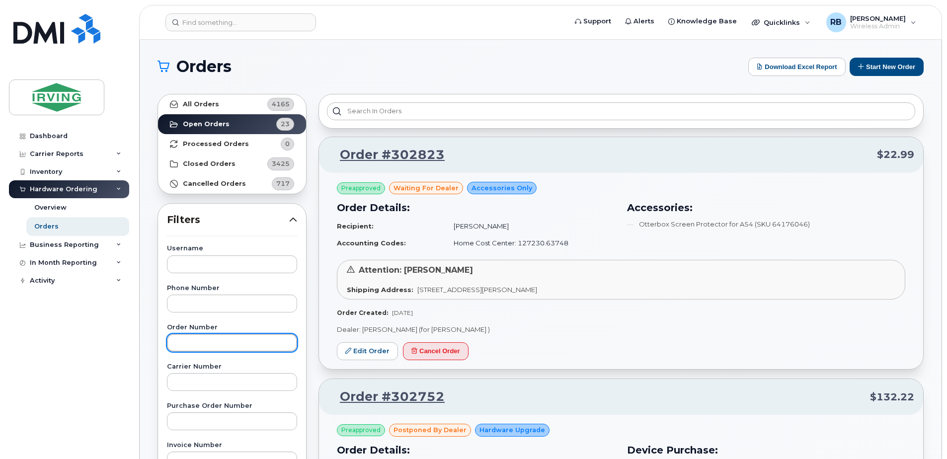
click at [177, 338] on input "text" at bounding box center [232, 343] width 130 height 18
type input "302126"
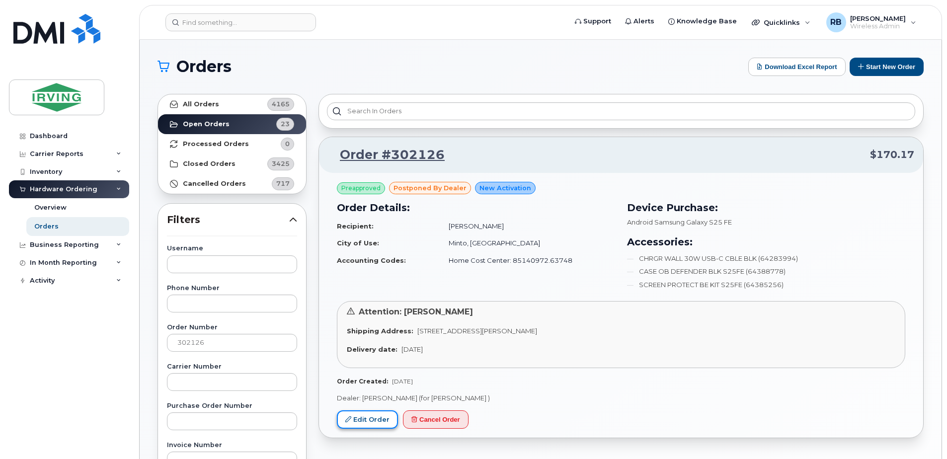
click at [377, 423] on link "Edit Order" at bounding box center [367, 419] width 61 height 18
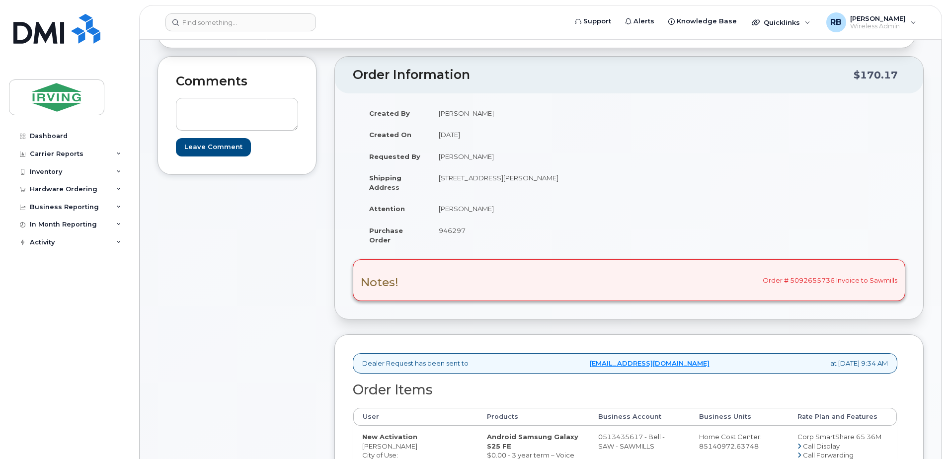
scroll to position [66, 0]
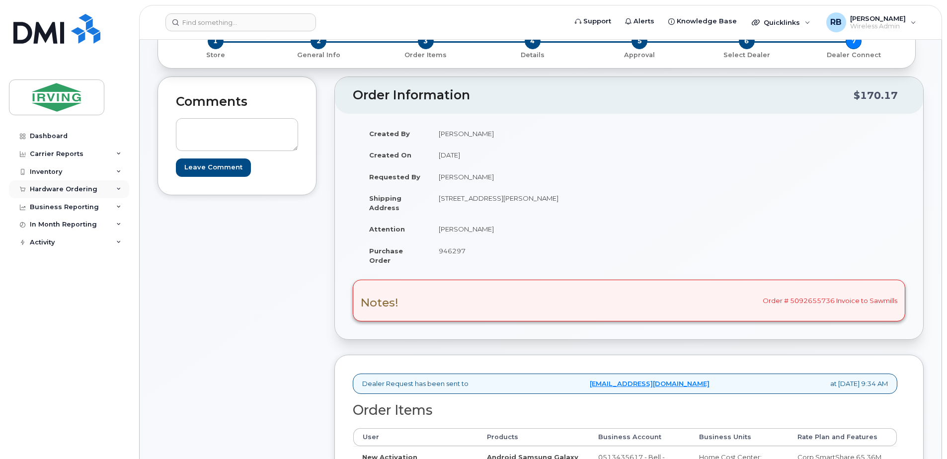
click at [73, 192] on div "Hardware Ordering" at bounding box center [64, 189] width 68 height 8
click at [45, 223] on div "Orders" at bounding box center [46, 226] width 24 height 9
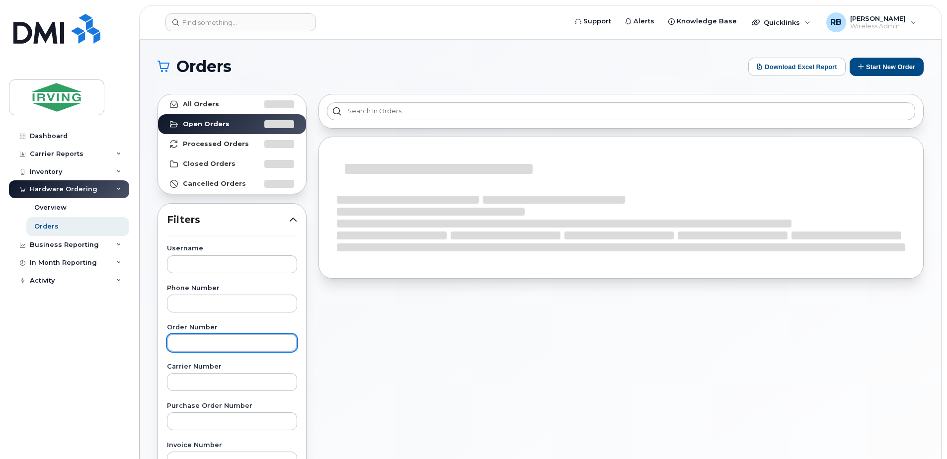
click at [196, 342] on input "text" at bounding box center [232, 343] width 130 height 18
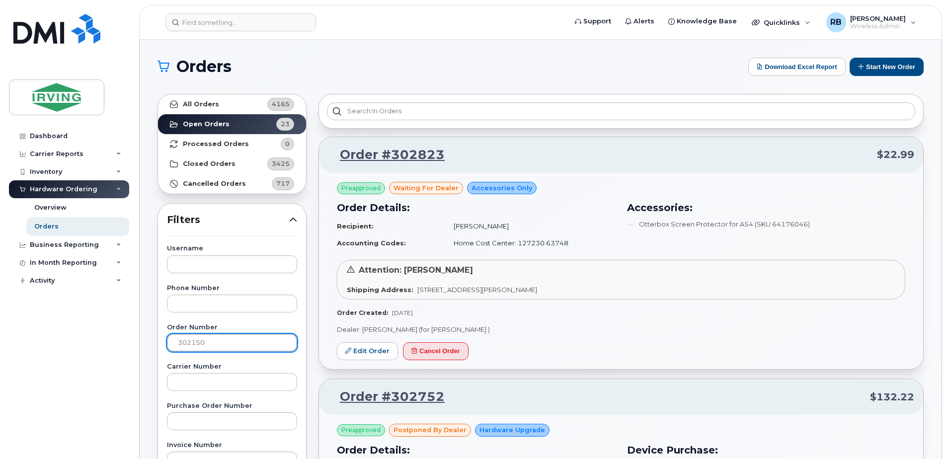
type input "302150"
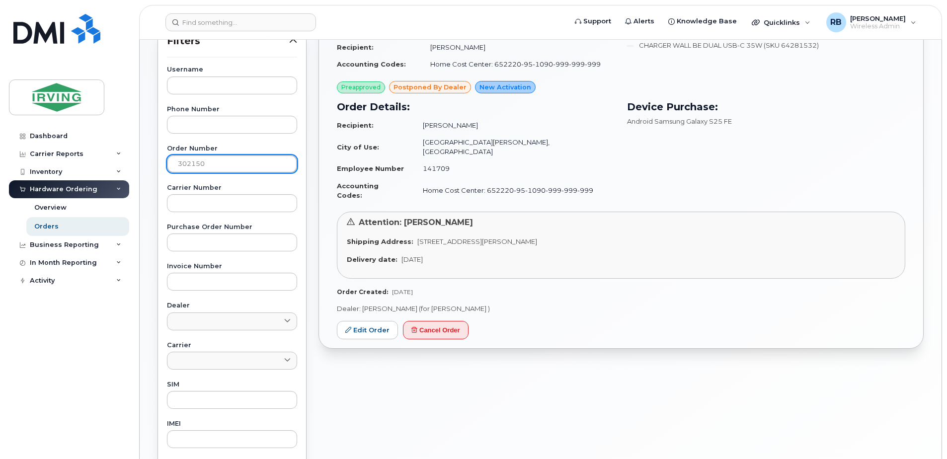
scroll to position [199, 0]
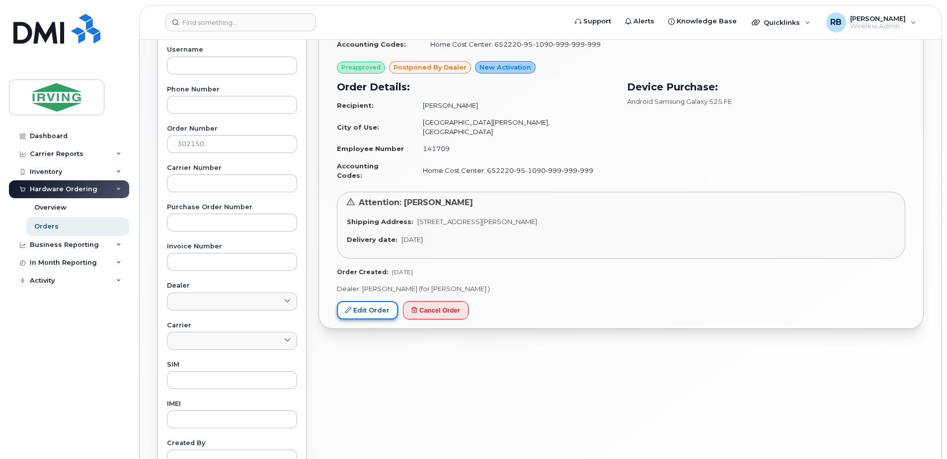
click at [382, 301] on link "Edit Order" at bounding box center [367, 310] width 61 height 18
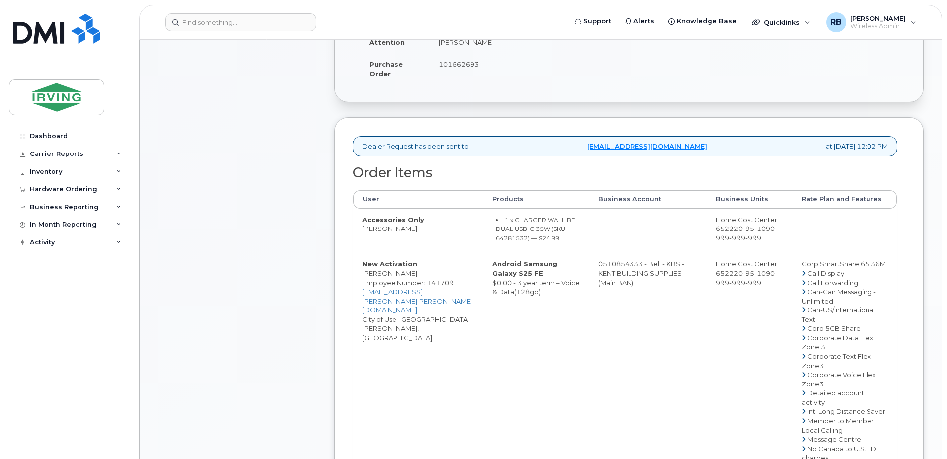
scroll to position [265, 0]
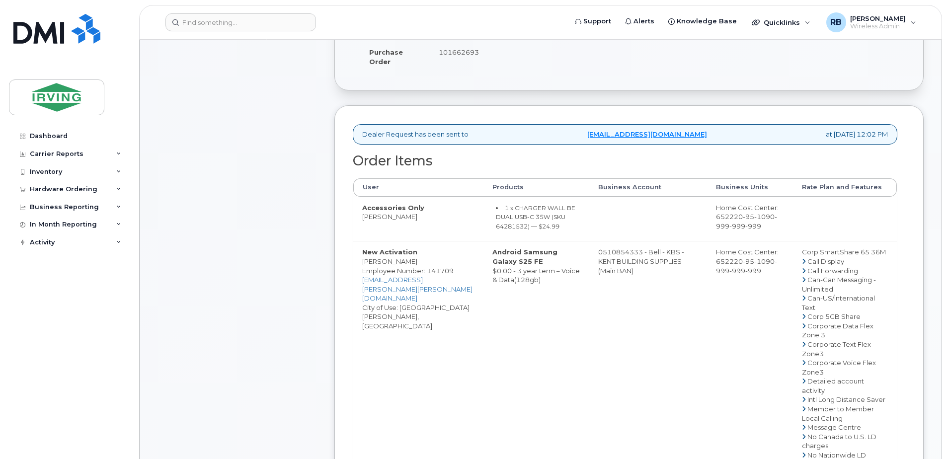
click at [256, 196] on div "Comments Leave Comment" at bounding box center [236, 367] width 159 height 979
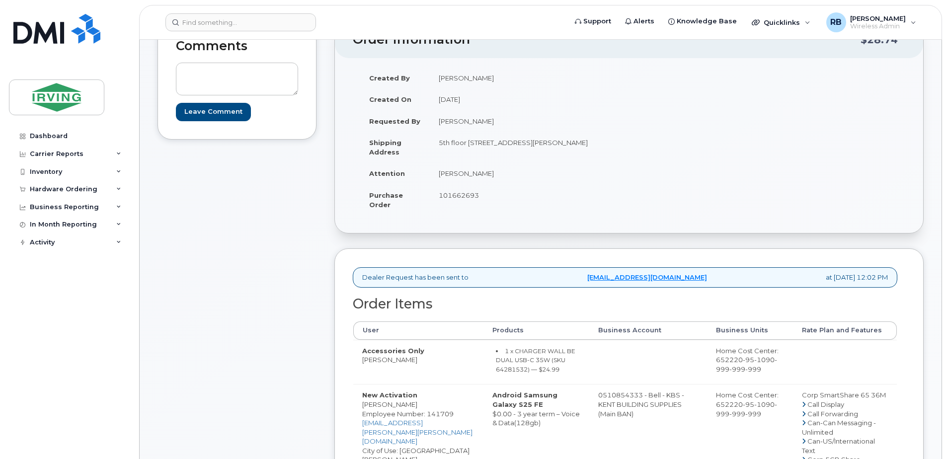
scroll to position [133, 0]
